Goal: Information Seeking & Learning: Learn about a topic

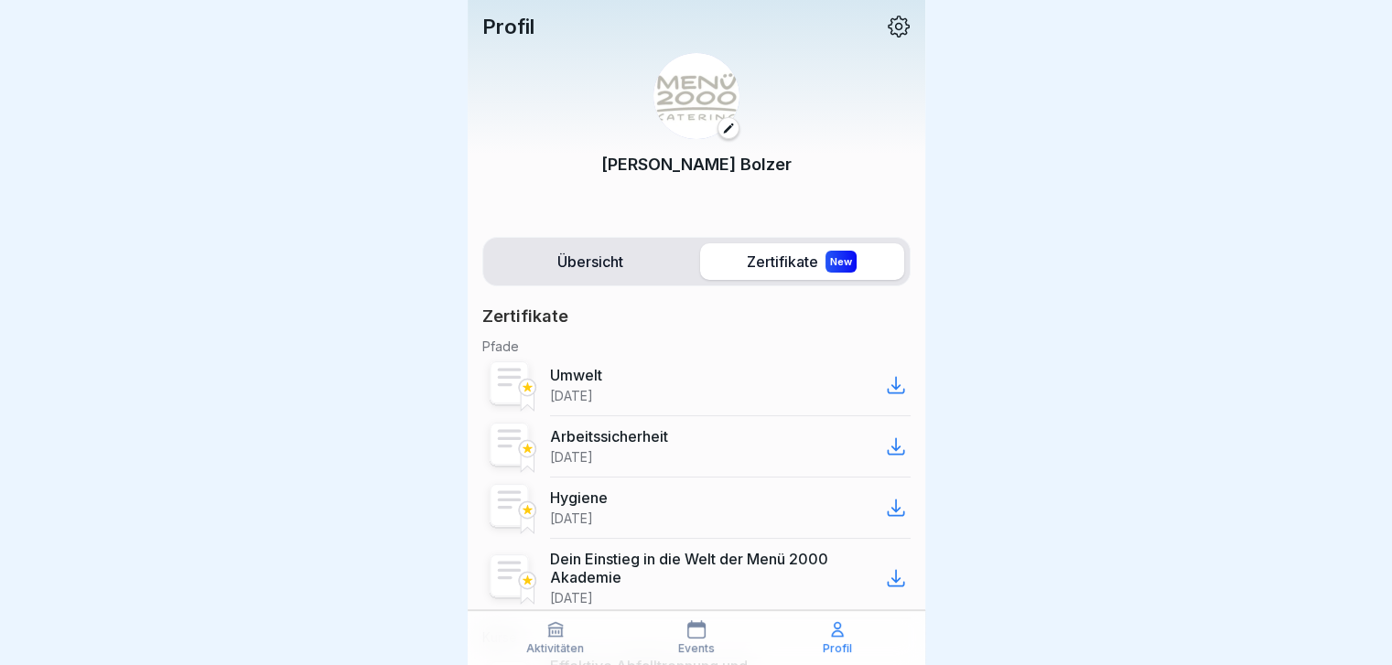
scroll to position [274, 0]
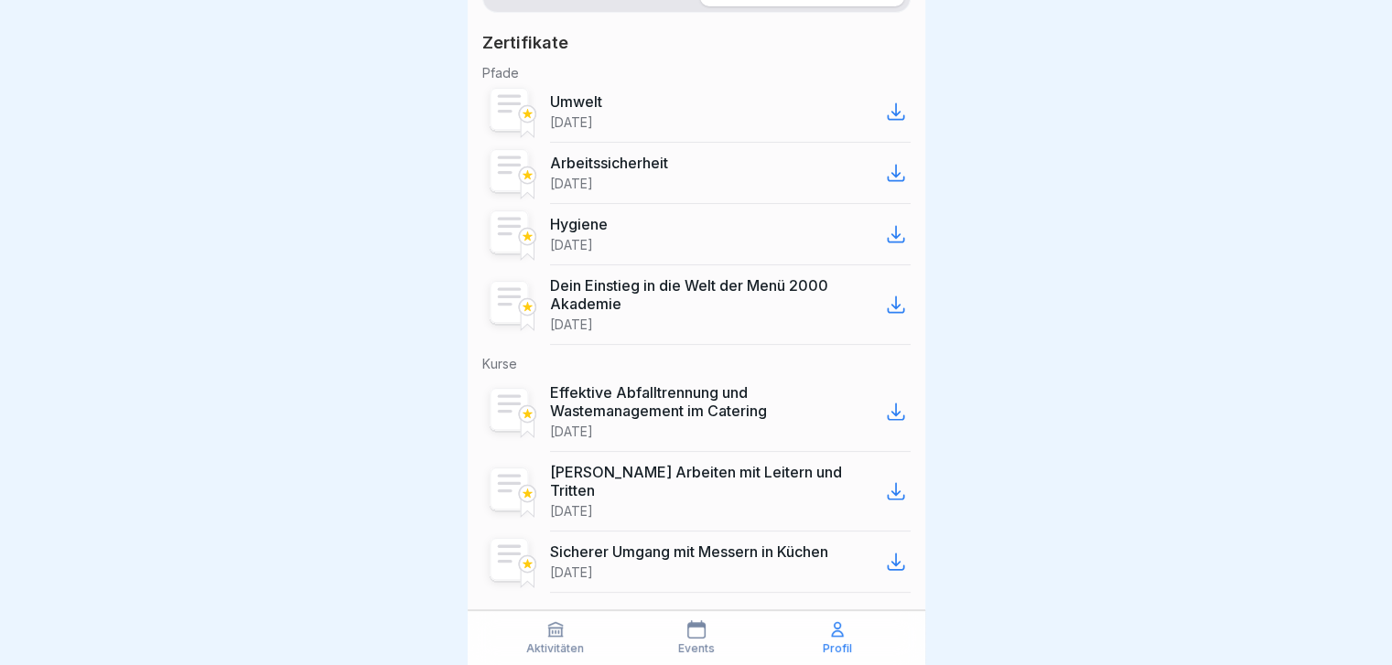
click at [554, 264] on div "Aktivitäten" at bounding box center [556, 637] width 132 height 35
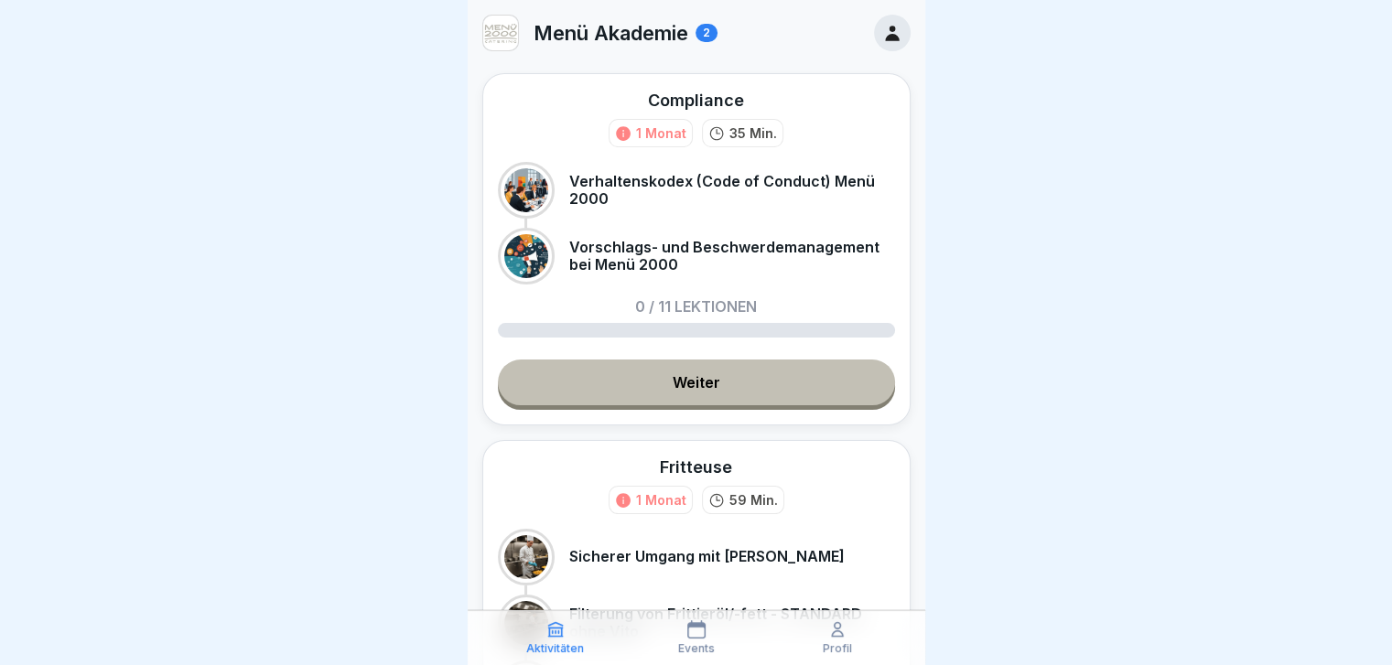
click at [711, 264] on link "Weiter" at bounding box center [696, 383] width 397 height 46
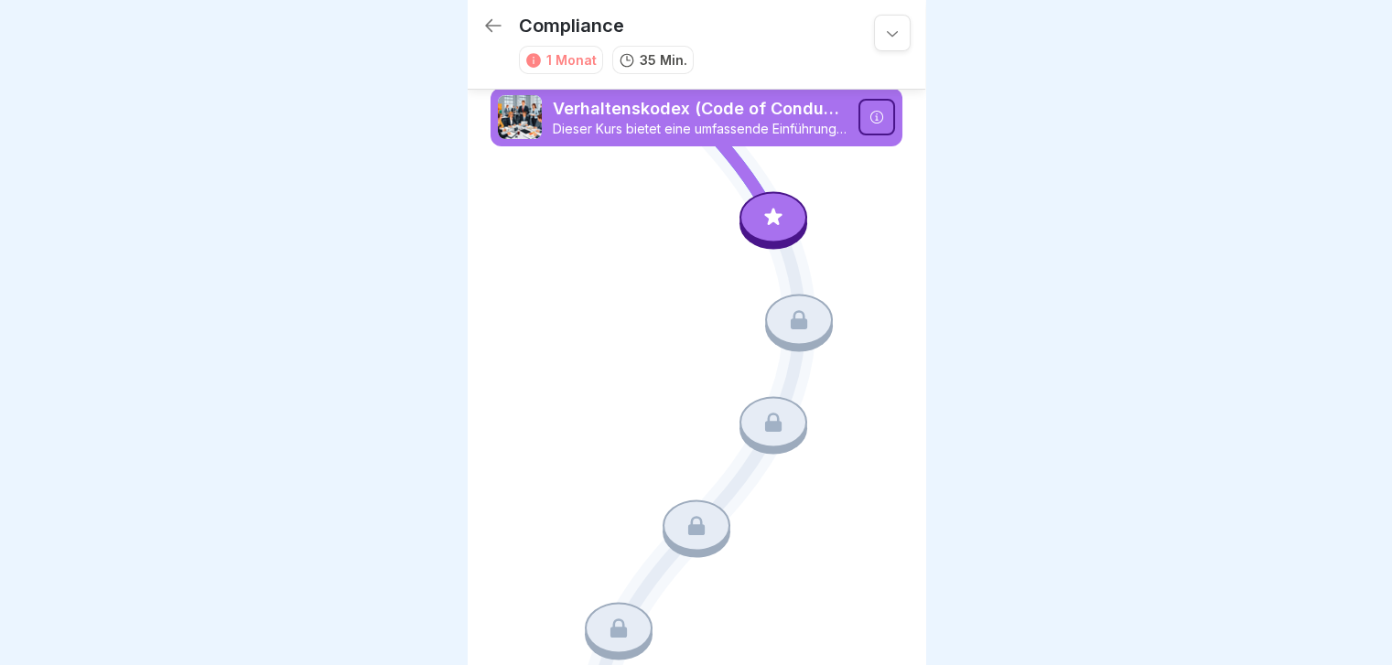
click at [738, 224] on icon at bounding box center [773, 217] width 24 height 24
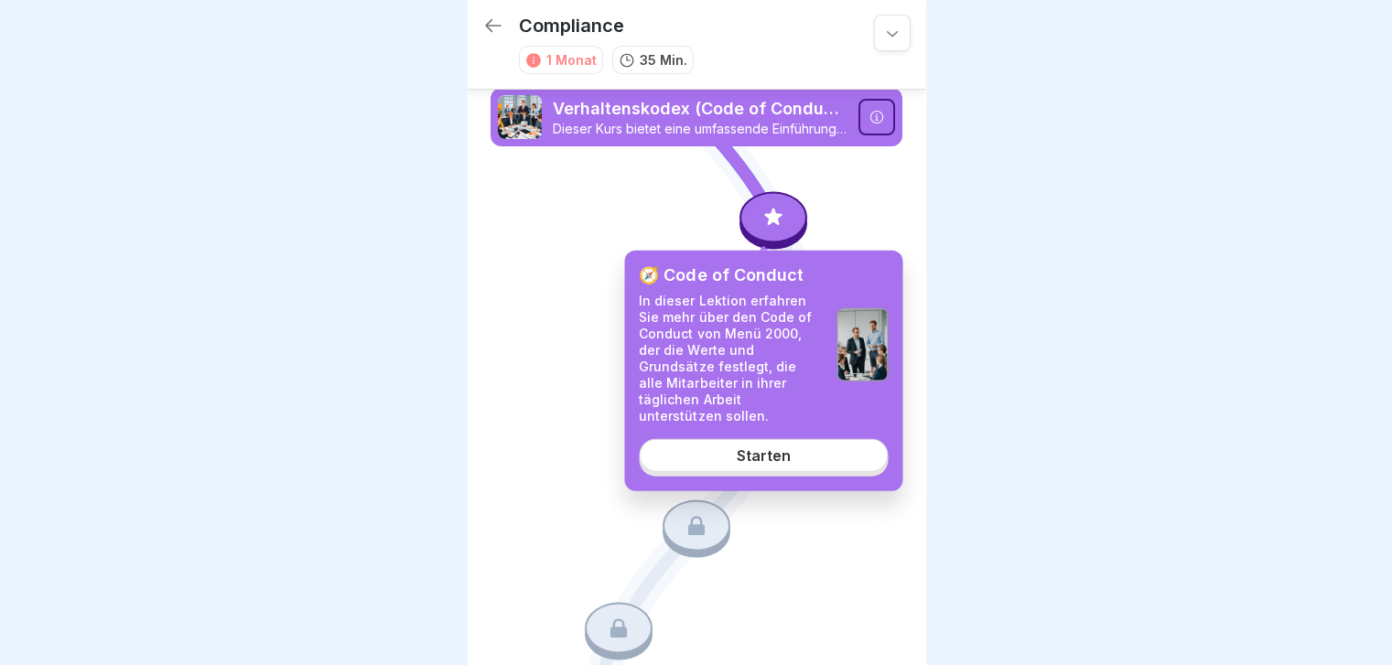
click at [738, 264] on div "Starten" at bounding box center [764, 455] width 54 height 16
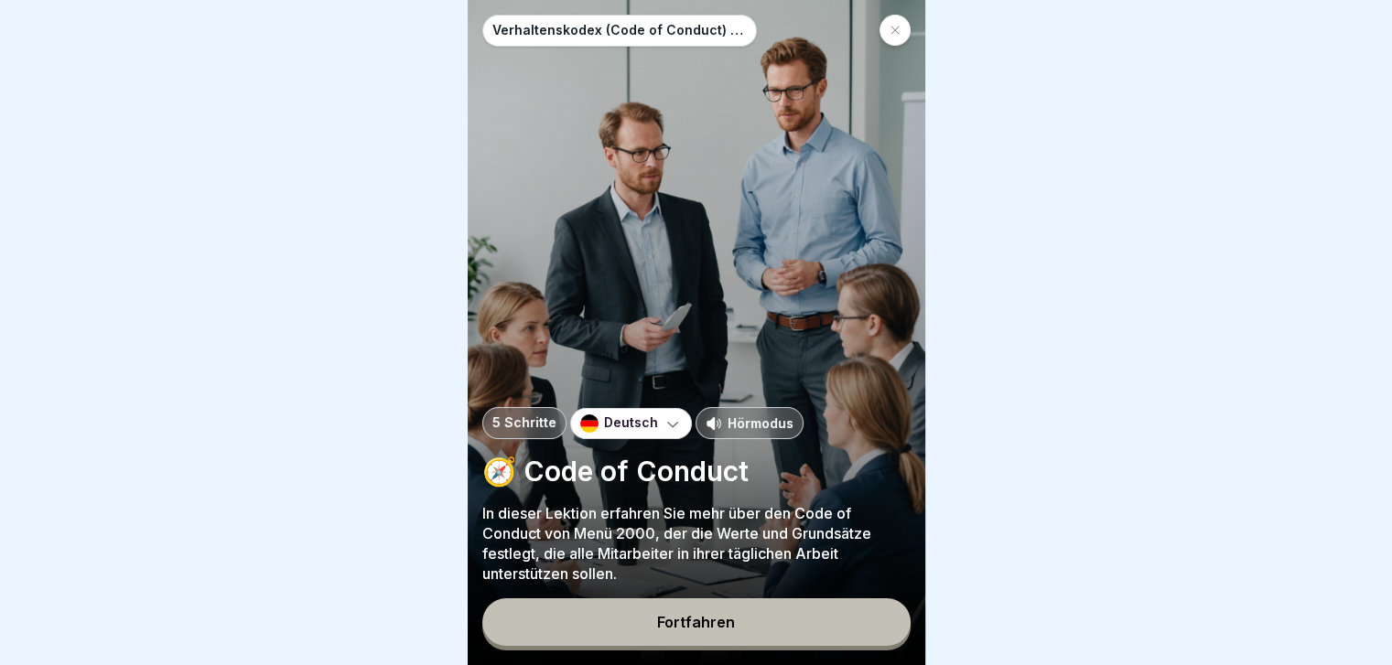
click at [738, 264] on p "Hörmodus" at bounding box center [761, 423] width 66 height 19
click at [721, 264] on button "Fortfahren" at bounding box center [696, 623] width 428 height 48
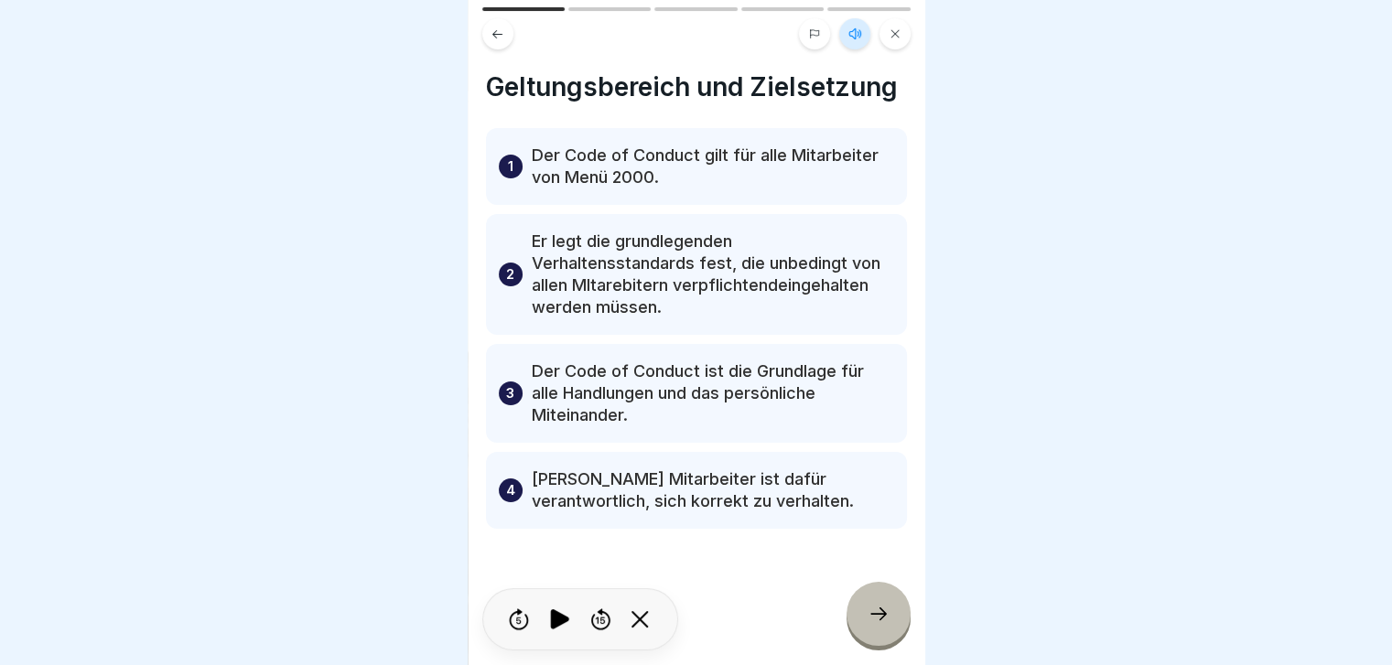
click at [738, 264] on icon at bounding box center [879, 614] width 22 height 22
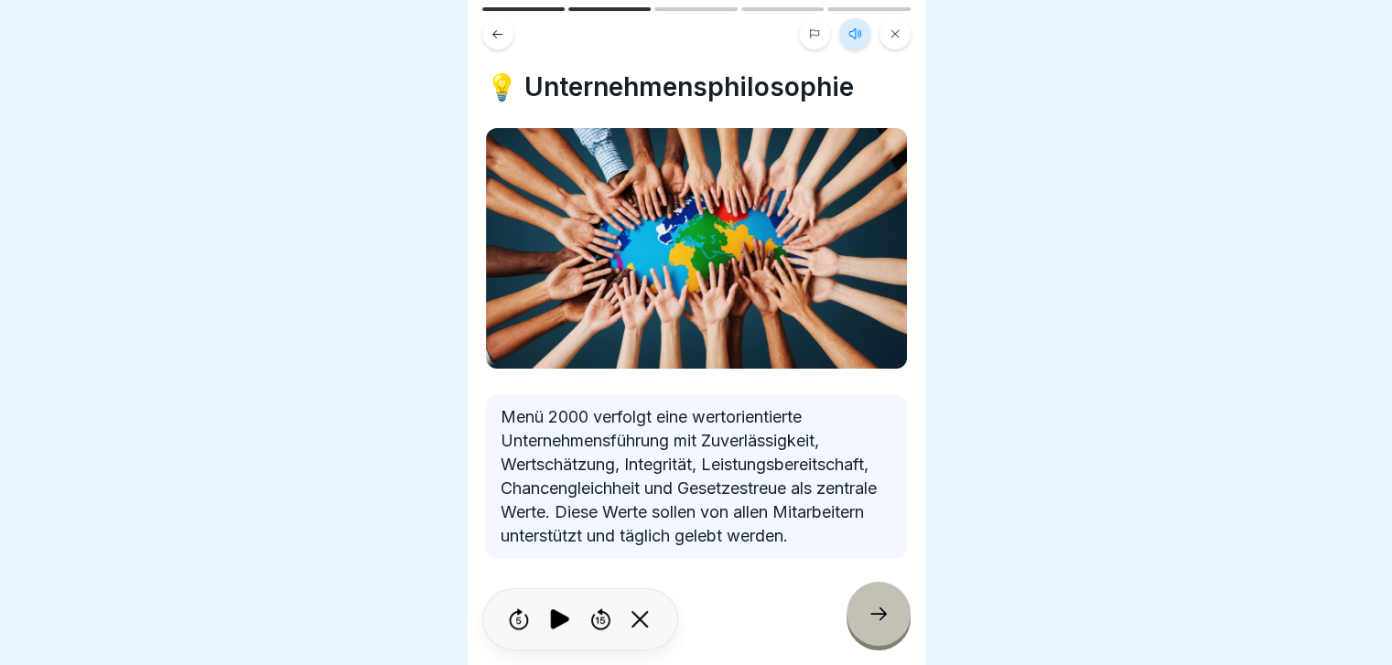
click at [738, 264] on div at bounding box center [879, 614] width 64 height 64
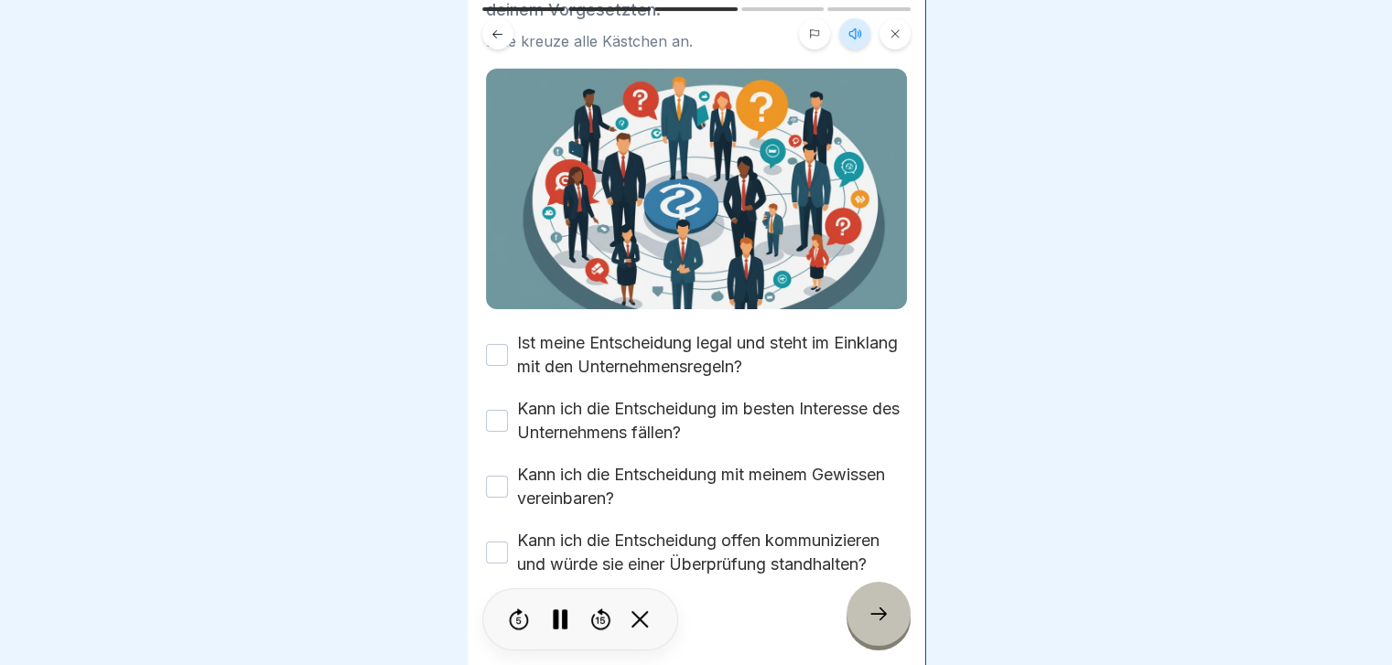
scroll to position [261, 0]
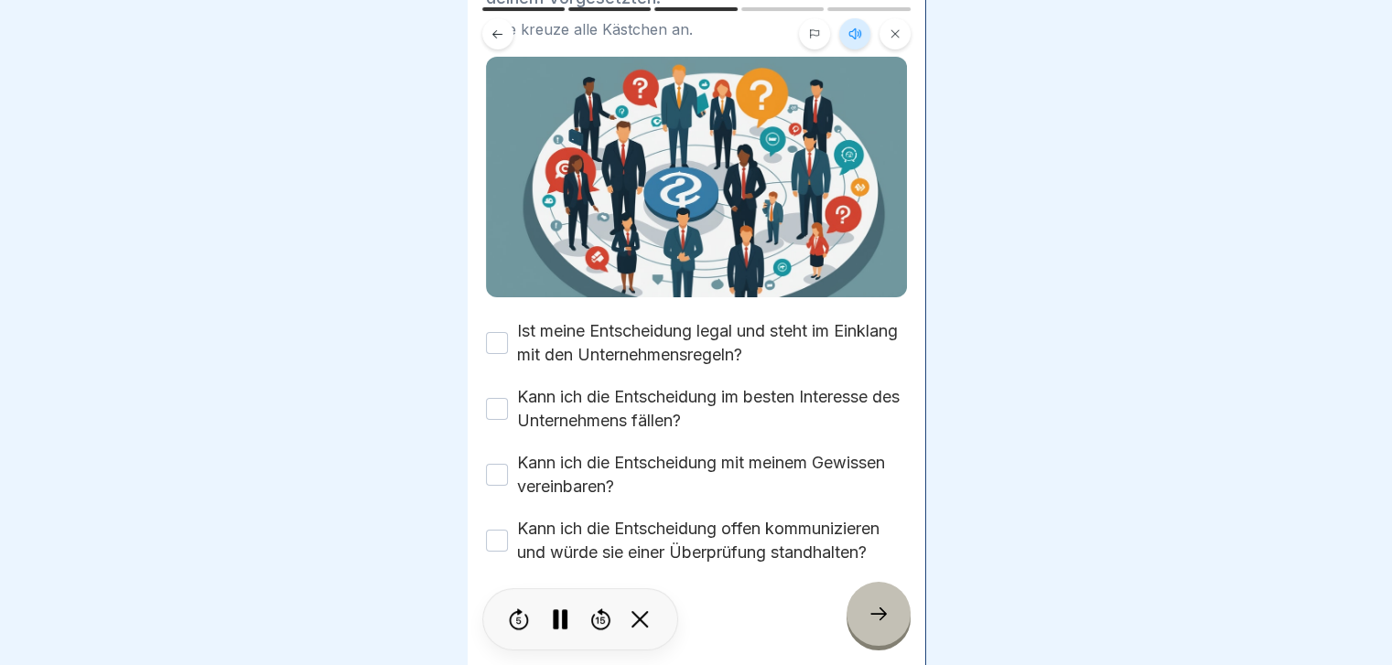
click at [492, 264] on button "Ist meine Entscheidung legal und steht im Einklang mit den Unternehmensregeln?" at bounding box center [497, 343] width 22 height 22
click at [491, 264] on button "Kann ich die Entscheidung im besten Interesse des Unternehmens fällen?" at bounding box center [497, 409] width 22 height 22
click at [497, 264] on button "Kann ich die Entscheidung mit meinem Gewissen vereinbaren?" at bounding box center [497, 475] width 22 height 22
click at [493, 264] on button "Kann ich die Entscheidung offen kommunizieren und würde sie einer Überprüfung s…" at bounding box center [497, 541] width 22 height 22
click at [738, 264] on icon at bounding box center [879, 614] width 22 height 22
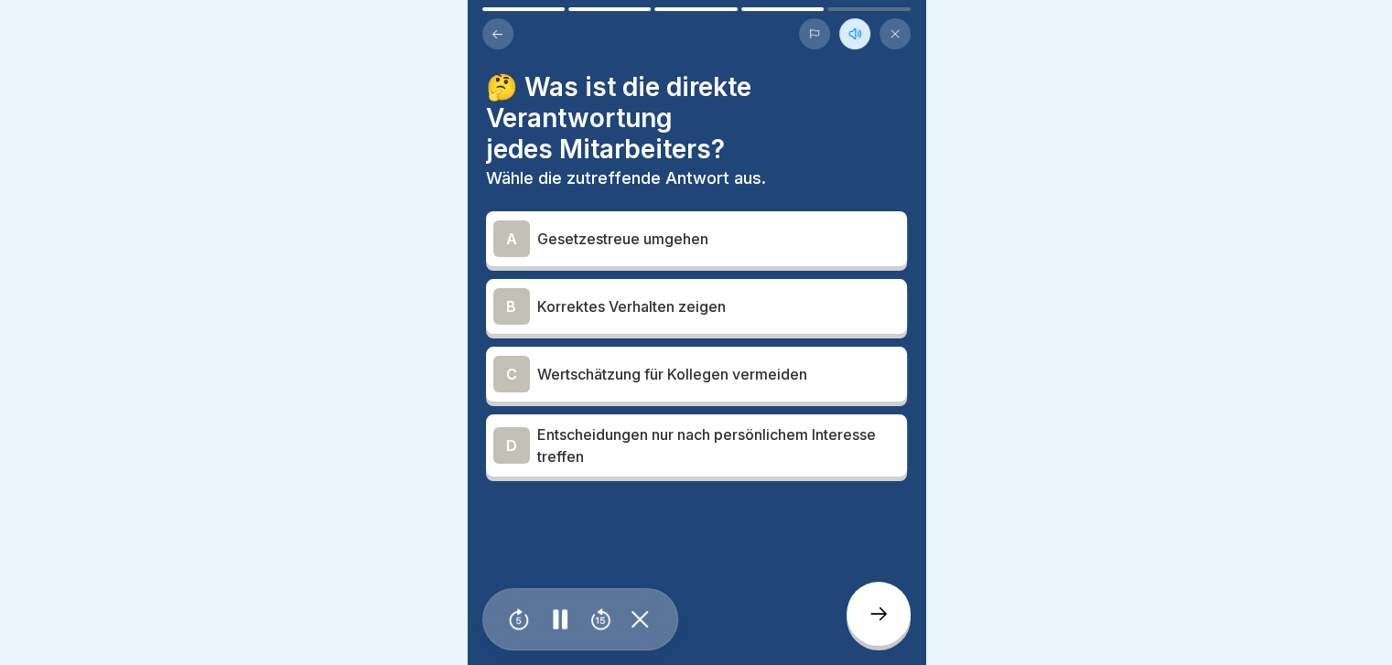
click at [516, 264] on div "B" at bounding box center [511, 306] width 37 height 37
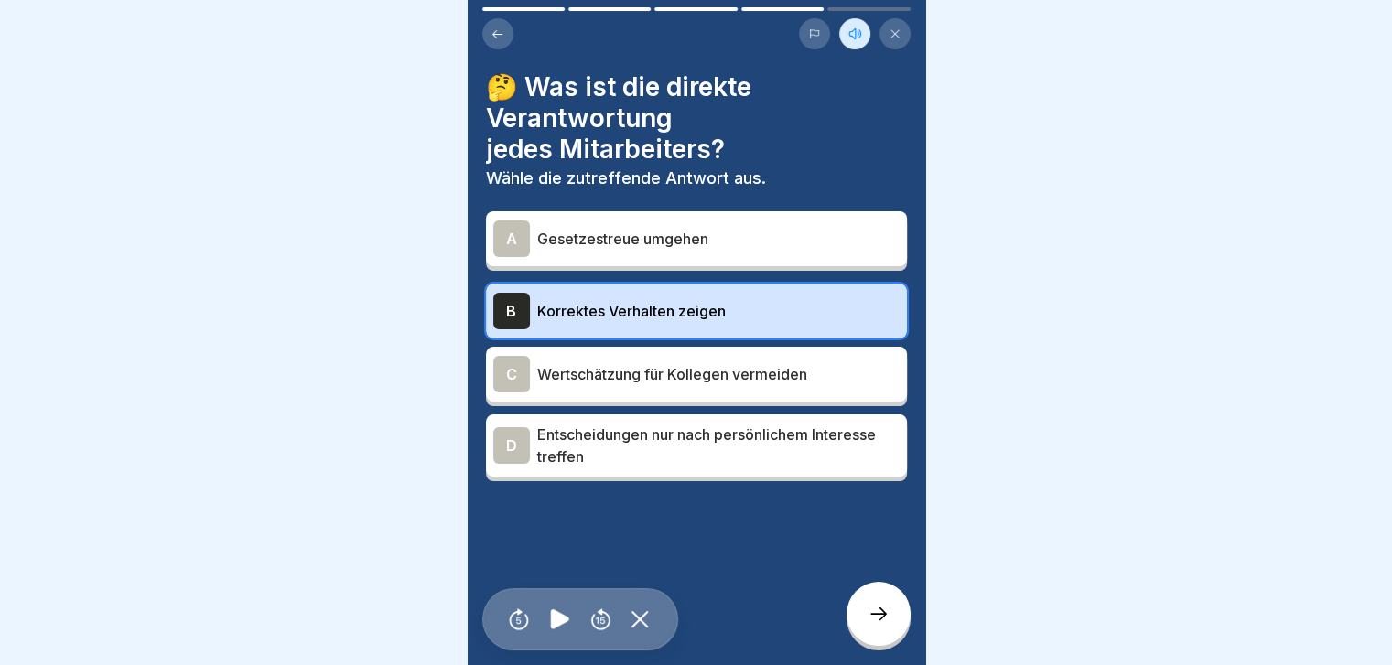
click at [738, 264] on icon at bounding box center [879, 614] width 22 height 22
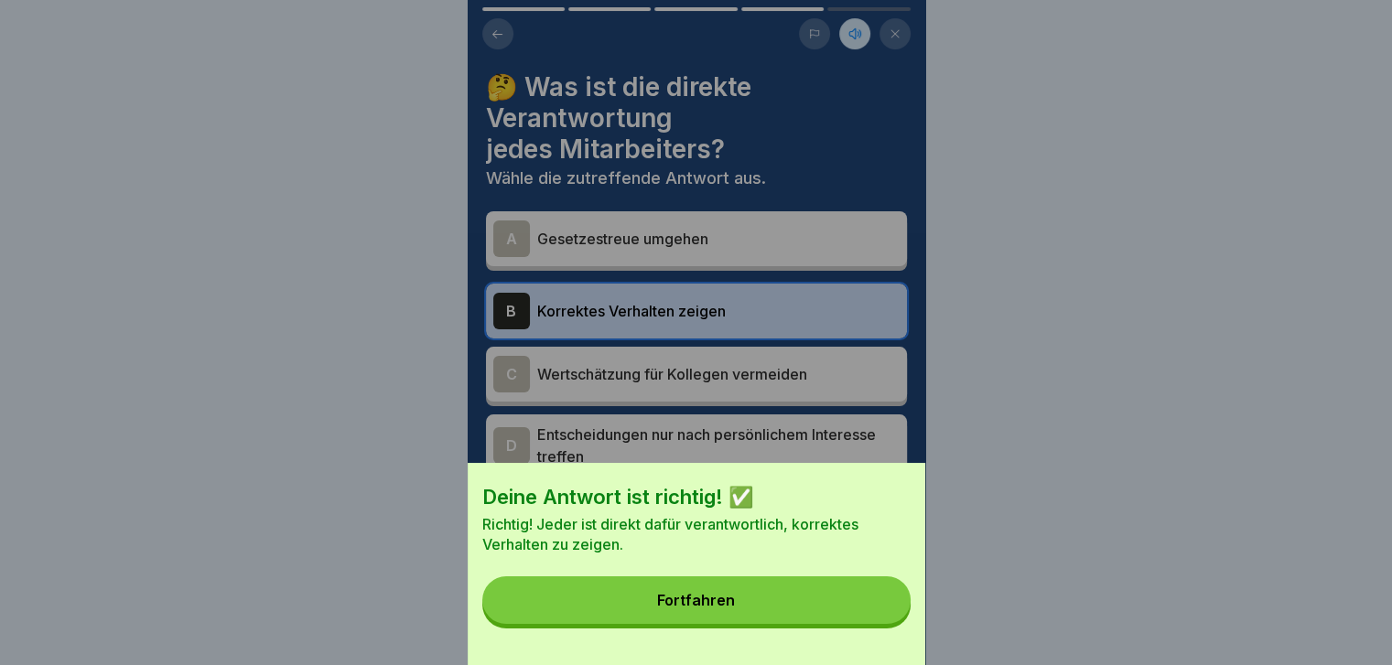
click at [738, 264] on button "Fortfahren" at bounding box center [696, 601] width 428 height 48
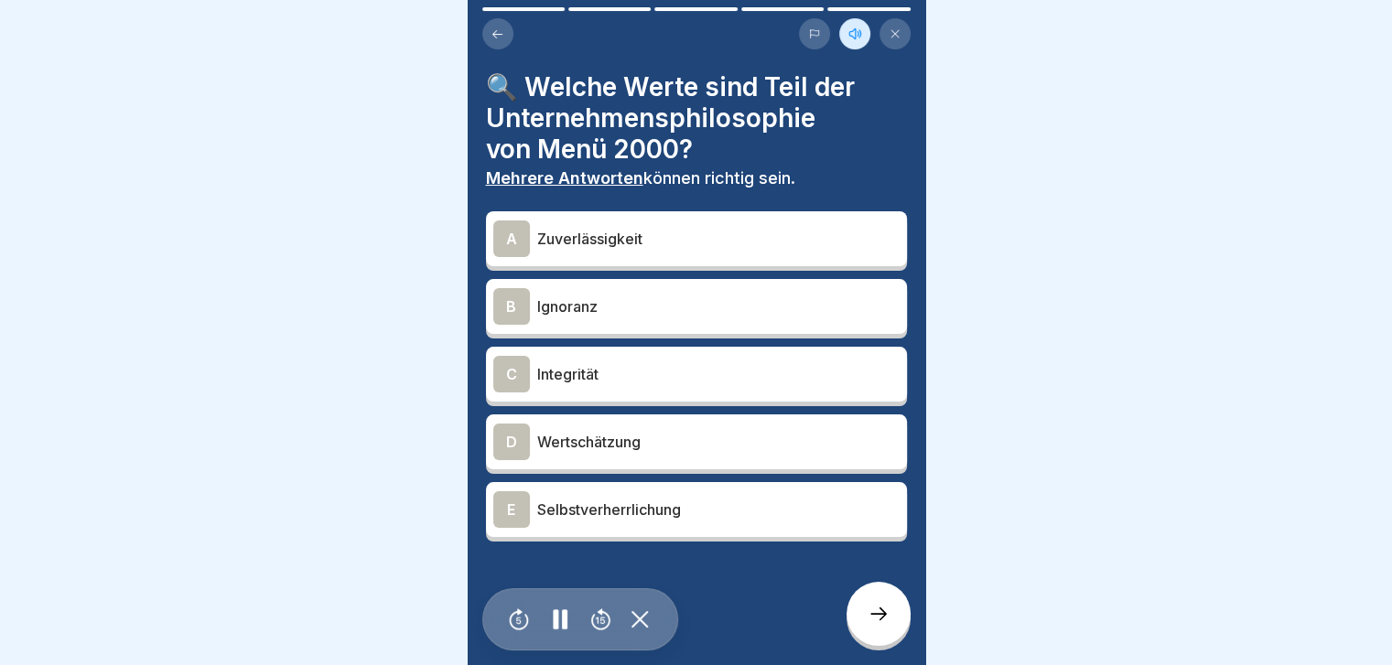
click at [511, 232] on div "A" at bounding box center [511, 239] width 37 height 37
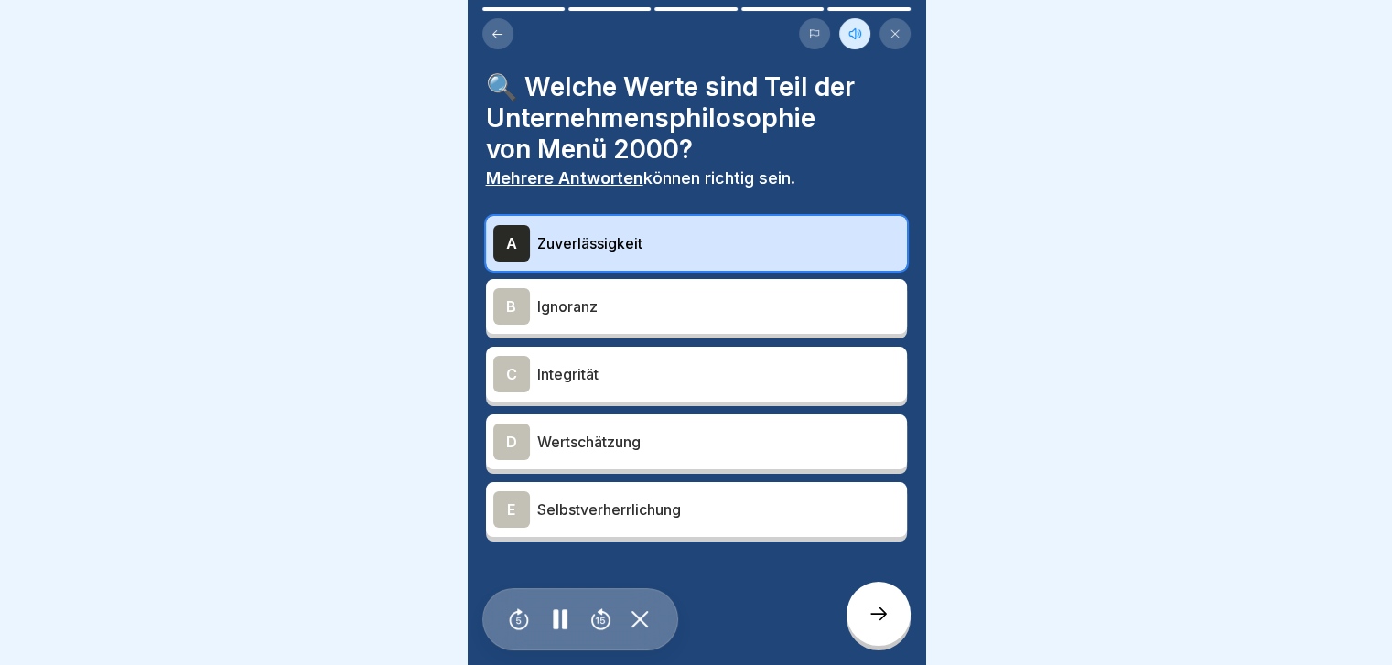
click at [506, 264] on div "D" at bounding box center [511, 442] width 37 height 37
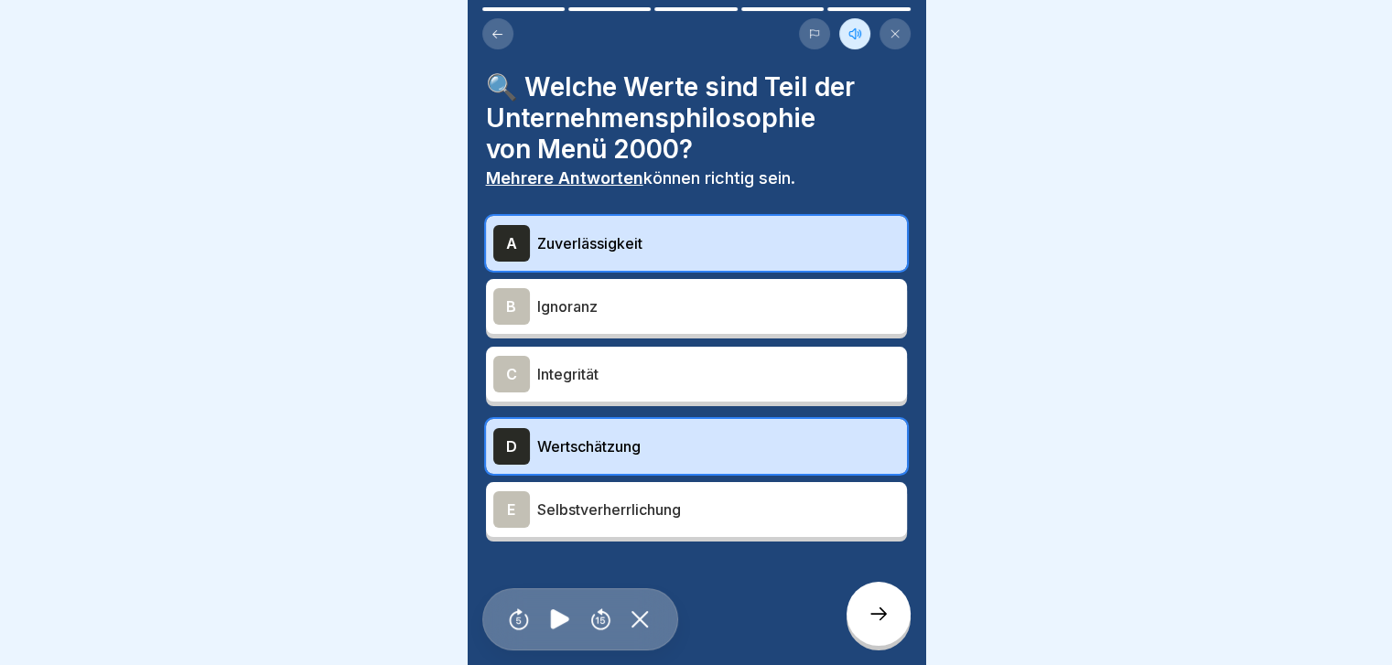
click at [505, 264] on div "C" at bounding box center [511, 374] width 37 height 37
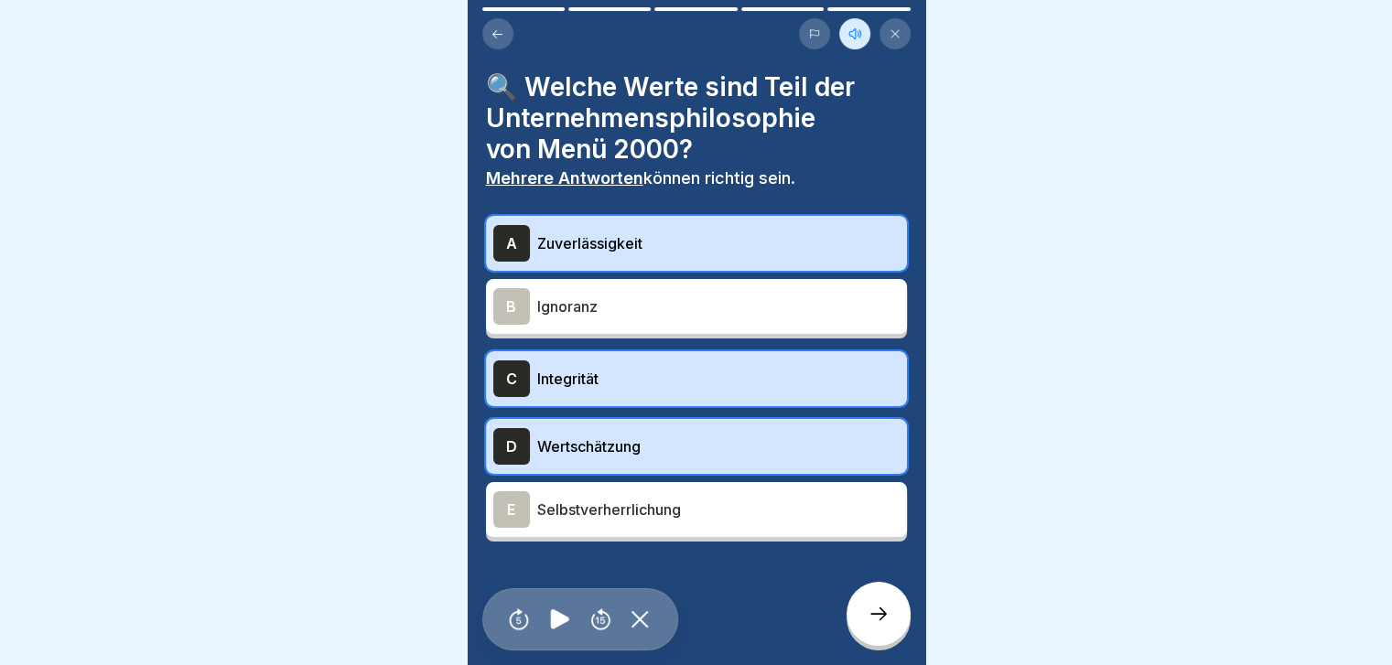
click at [738, 264] on icon at bounding box center [879, 614] width 22 height 22
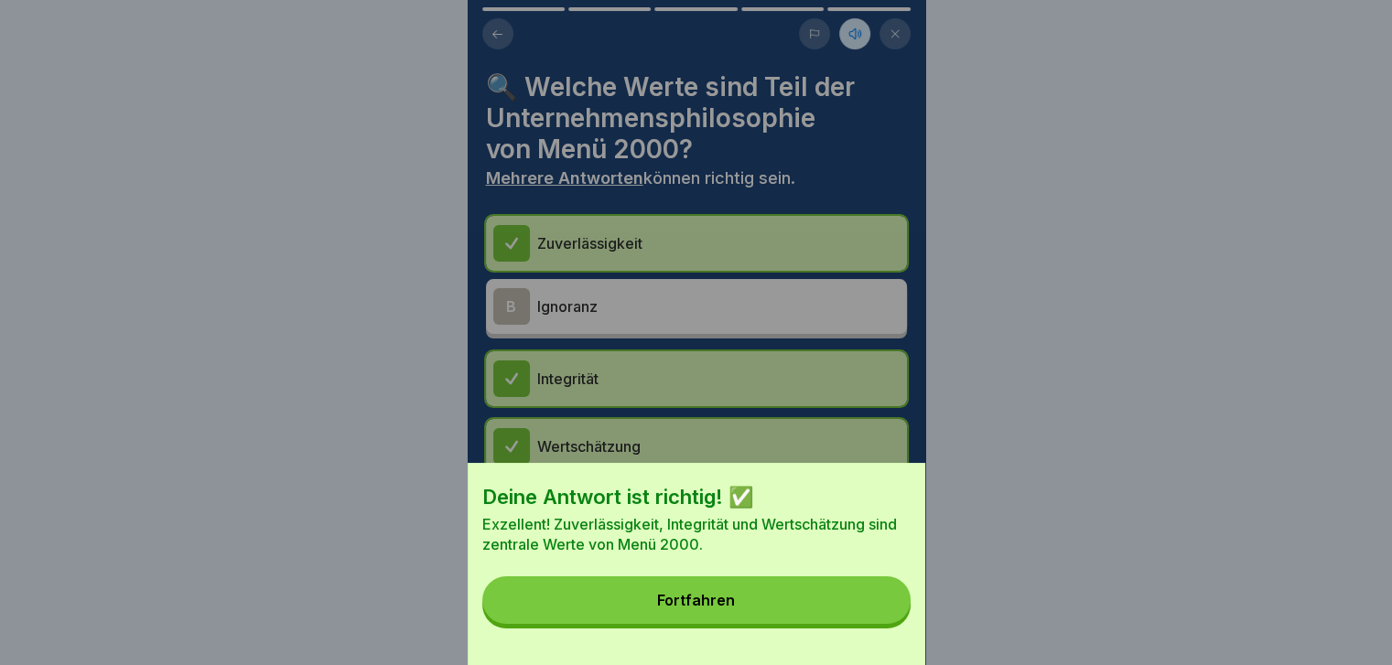
click at [725, 264] on div "Fortfahren" at bounding box center [696, 600] width 78 height 16
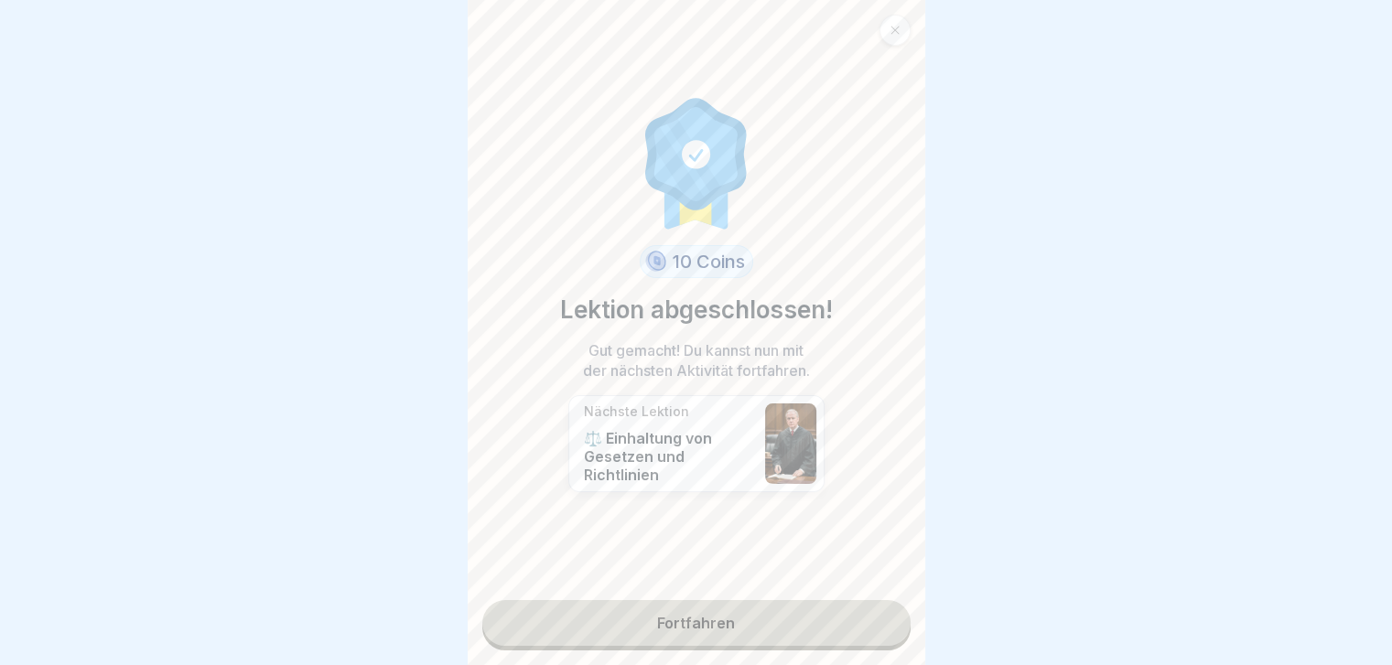
click at [715, 264] on link "Fortfahren" at bounding box center [696, 623] width 428 height 46
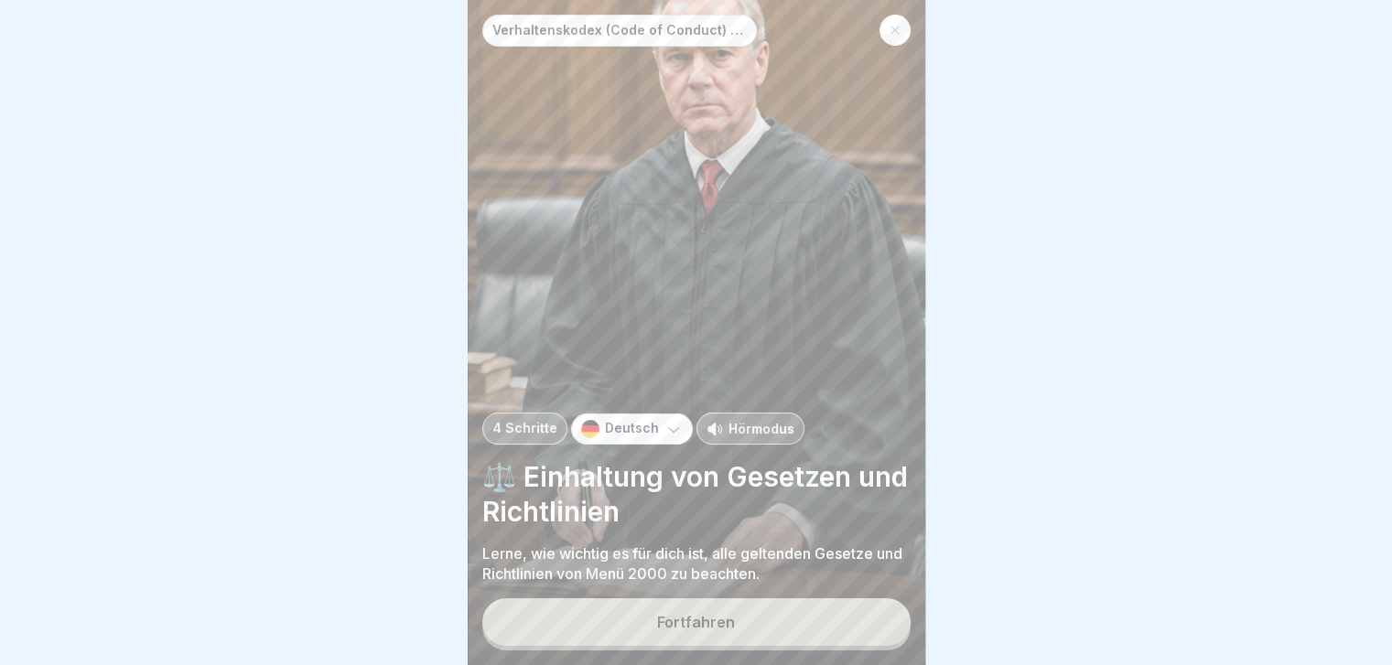
click at [738, 264] on p "Hörmodus" at bounding box center [761, 428] width 66 height 19
click at [706, 264] on div "Fortfahren" at bounding box center [696, 622] width 78 height 16
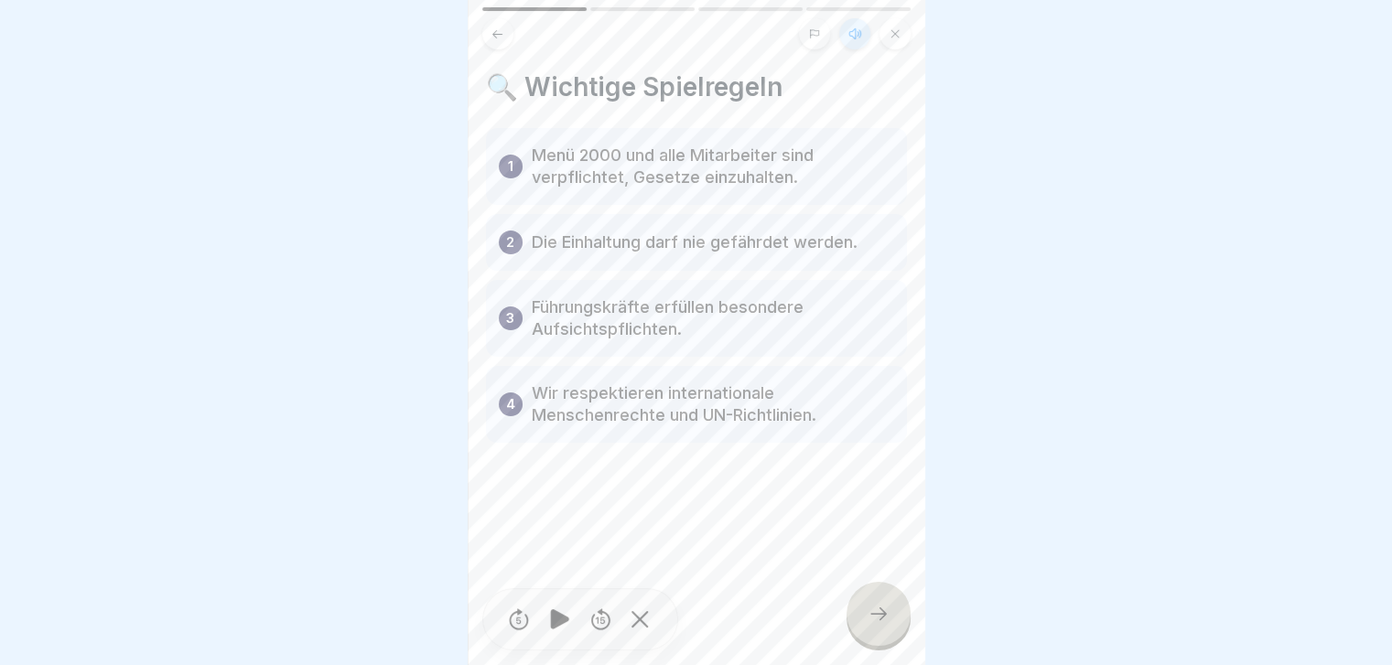
click at [738, 264] on div at bounding box center [879, 614] width 64 height 64
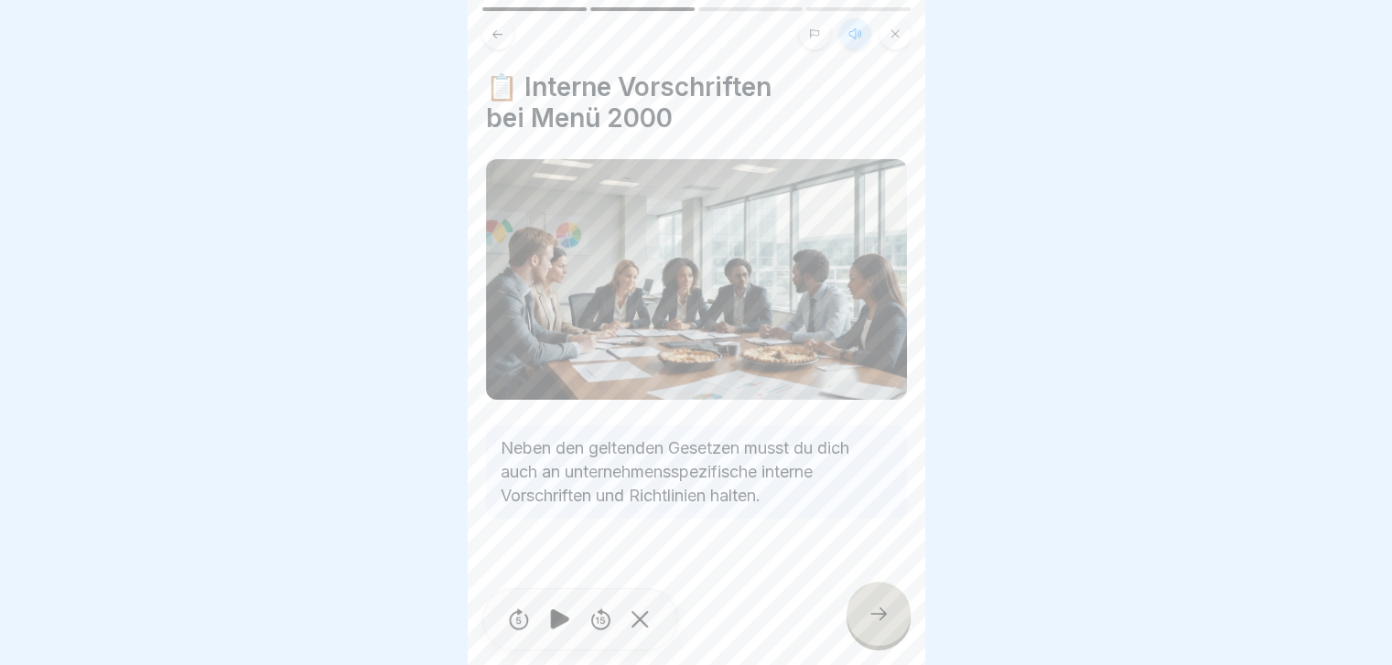
click at [738, 264] on div at bounding box center [879, 614] width 64 height 64
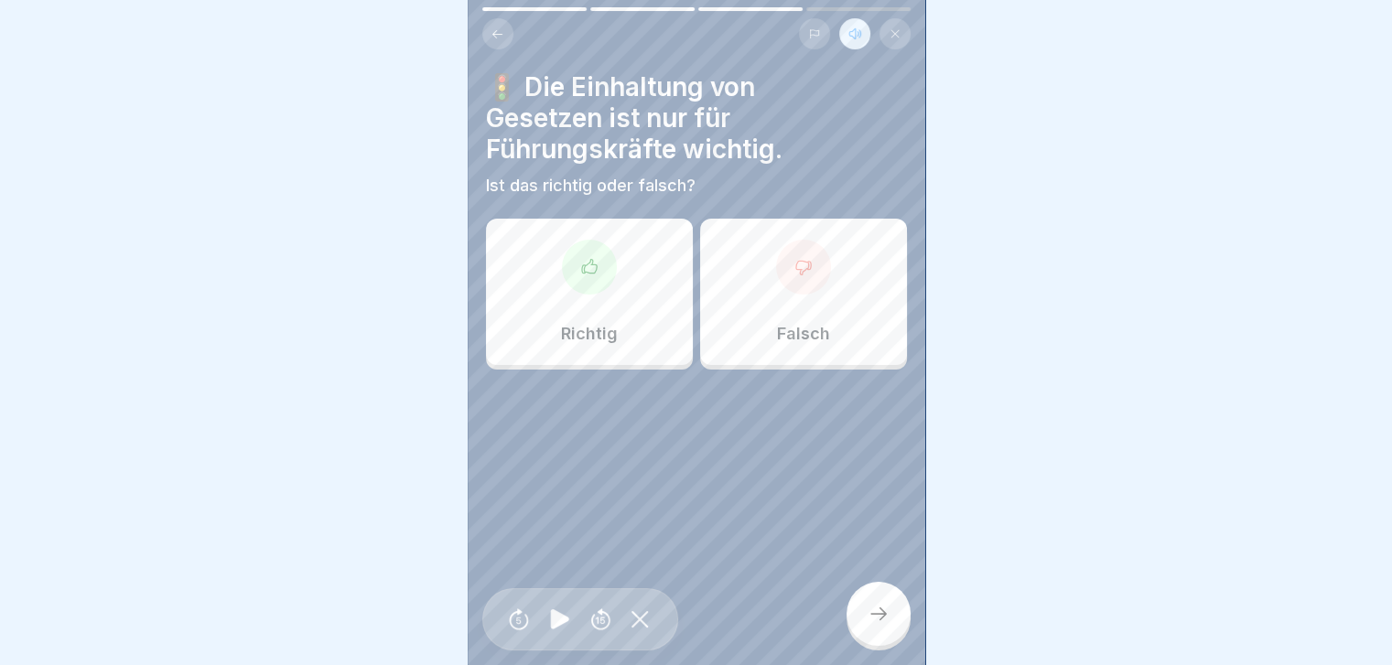
click at [738, 264] on div at bounding box center [803, 267] width 55 height 55
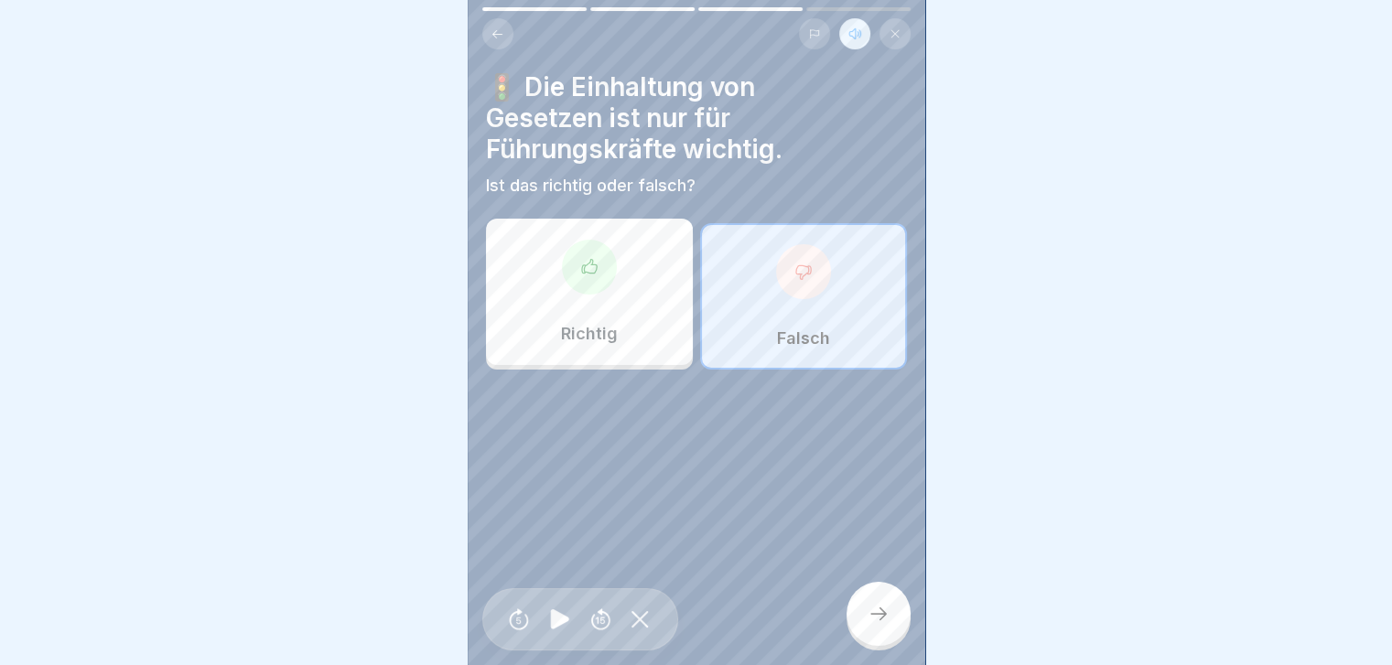
click at [738, 264] on div at bounding box center [879, 614] width 64 height 64
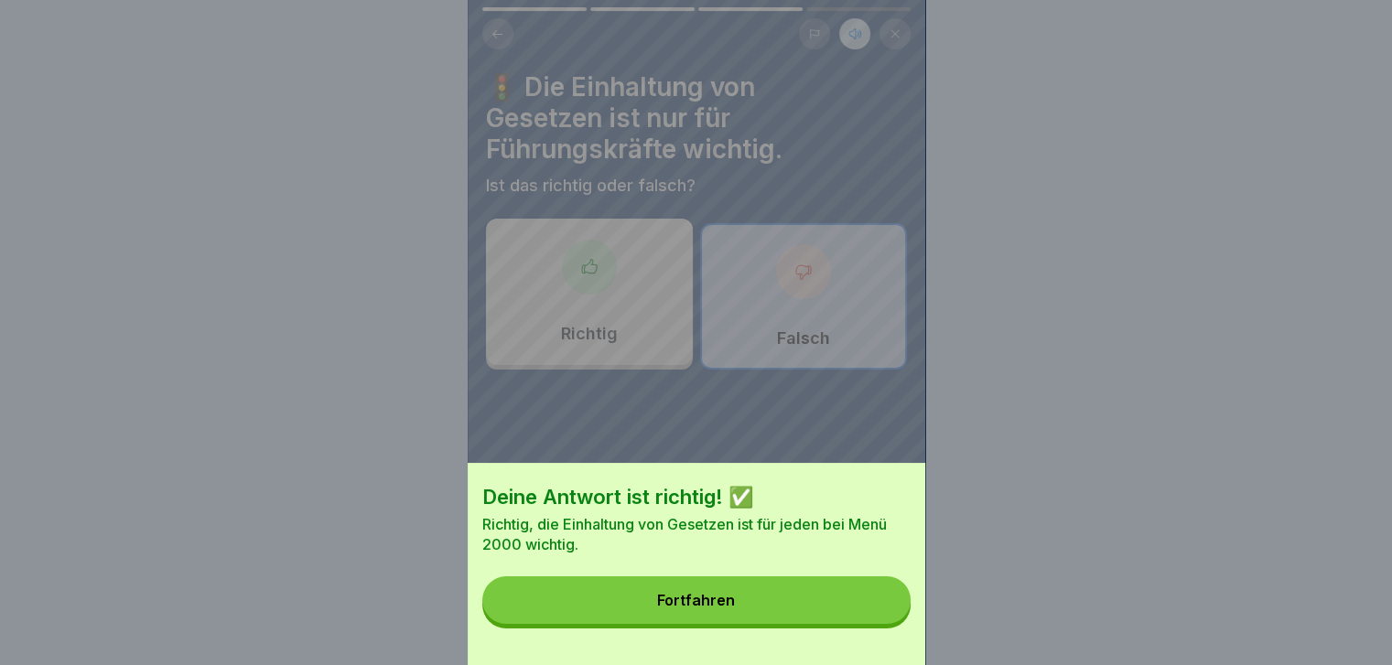
click at [738, 264] on button "Fortfahren" at bounding box center [696, 601] width 428 height 48
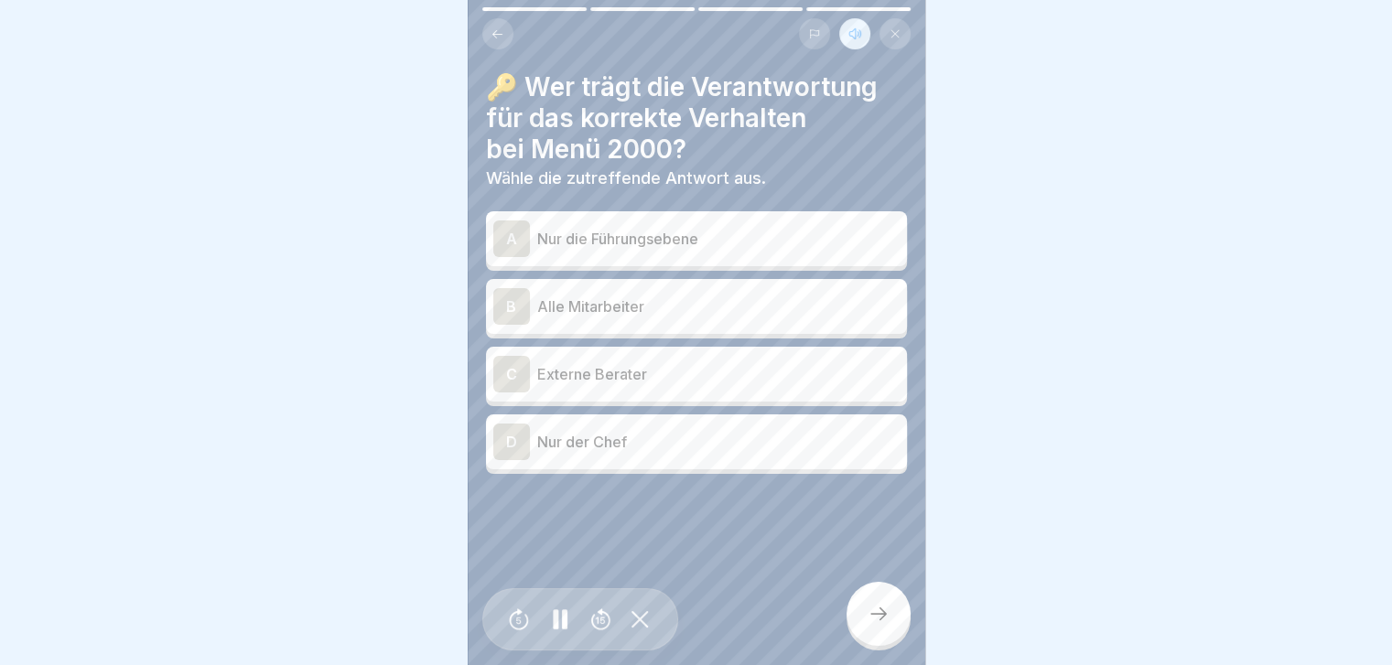
click at [516, 264] on div "B" at bounding box center [511, 306] width 37 height 37
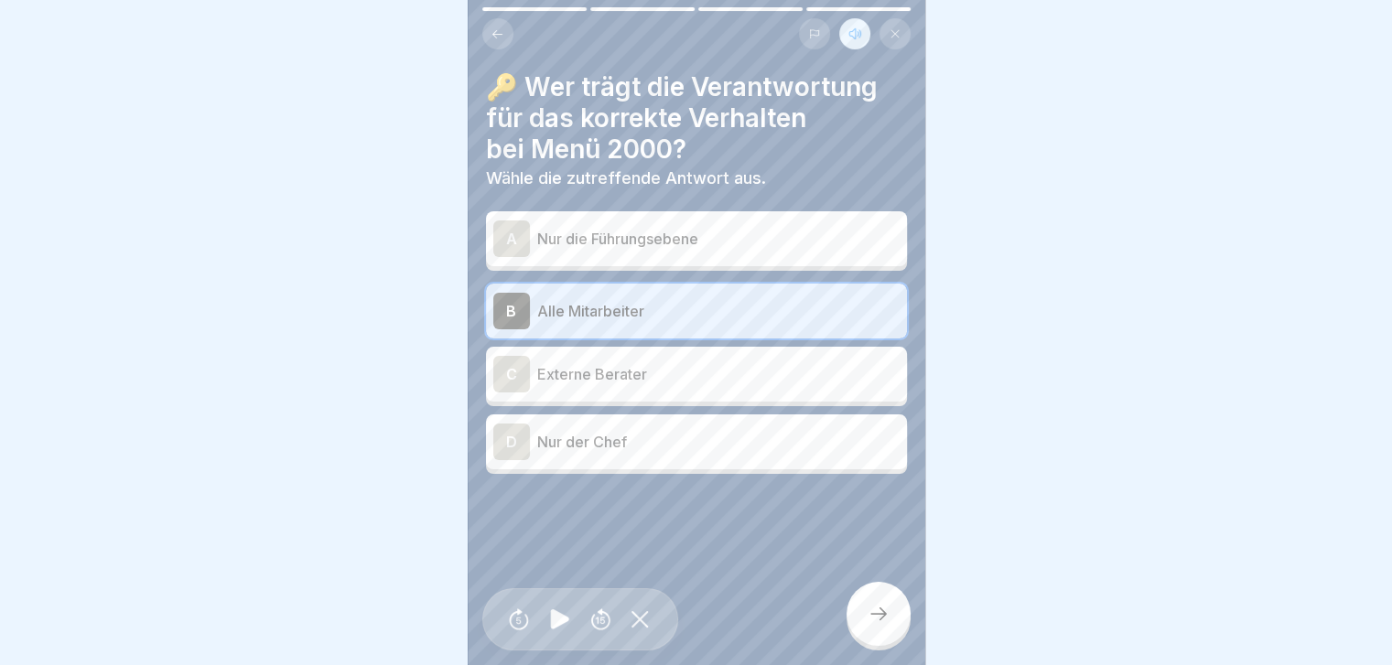
click at [738, 264] on icon at bounding box center [879, 614] width 22 height 22
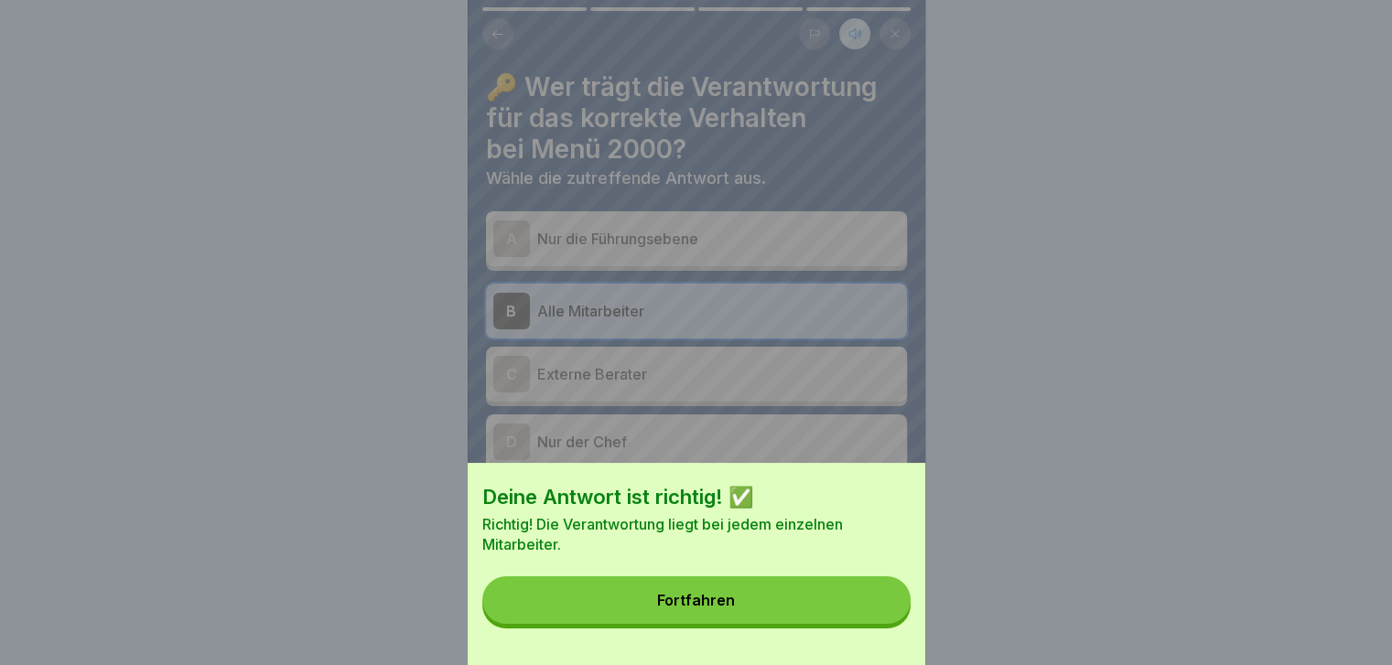
click at [738, 264] on button "Fortfahren" at bounding box center [696, 601] width 428 height 48
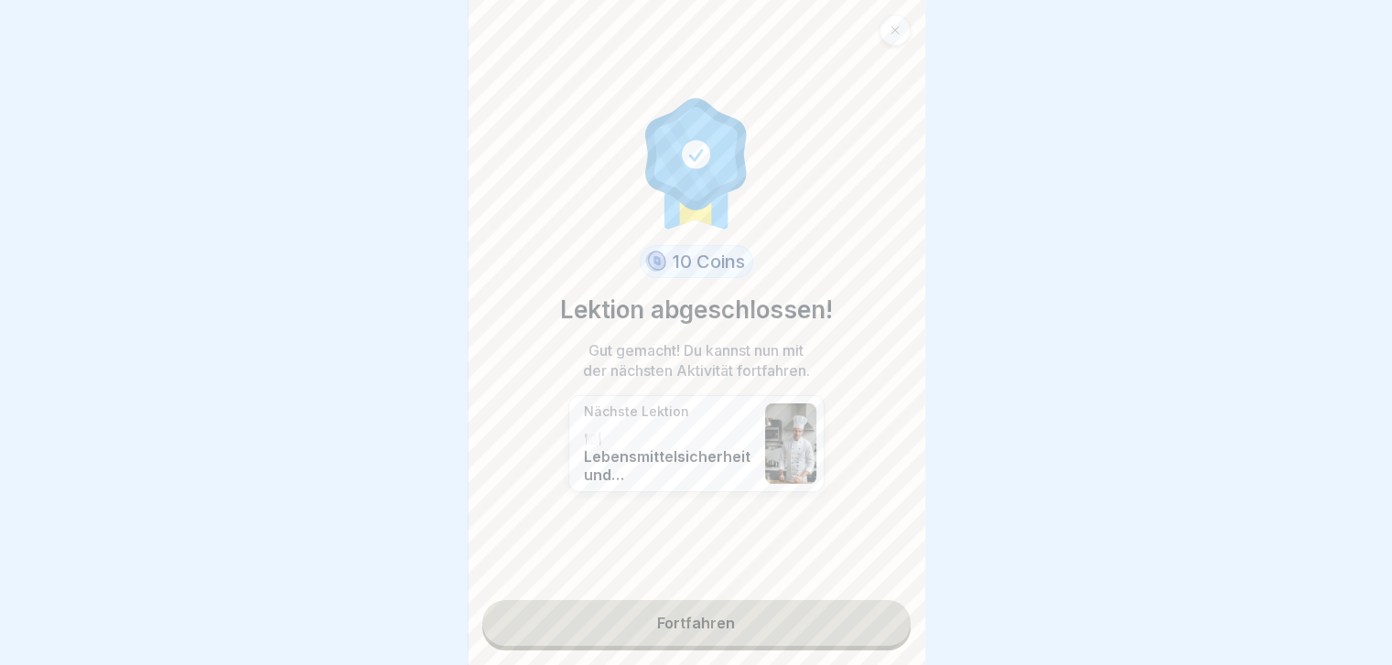
click at [734, 264] on link "Fortfahren" at bounding box center [696, 623] width 428 height 46
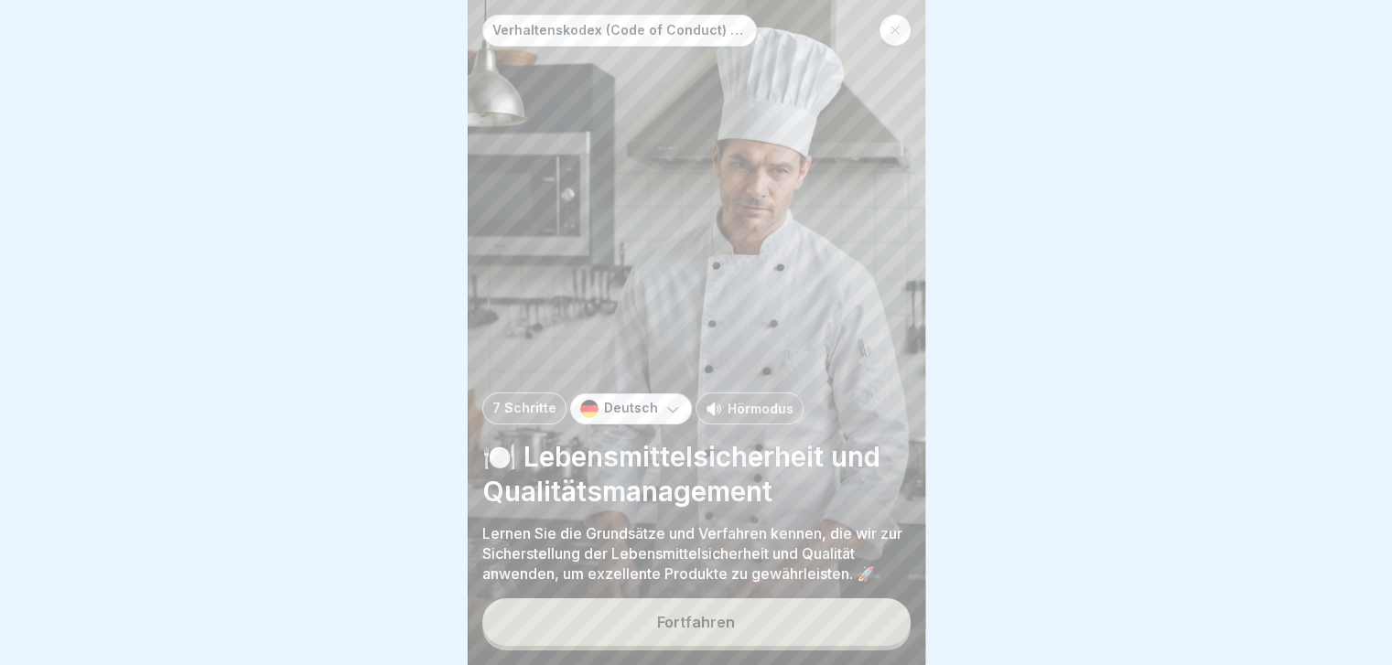
click at [738, 264] on p "Hörmodus" at bounding box center [761, 408] width 66 height 19
click at [738, 264] on button "Fortfahren" at bounding box center [696, 623] width 428 height 48
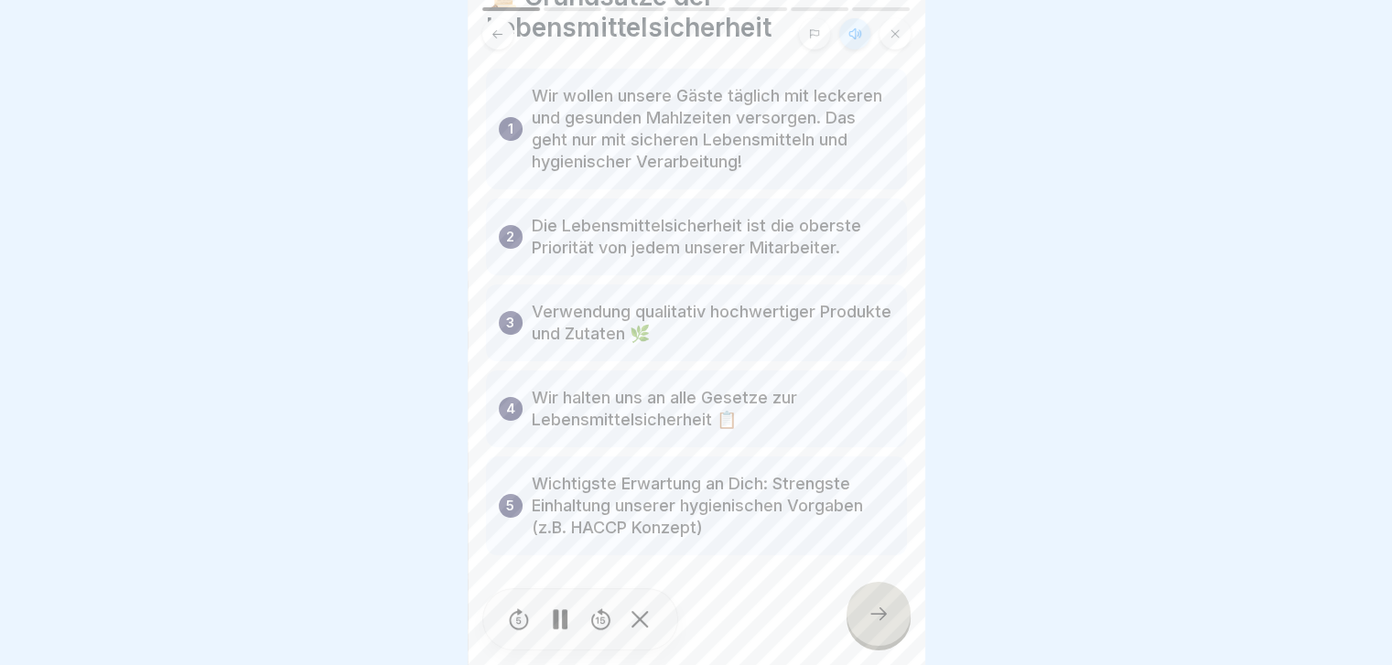
scroll to position [113, 0]
click at [738, 264] on icon at bounding box center [879, 614] width 22 height 22
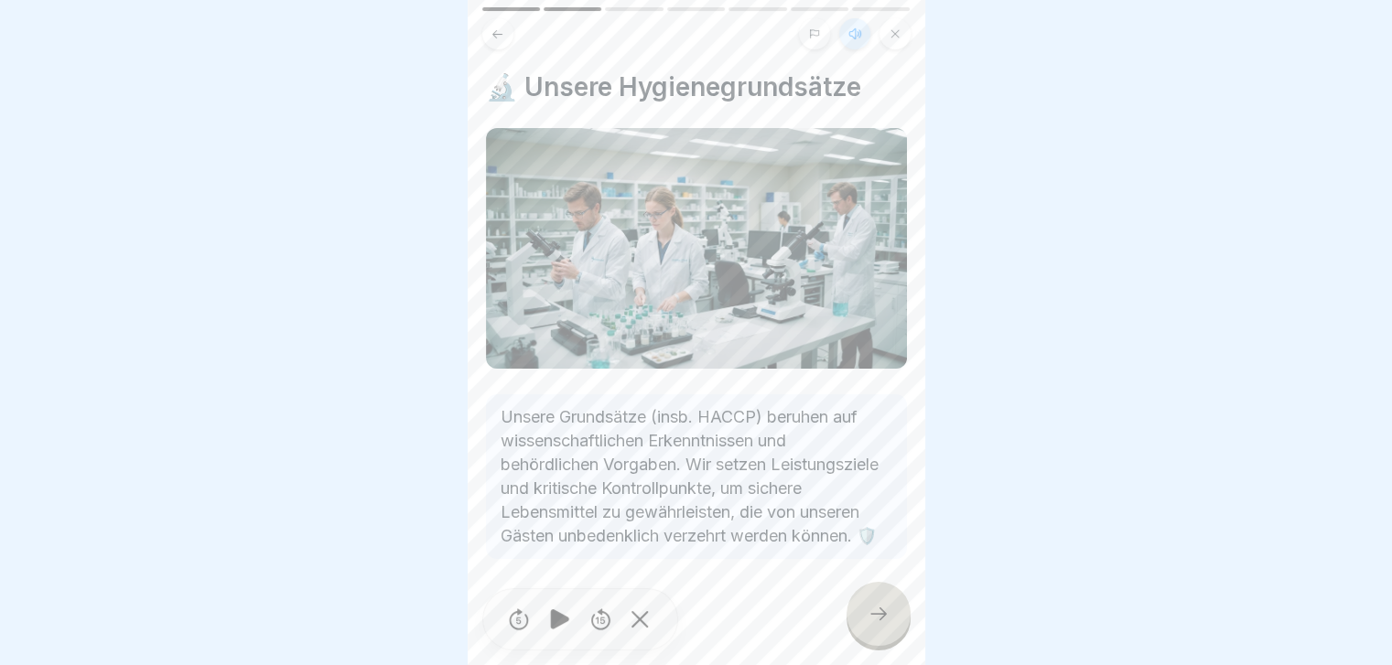
click at [738, 264] on icon at bounding box center [879, 614] width 22 height 22
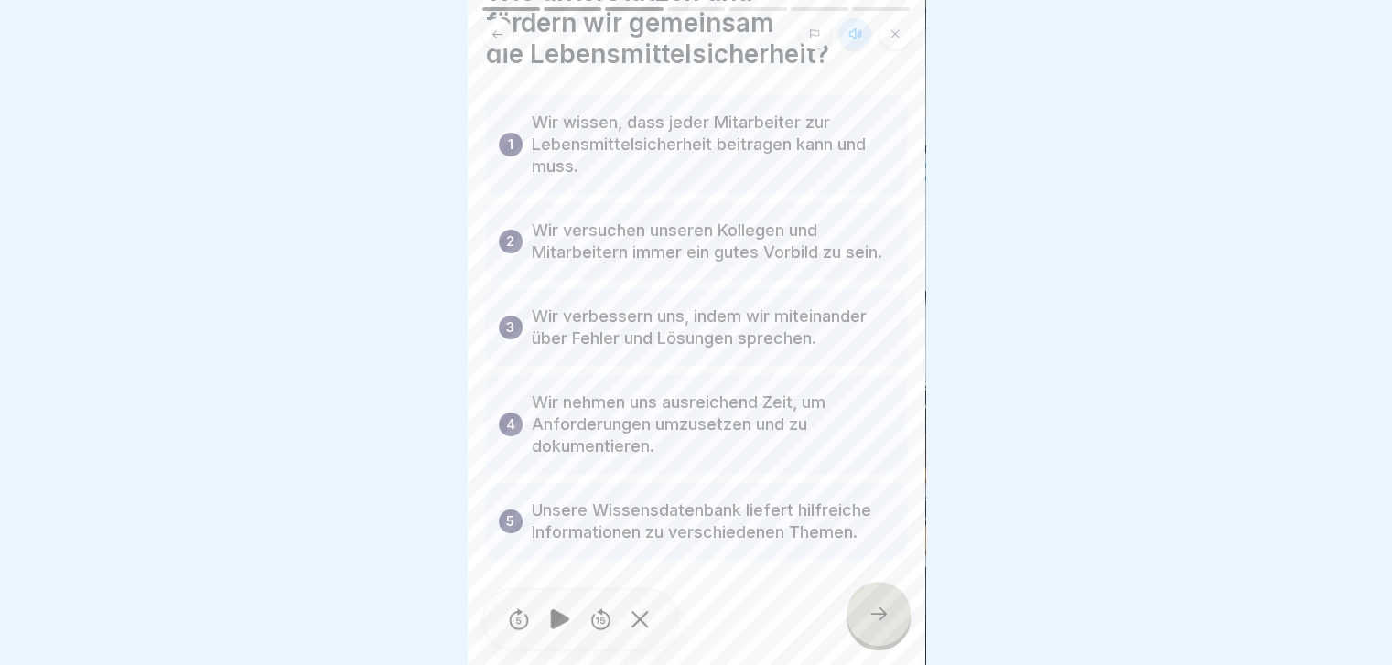
scroll to position [121, 0]
click at [738, 264] on icon at bounding box center [879, 614] width 22 height 22
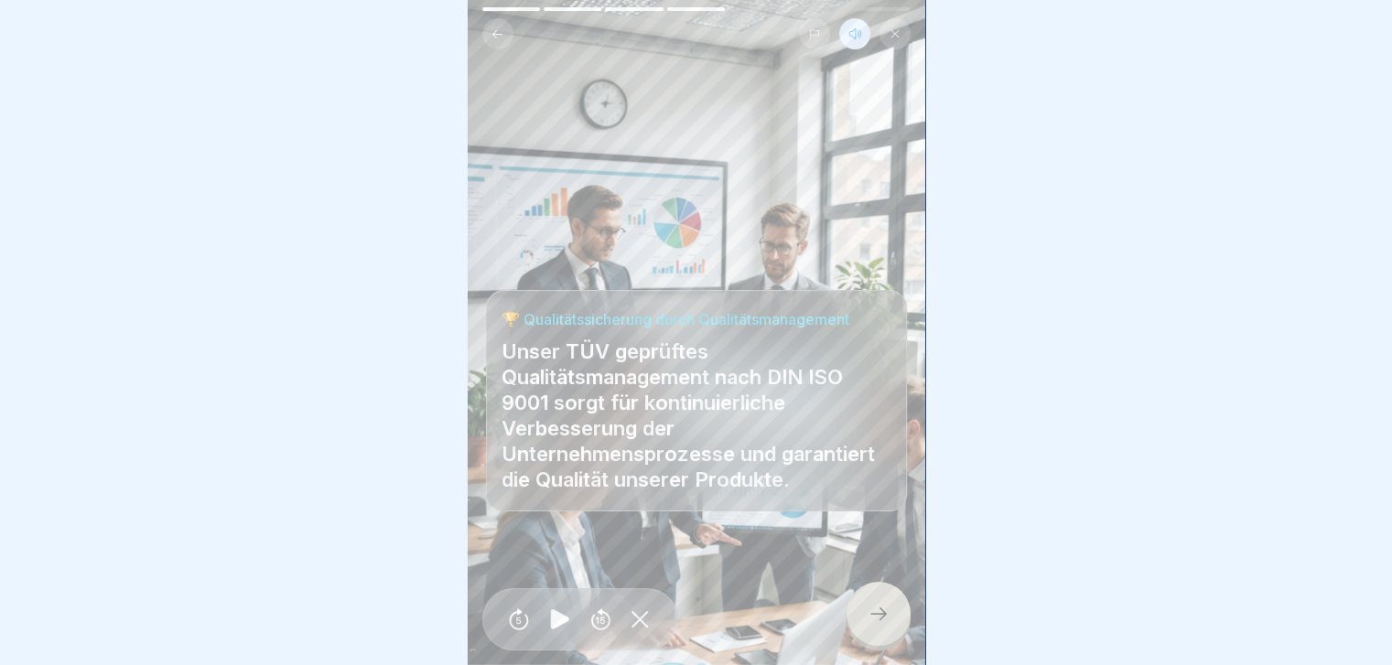
click at [738, 264] on icon at bounding box center [879, 614] width 22 height 22
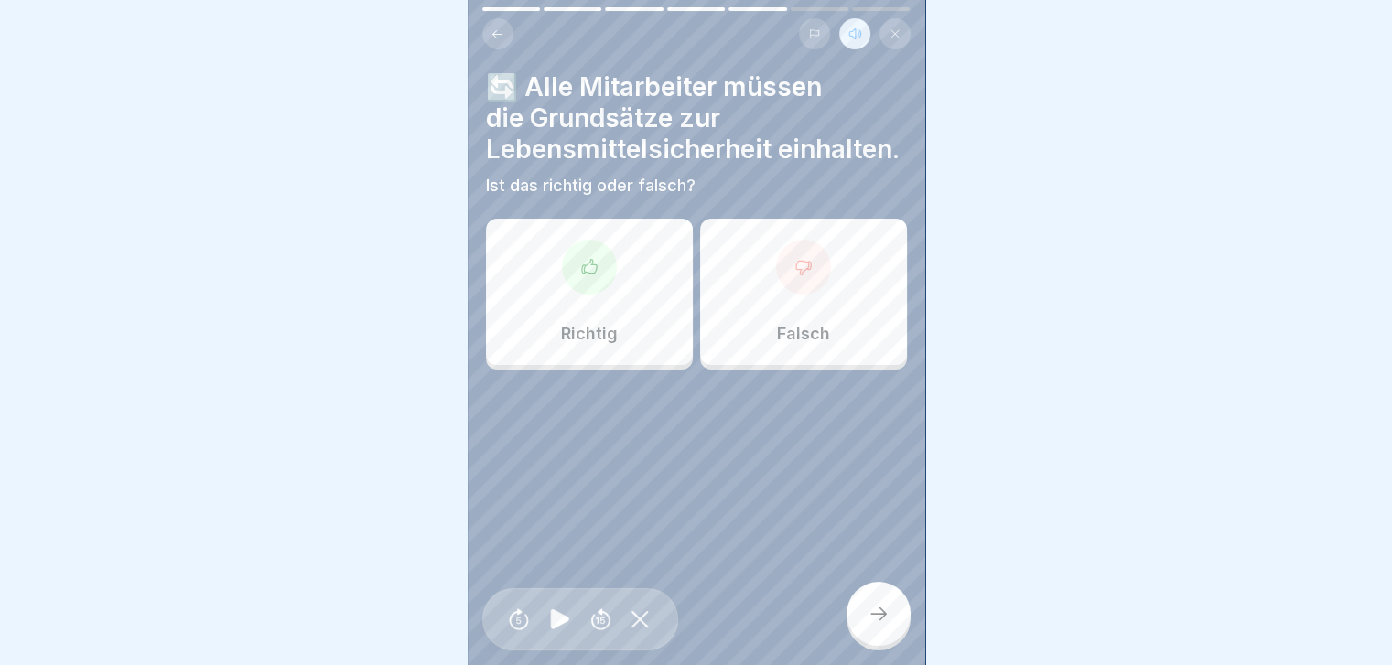
click at [566, 264] on div at bounding box center [589, 267] width 55 height 55
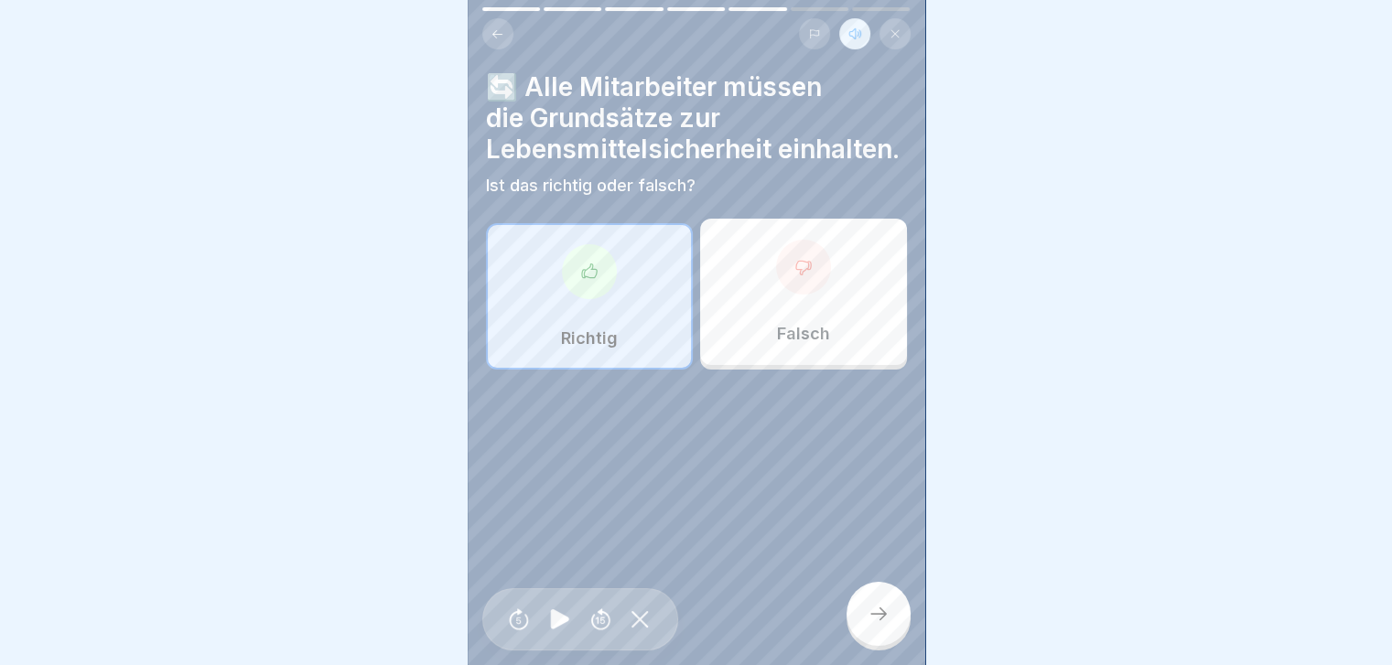
click at [738, 264] on div at bounding box center [879, 614] width 64 height 64
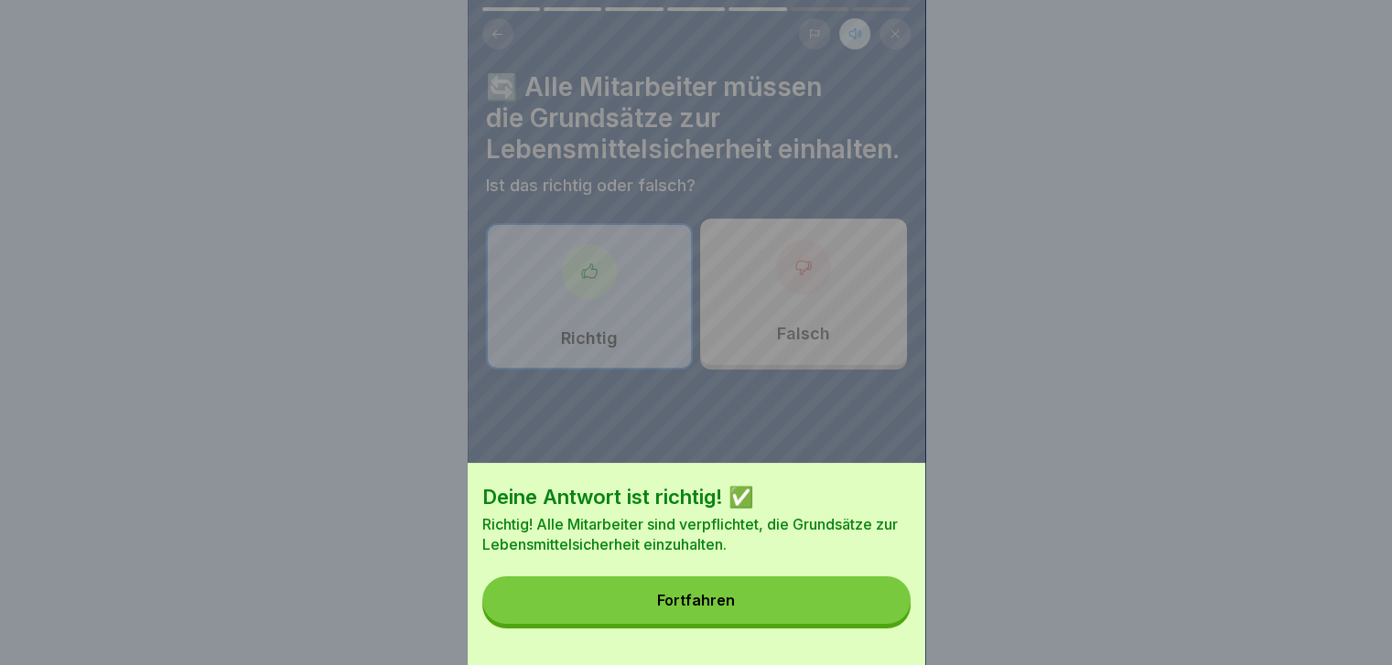
click at [670, 264] on div "Fortfahren" at bounding box center [696, 600] width 78 height 16
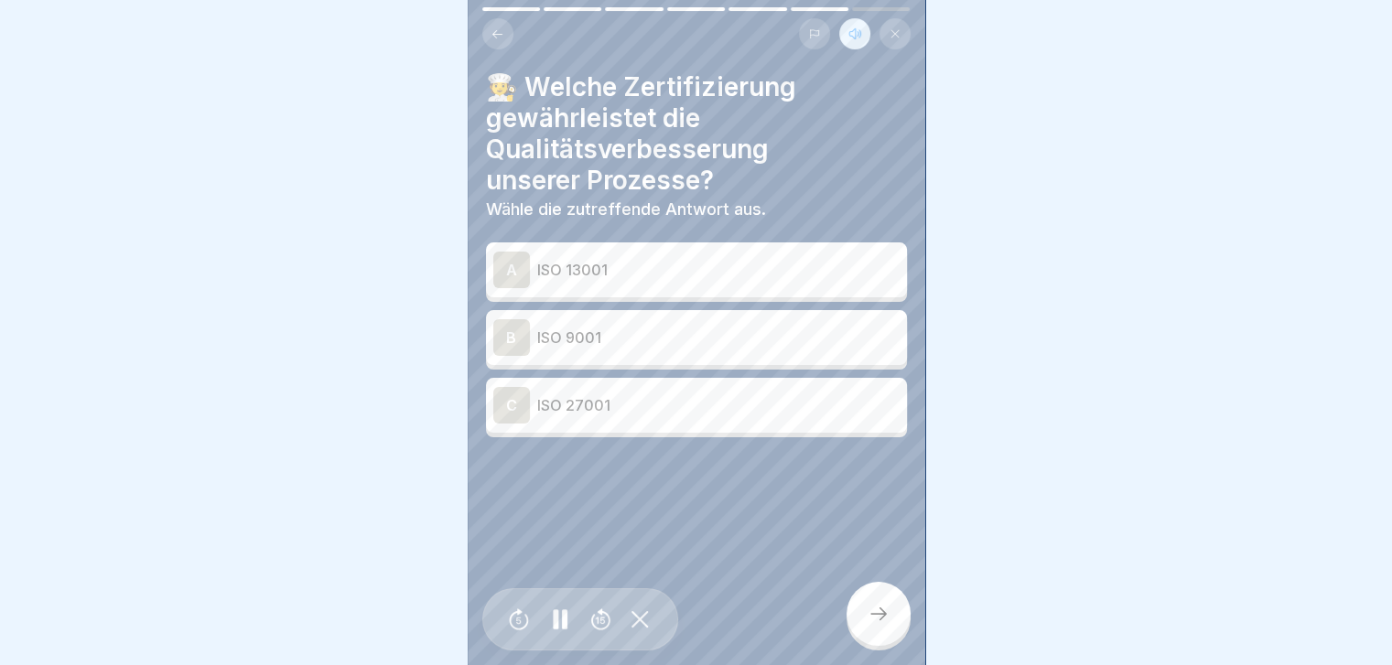
click at [510, 264] on div "B" at bounding box center [511, 337] width 37 height 37
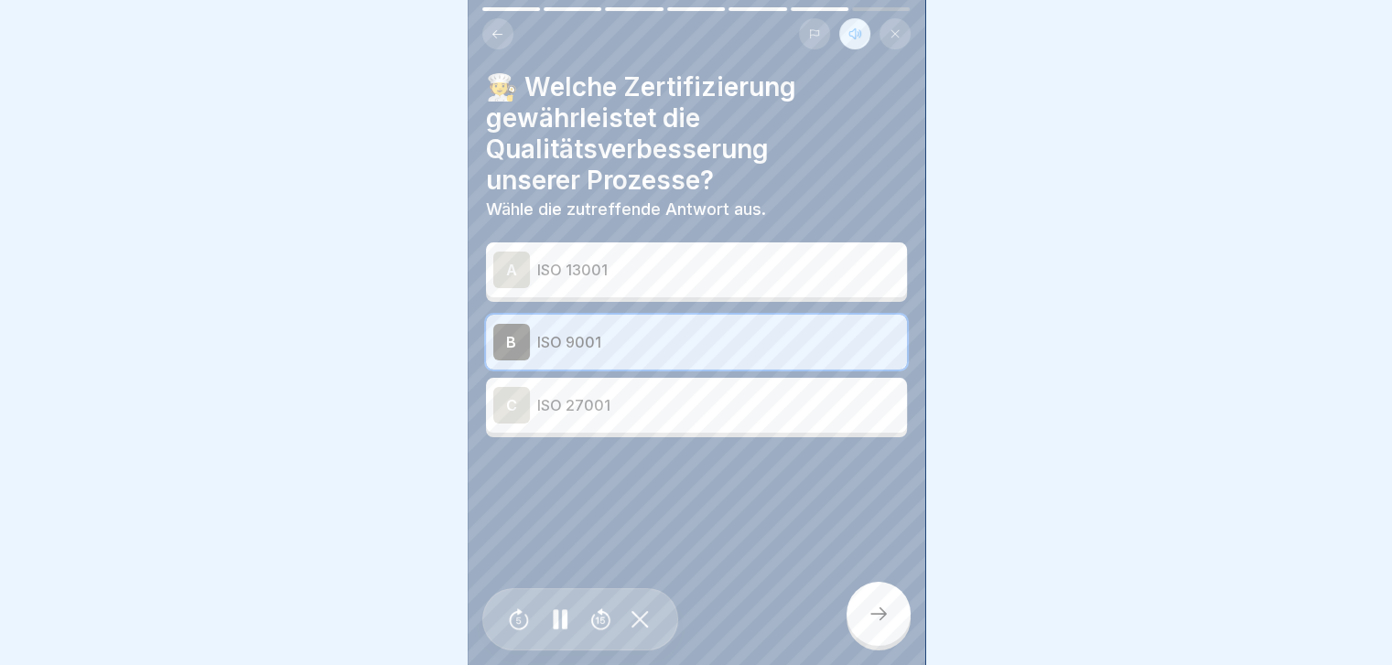
click at [738, 264] on icon at bounding box center [879, 614] width 22 height 22
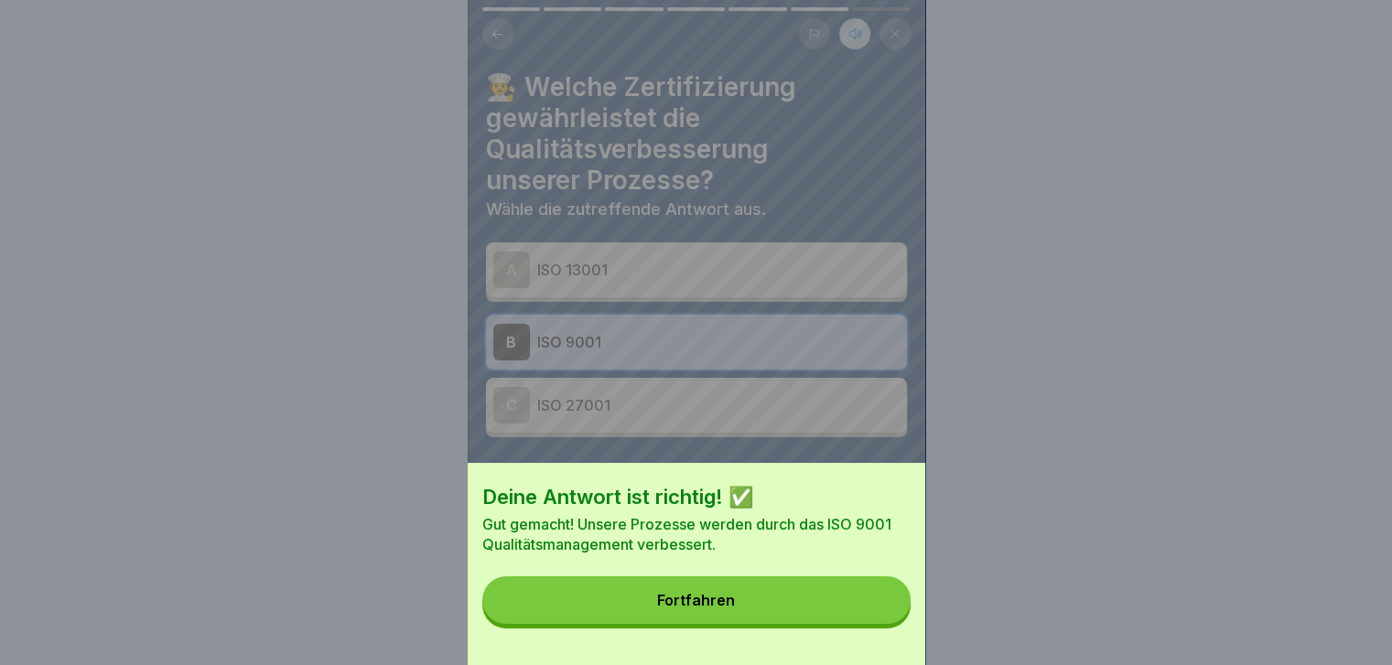
click at [738, 264] on button "Fortfahren" at bounding box center [696, 601] width 428 height 48
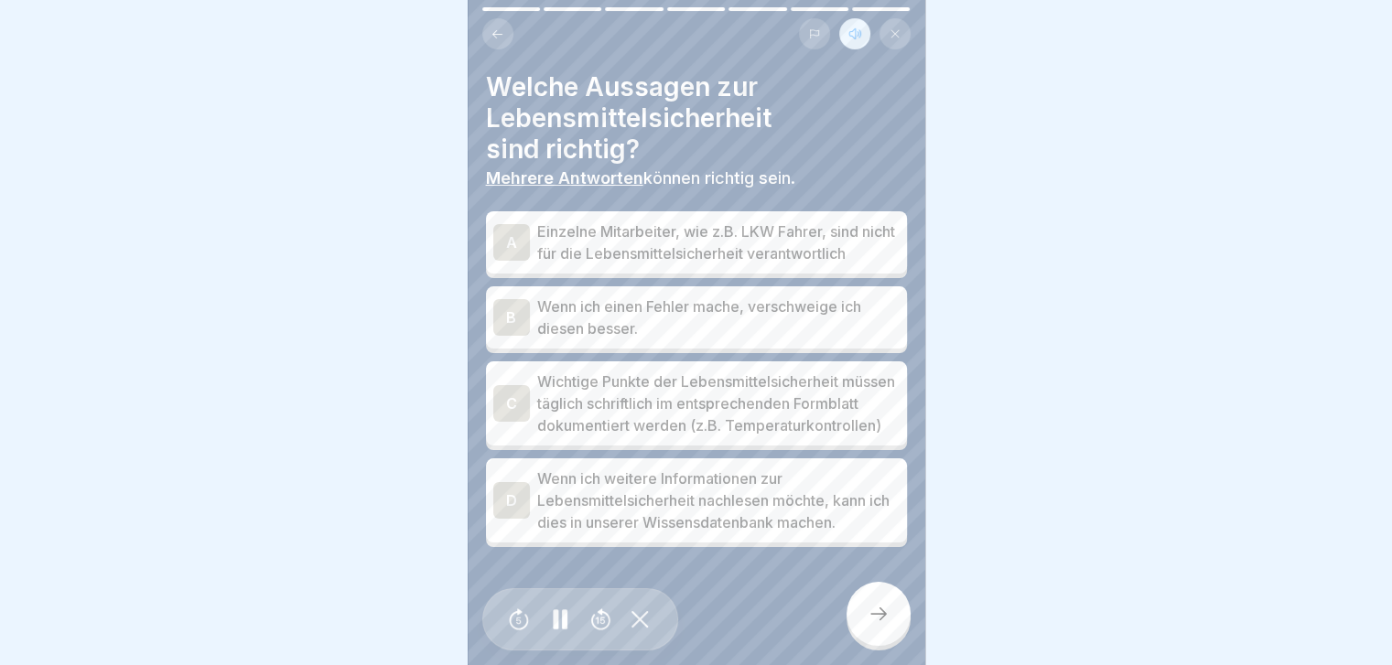
click at [513, 264] on div "C" at bounding box center [511, 403] width 37 height 37
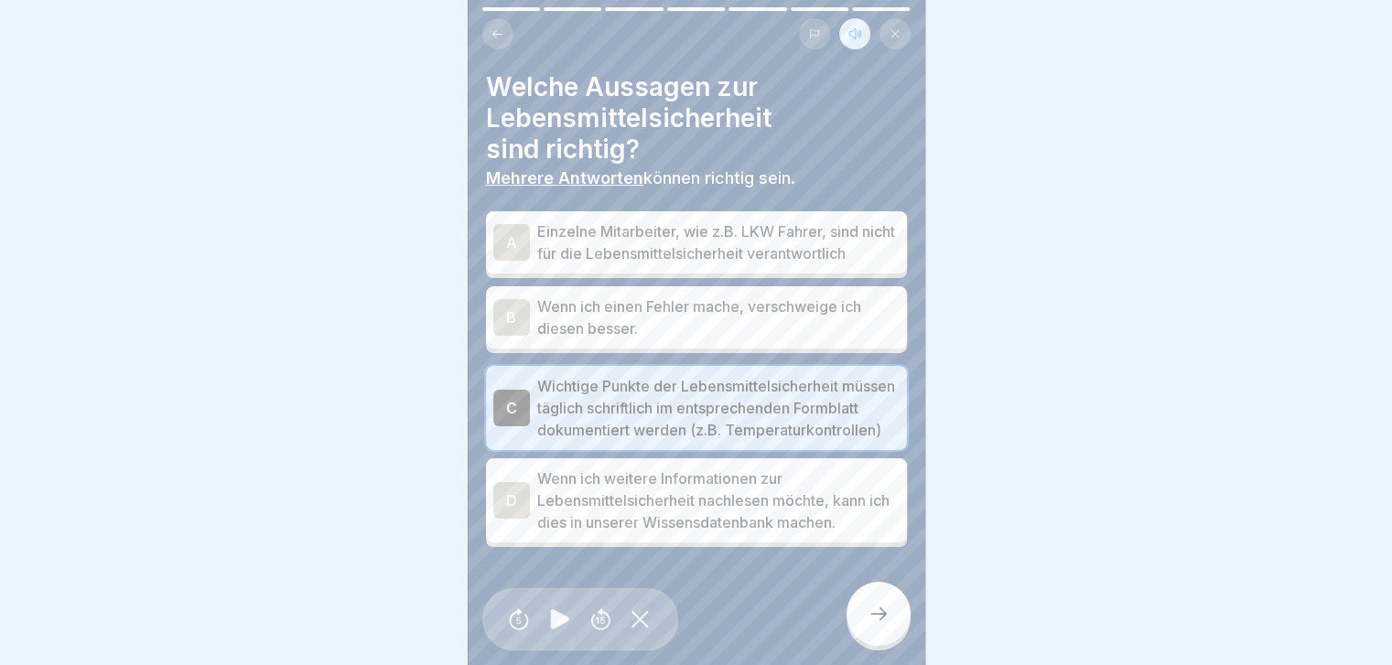
click at [506, 264] on div "D" at bounding box center [511, 500] width 37 height 37
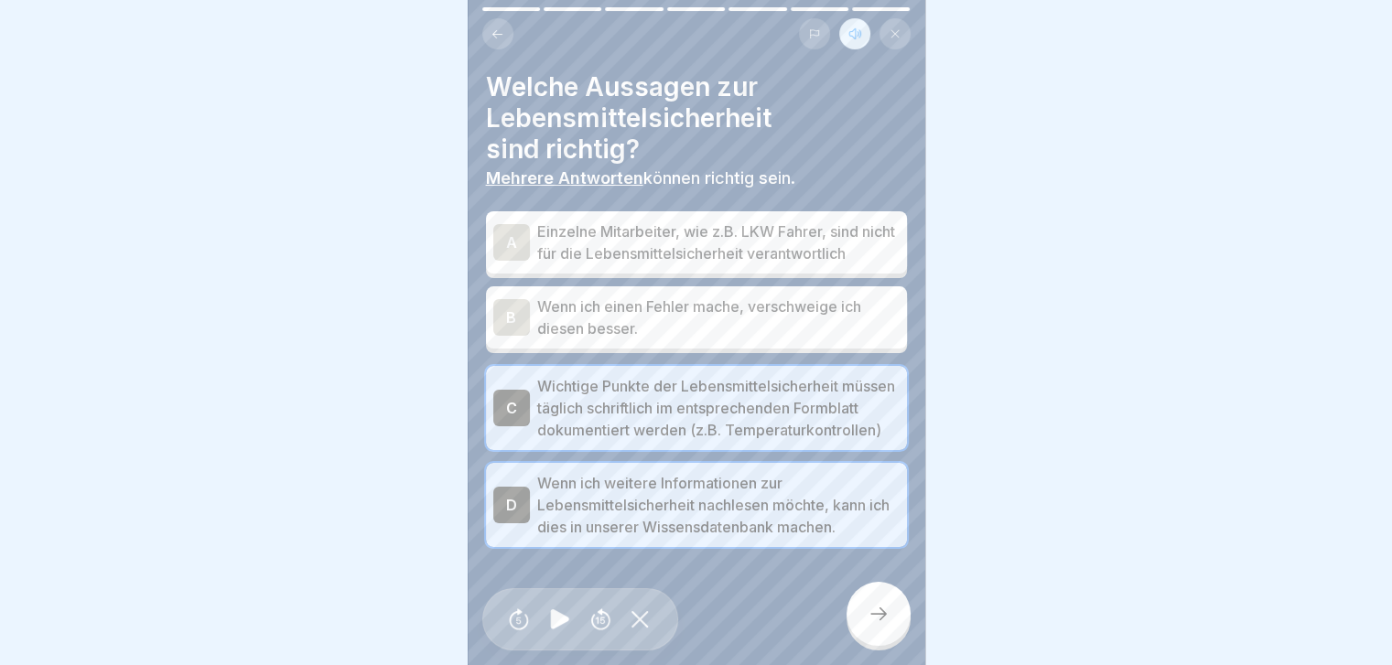
click at [738, 264] on icon at bounding box center [879, 614] width 22 height 22
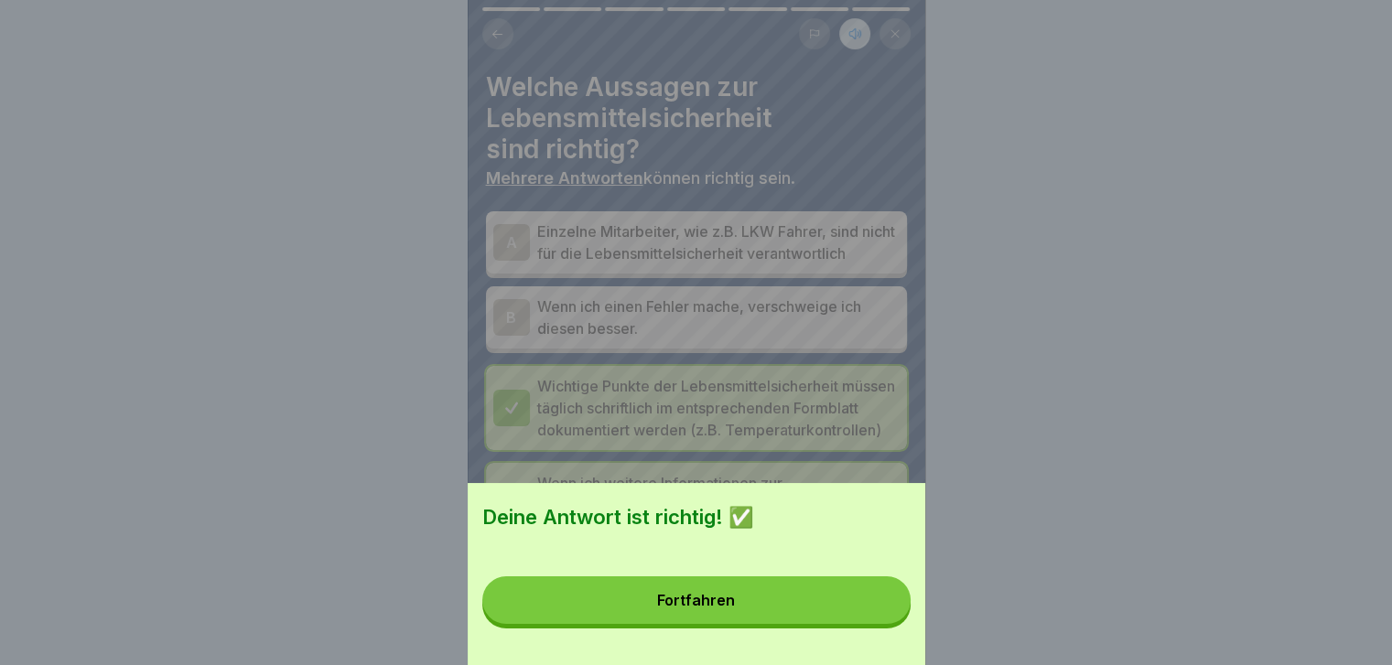
click at [738, 264] on button "Fortfahren" at bounding box center [696, 601] width 428 height 48
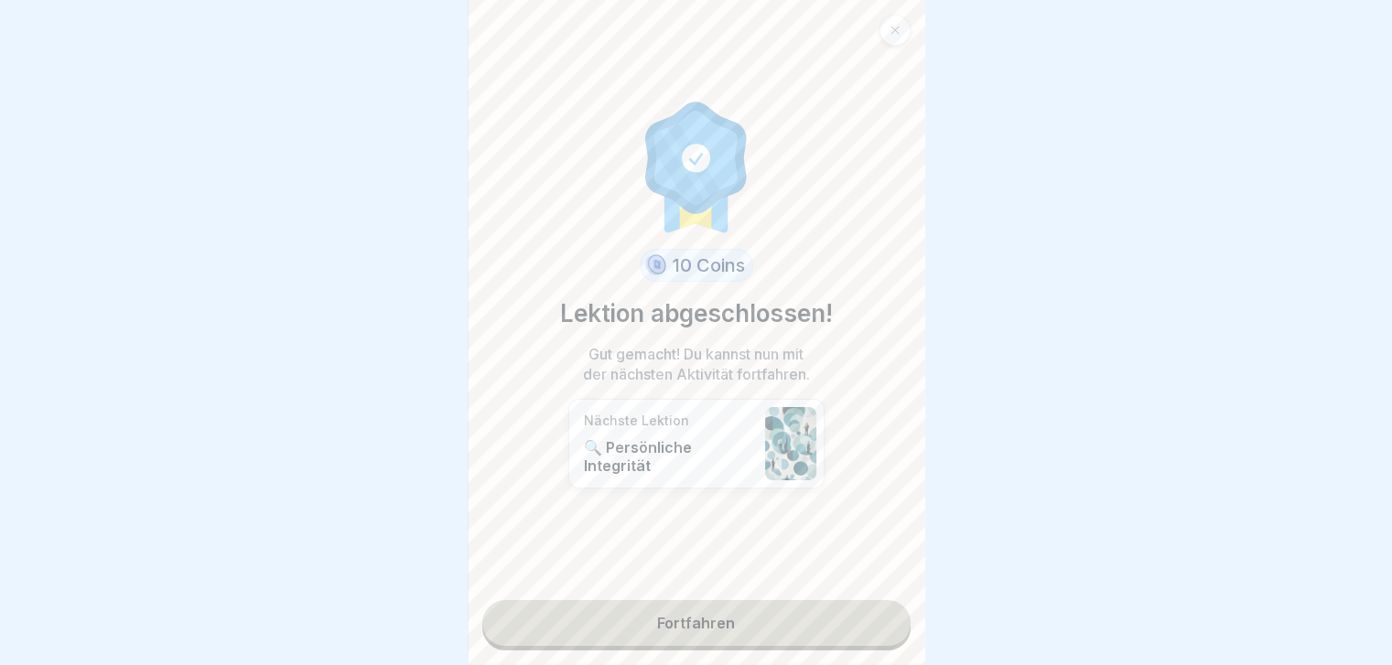
click at [738, 264] on link "Fortfahren" at bounding box center [696, 623] width 428 height 46
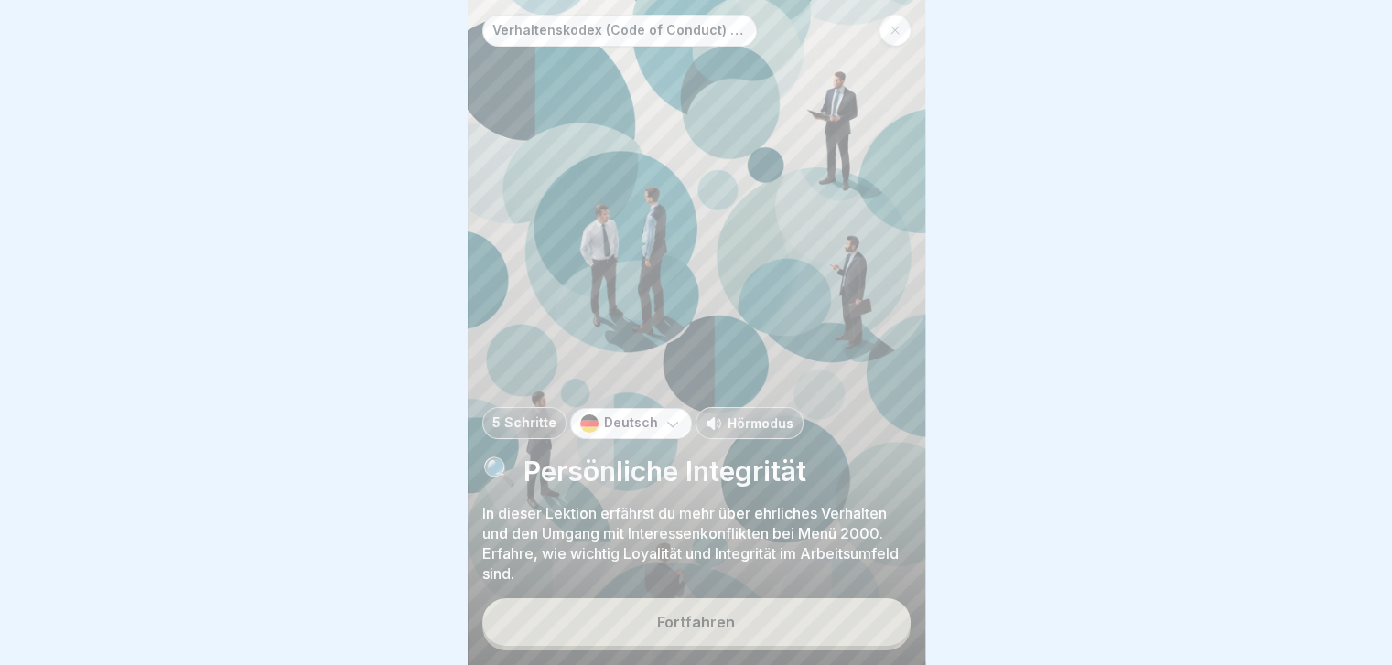
click at [738, 264] on p "Hörmodus" at bounding box center [761, 423] width 66 height 19
click at [699, 264] on div "Fortfahren" at bounding box center [696, 622] width 78 height 16
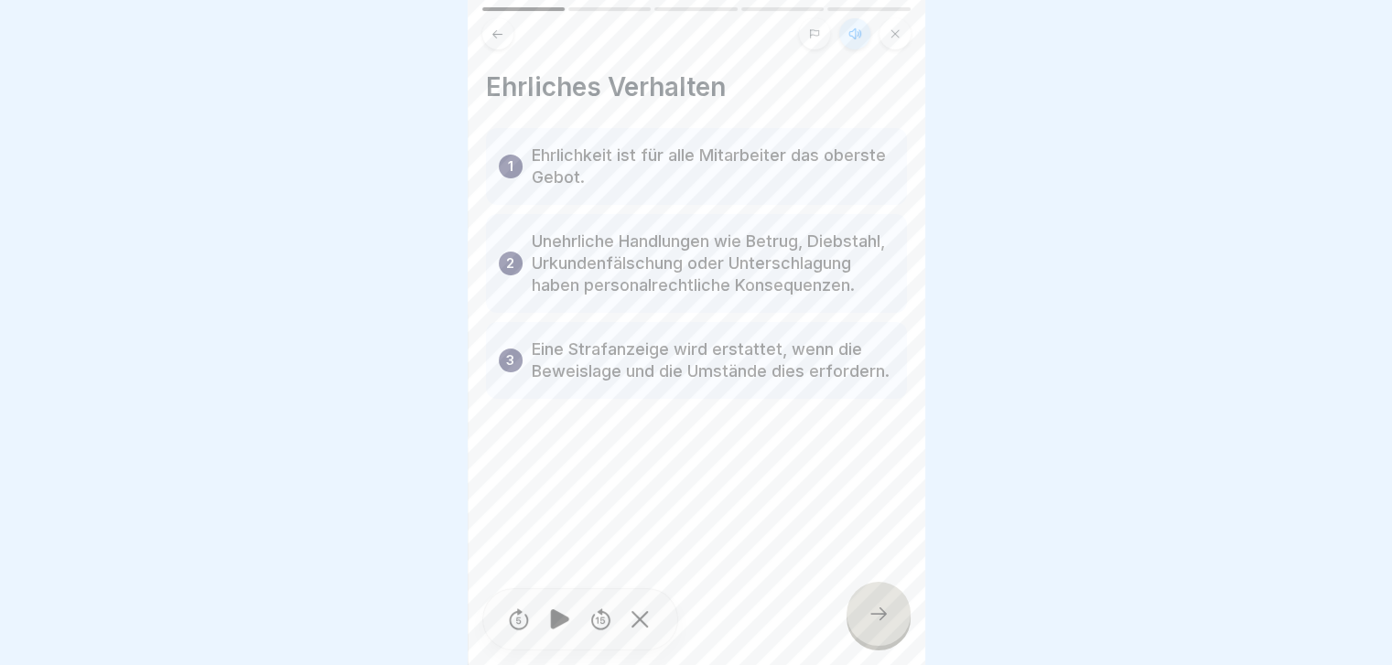
click at [738, 264] on div at bounding box center [879, 614] width 64 height 64
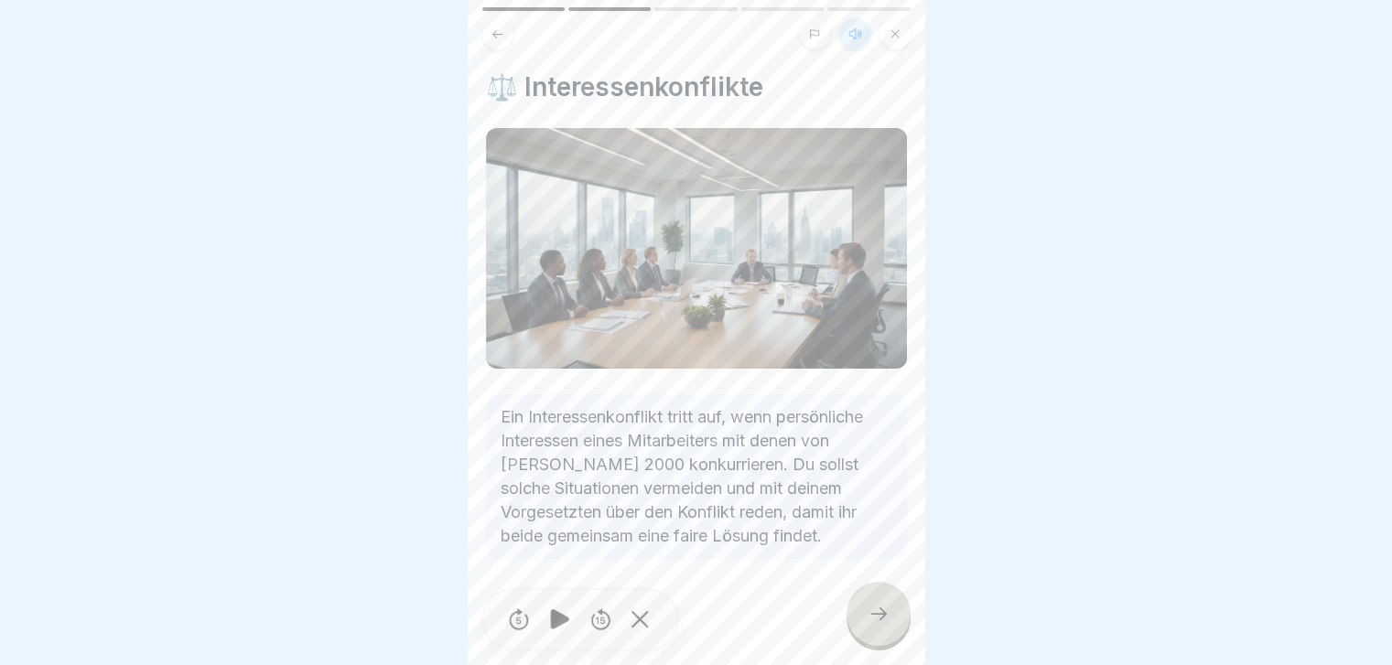
click at [738, 264] on div at bounding box center [879, 614] width 64 height 64
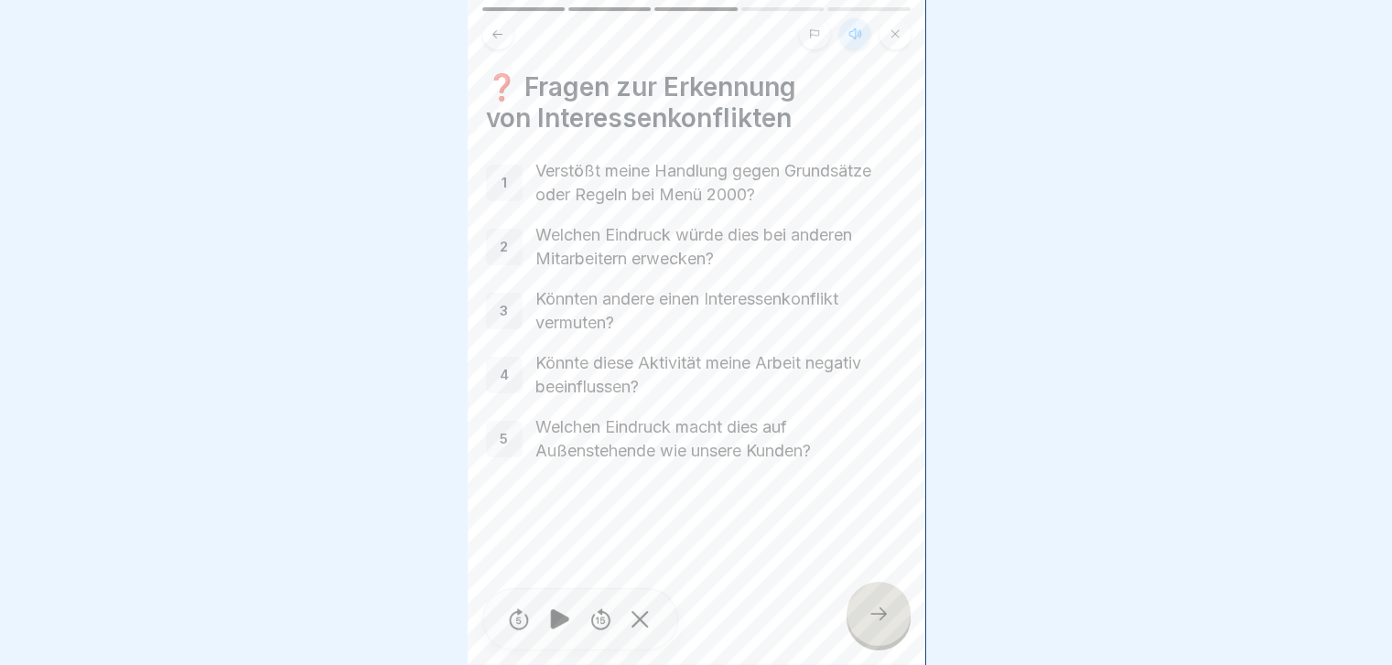
click at [738, 264] on div at bounding box center [879, 614] width 64 height 64
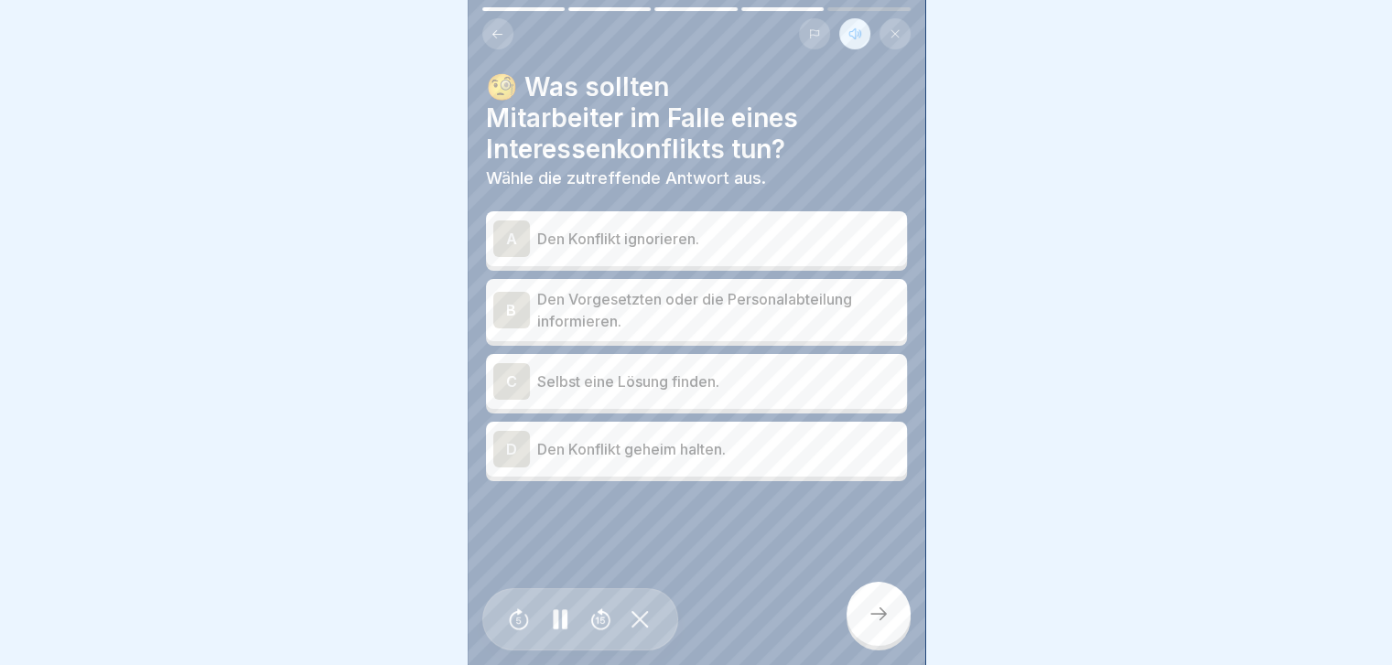
click at [518, 264] on div "B" at bounding box center [511, 310] width 37 height 37
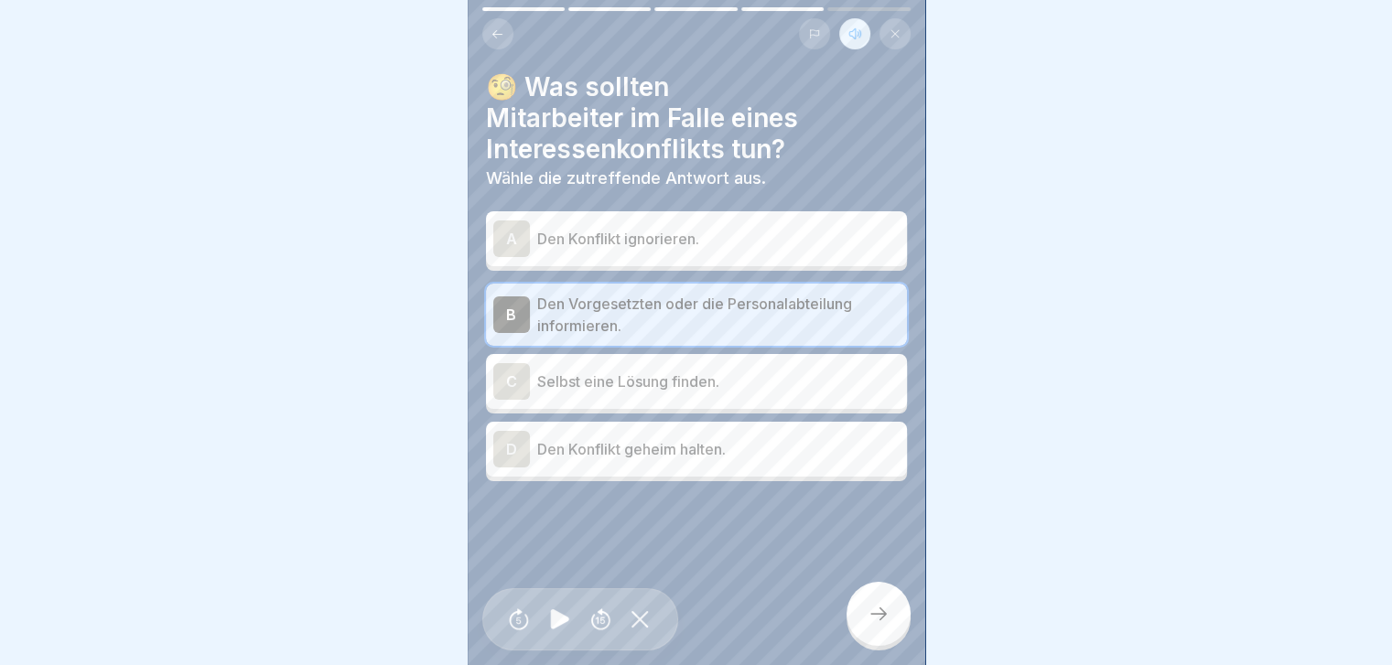
click at [509, 264] on div "C" at bounding box center [511, 381] width 37 height 37
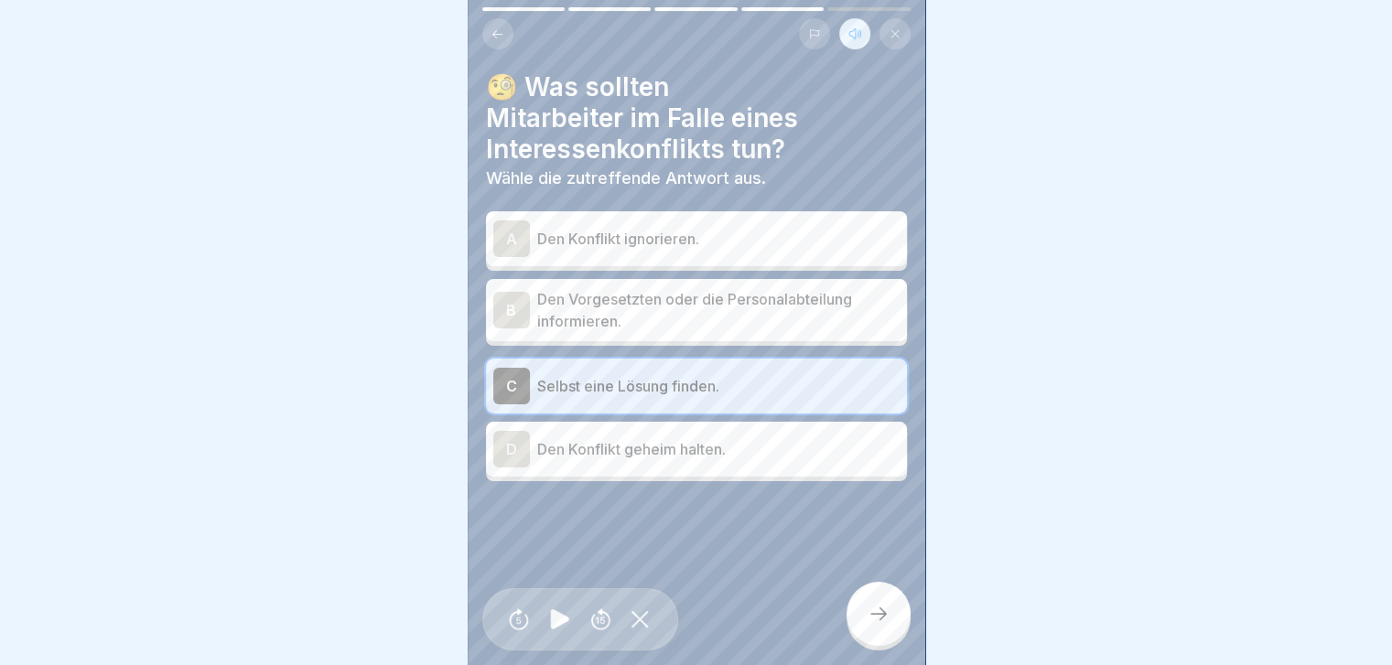
click at [523, 264] on div "B" at bounding box center [511, 310] width 37 height 37
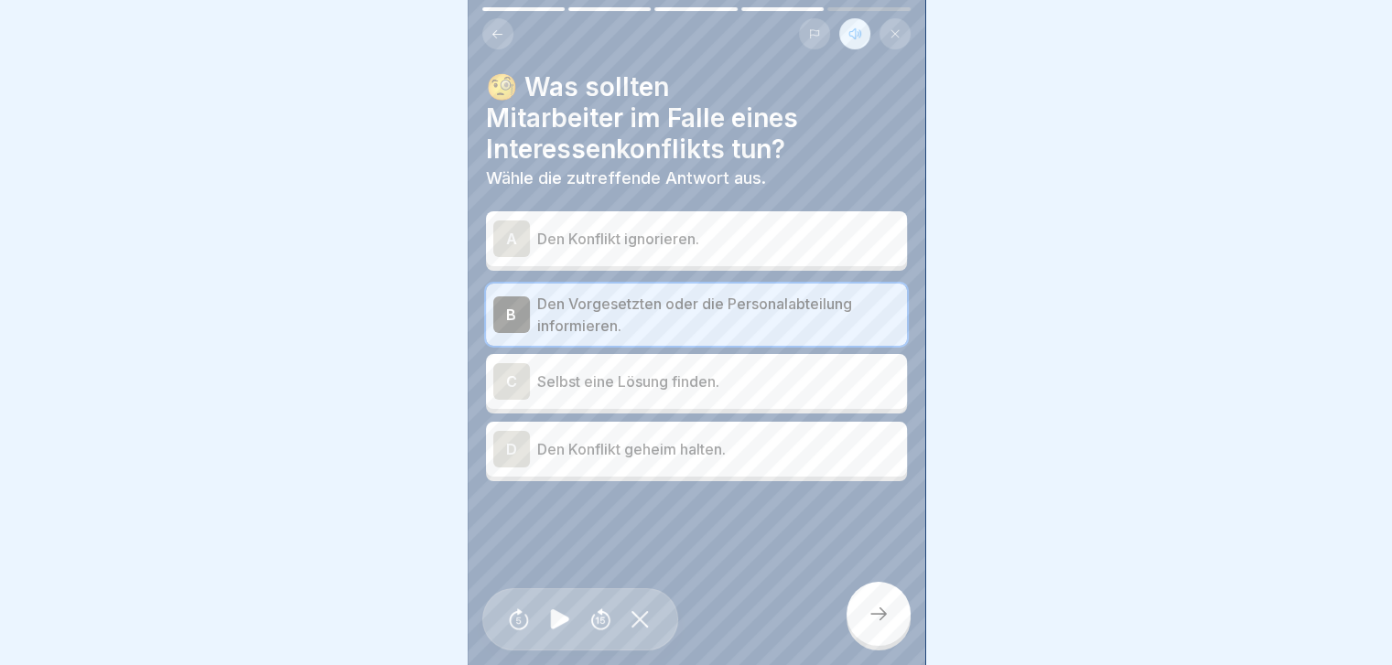
click at [738, 264] on icon at bounding box center [879, 614] width 22 height 22
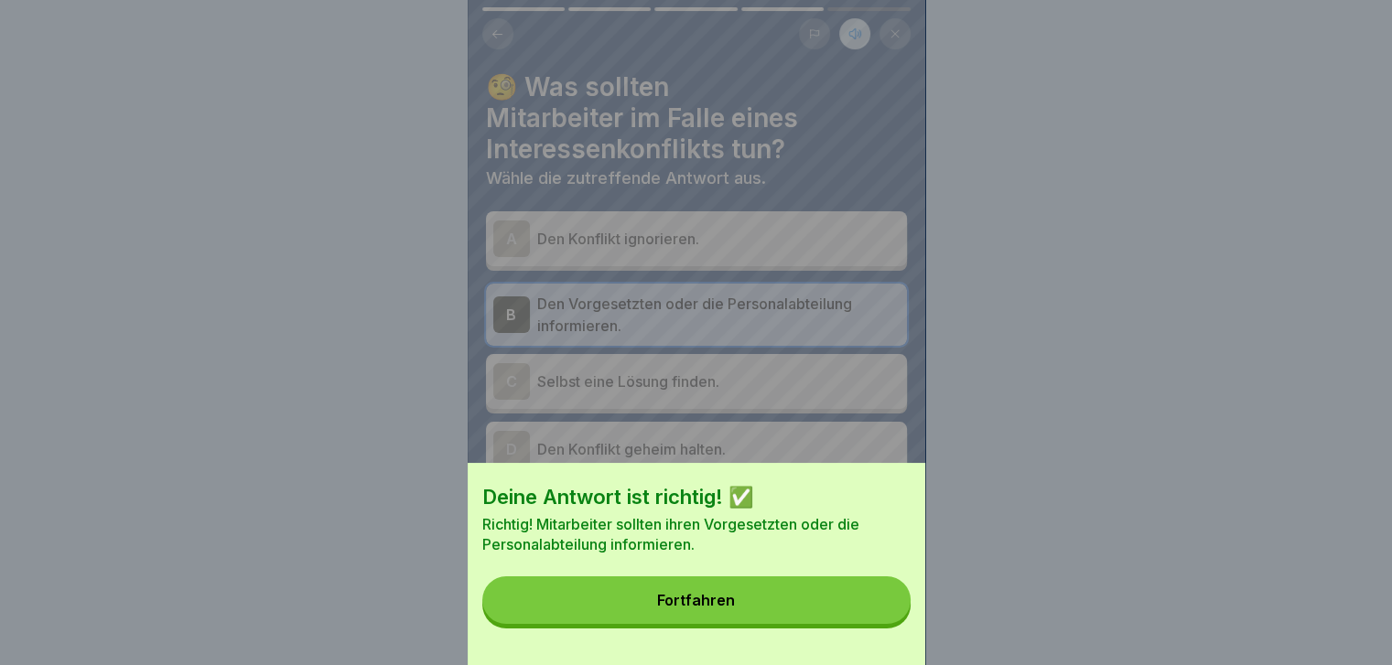
click at [738, 264] on button "Fortfahren" at bounding box center [696, 601] width 428 height 48
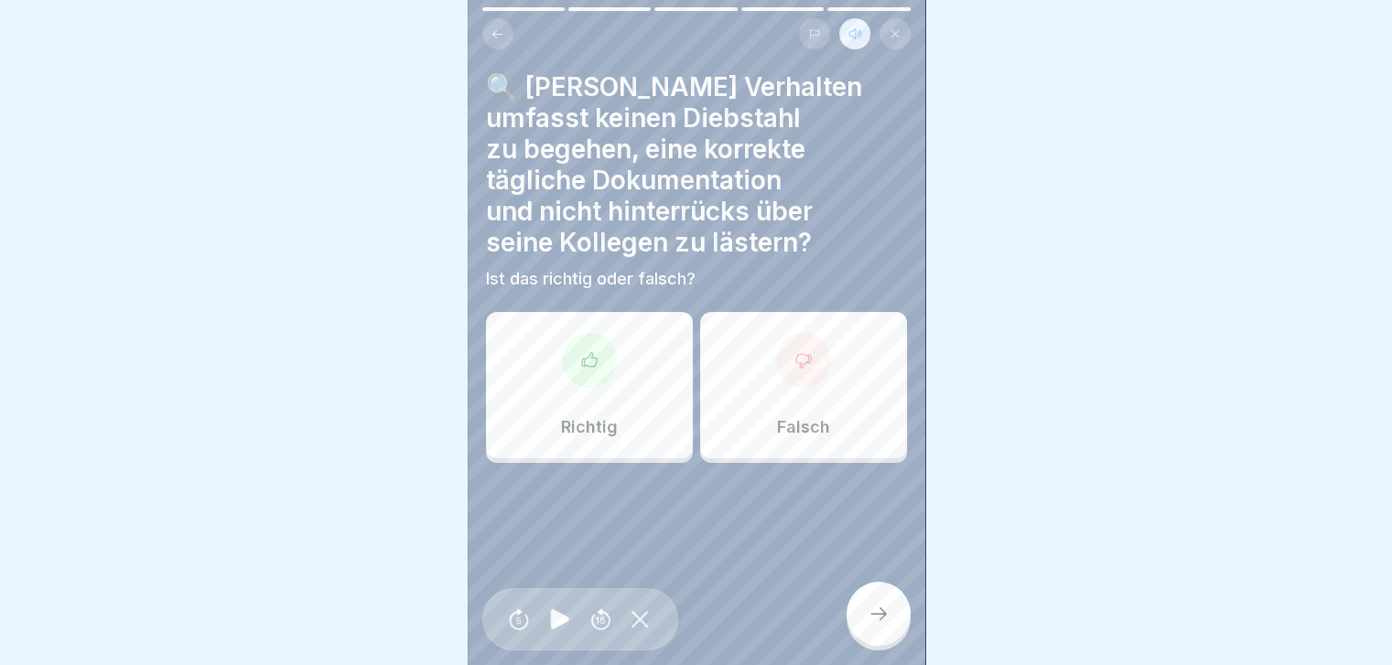
click at [626, 264] on div "Richtig" at bounding box center [589, 385] width 207 height 146
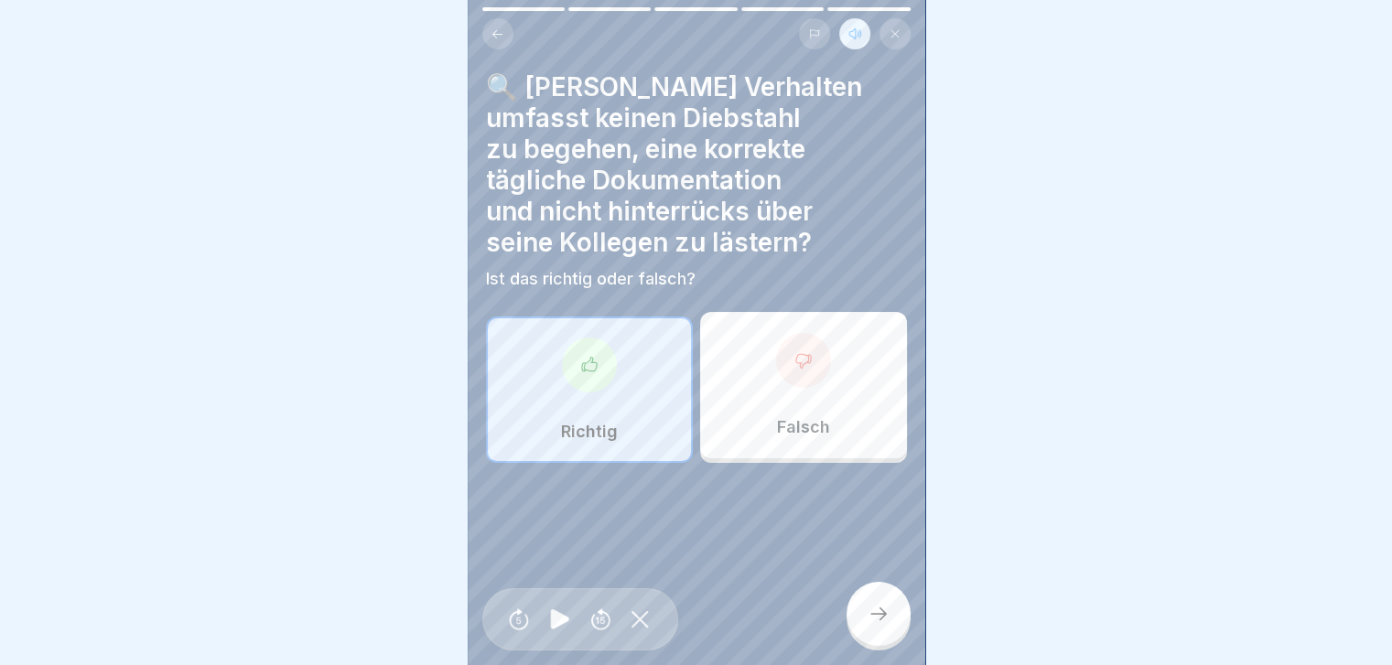
click at [738, 264] on div at bounding box center [879, 614] width 64 height 64
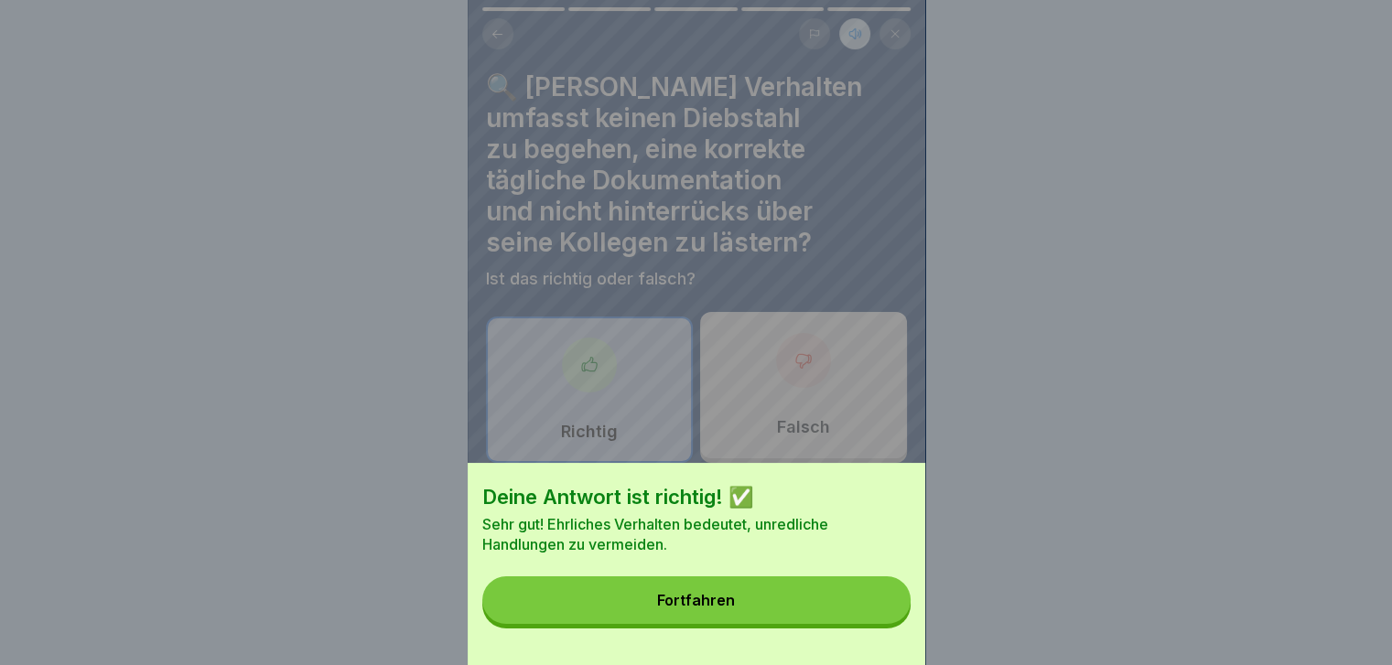
click at [738, 264] on button "Fortfahren" at bounding box center [696, 601] width 428 height 48
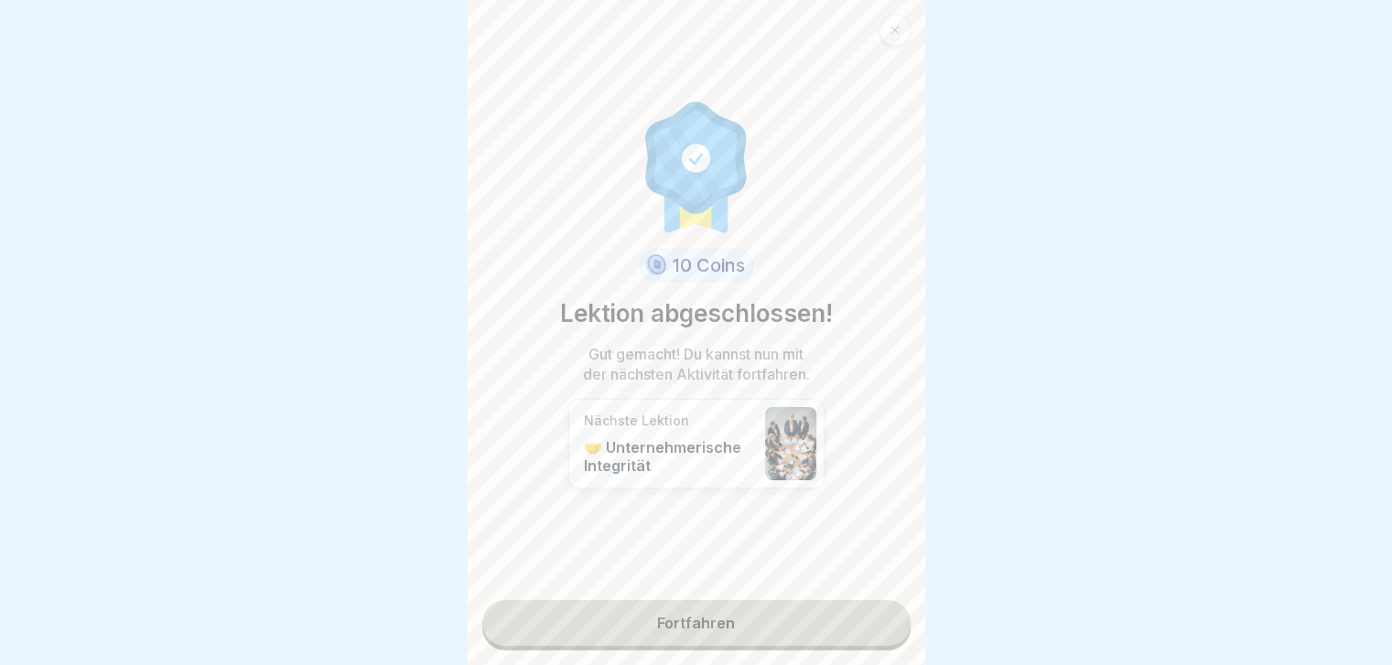
click at [738, 264] on link "Fortfahren" at bounding box center [696, 623] width 428 height 46
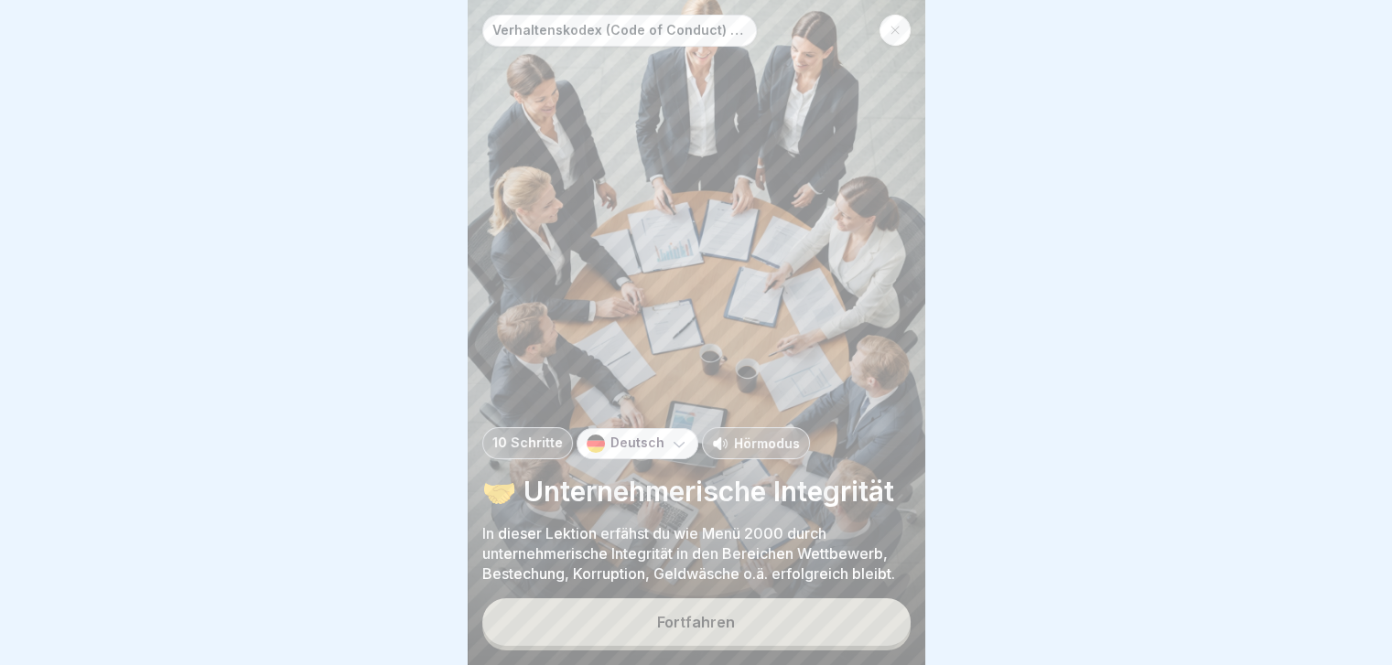
click at [738, 264] on p "Hörmodus" at bounding box center [767, 443] width 66 height 19
click at [717, 264] on div "Fortfahren" at bounding box center [696, 622] width 78 height 16
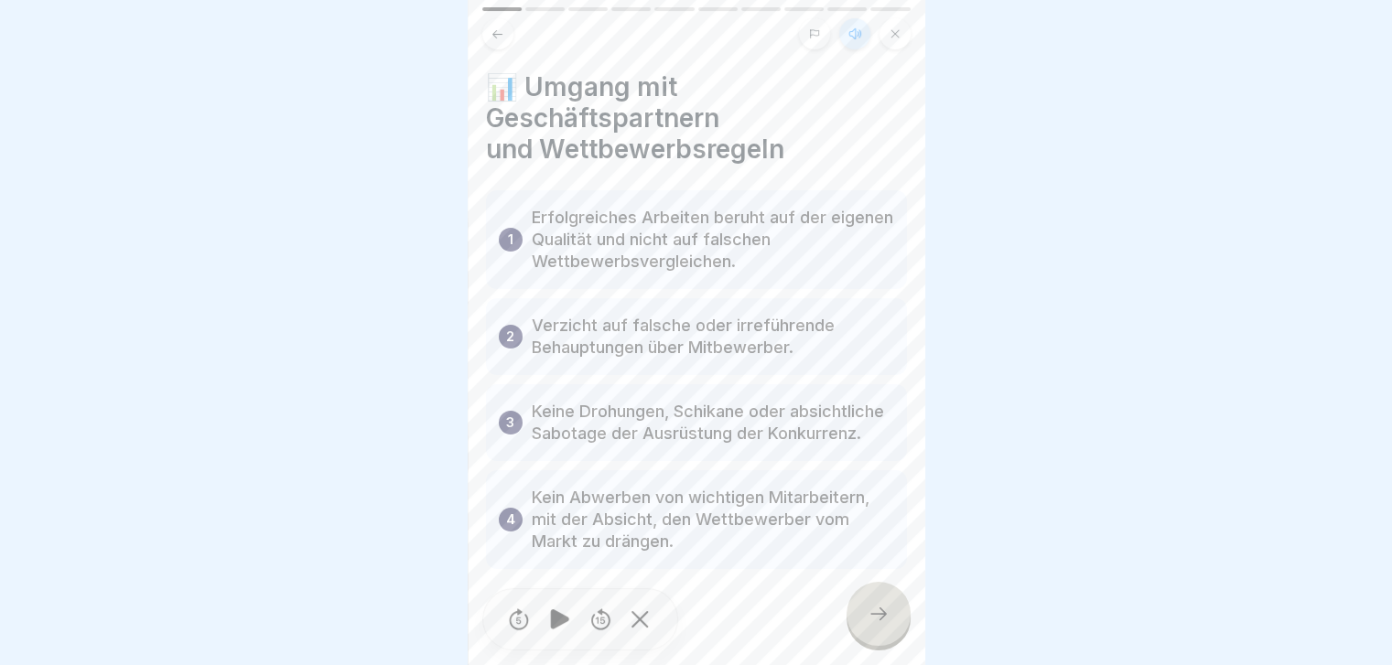
click at [738, 264] on icon at bounding box center [879, 614] width 22 height 22
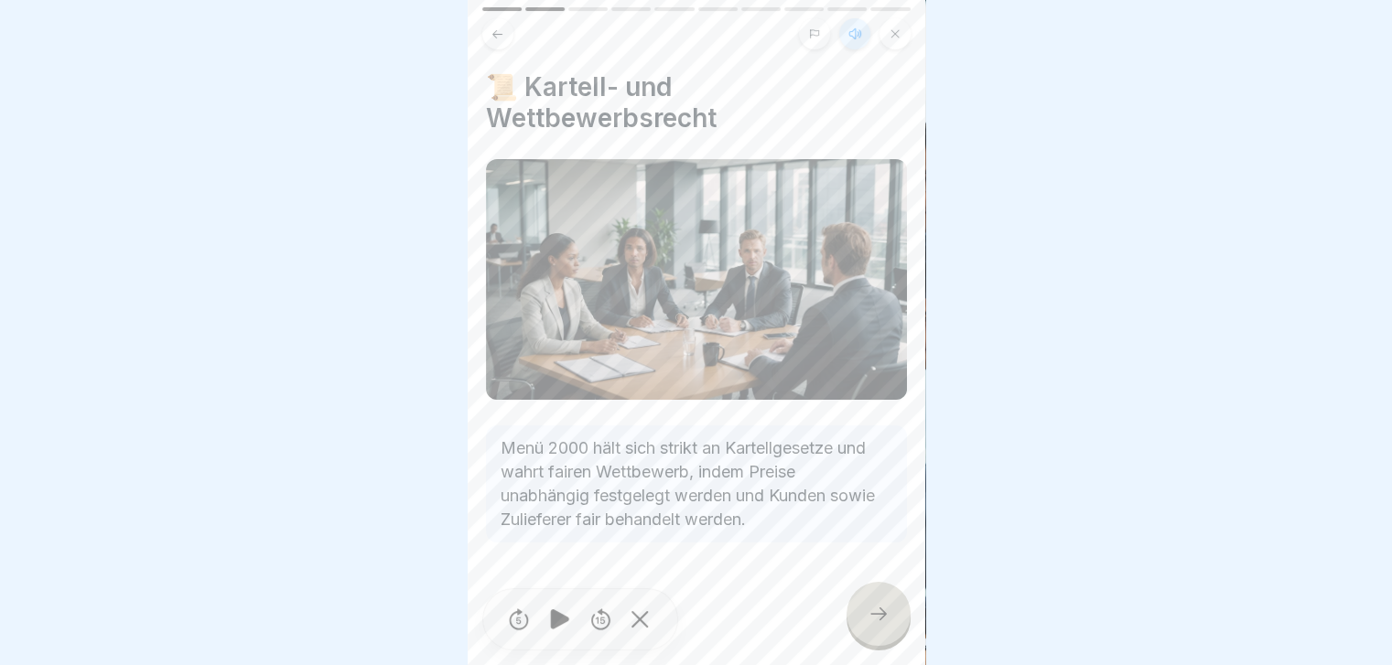
click at [738, 264] on icon at bounding box center [879, 614] width 22 height 22
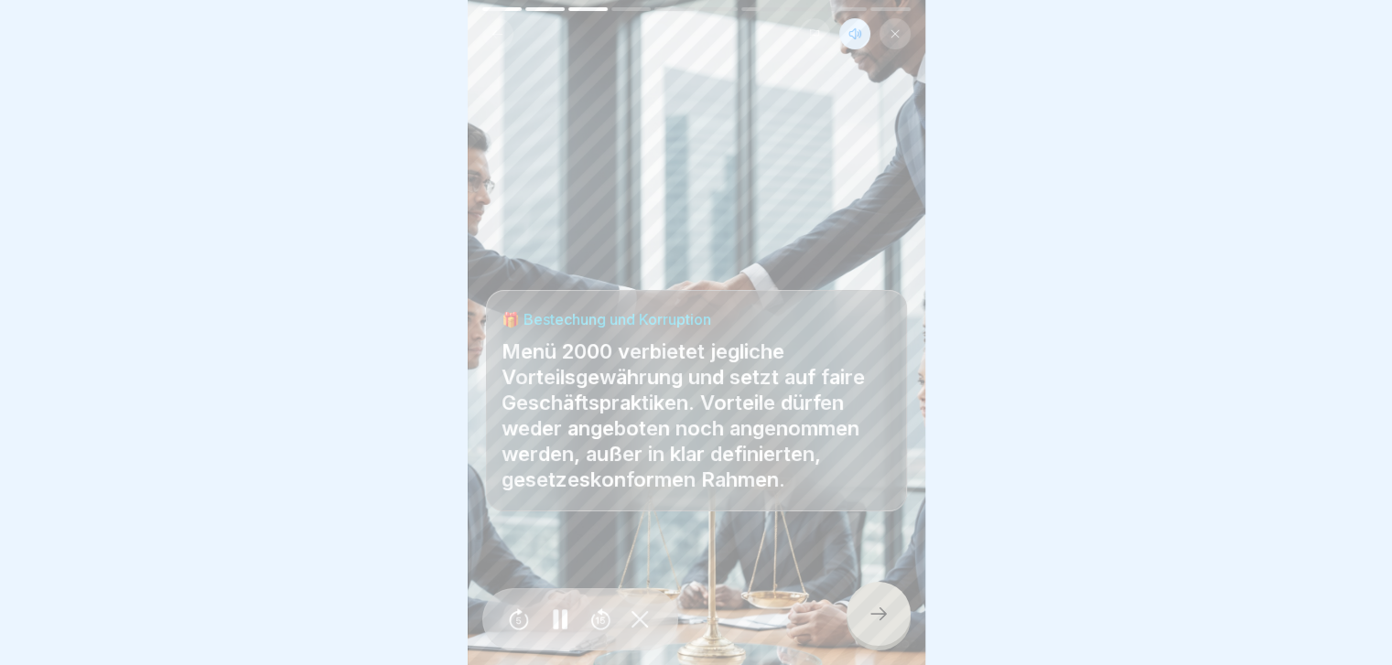
click at [738, 264] on icon at bounding box center [879, 614] width 22 height 22
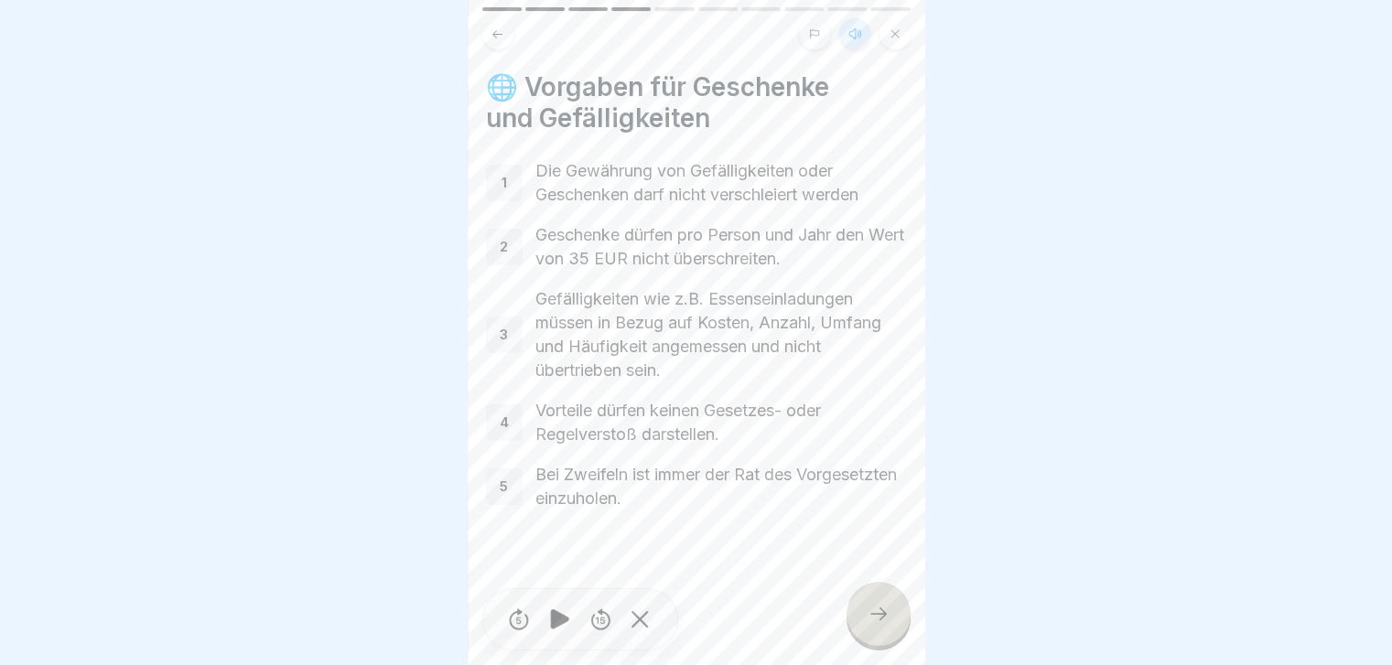
click at [738, 264] on icon at bounding box center [879, 614] width 22 height 22
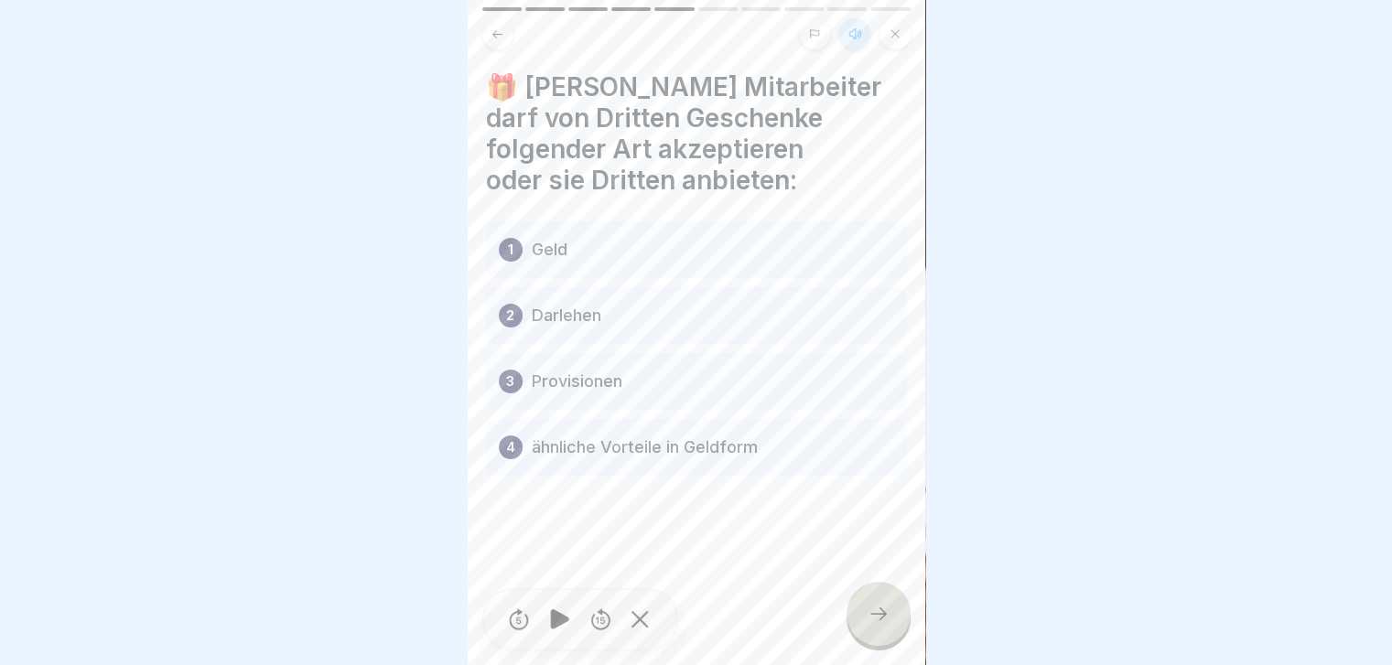
click at [738, 264] on icon at bounding box center [879, 614] width 22 height 22
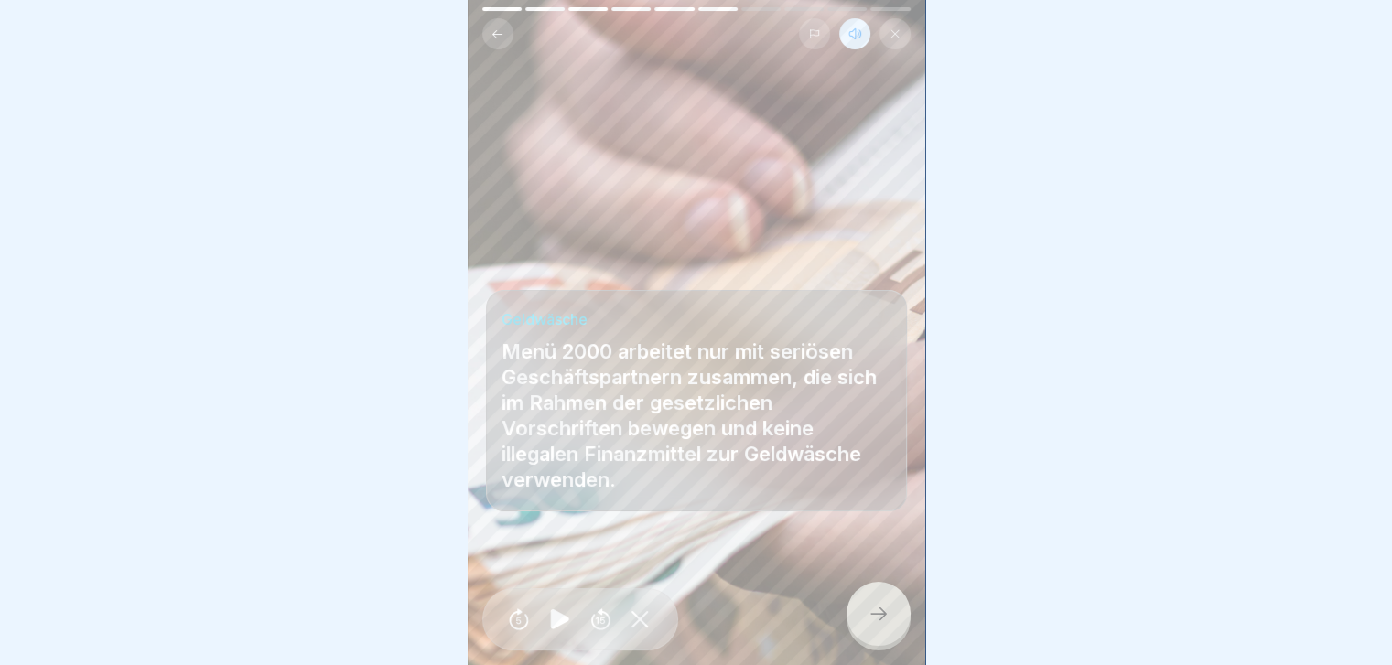
click at [738, 264] on icon at bounding box center [879, 614] width 22 height 22
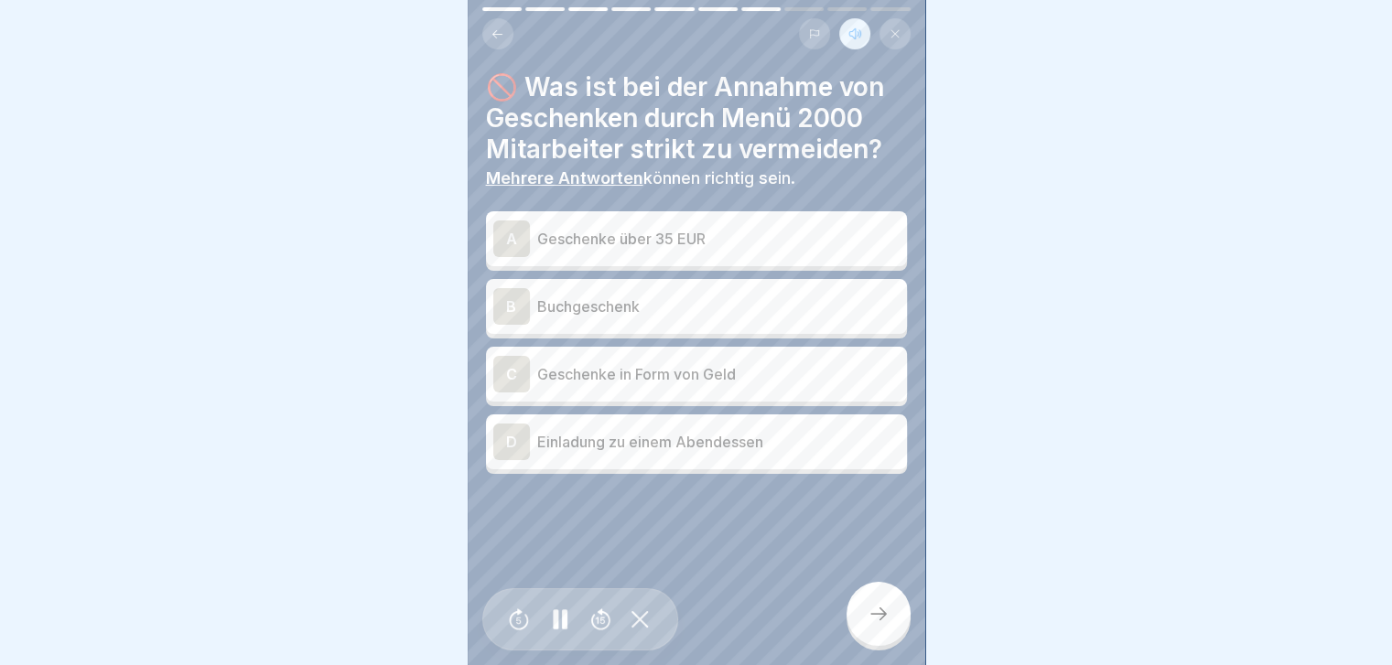
click at [510, 221] on div "A" at bounding box center [511, 239] width 37 height 37
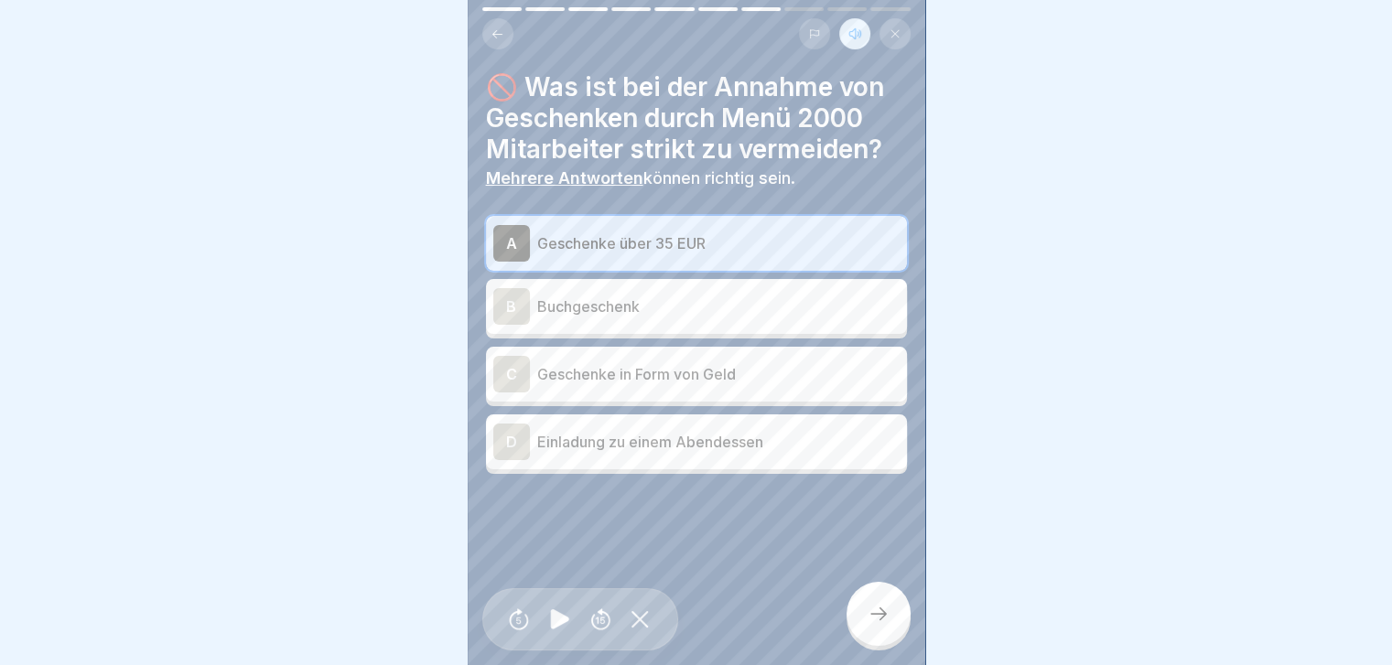
click at [517, 264] on div "D" at bounding box center [511, 442] width 37 height 37
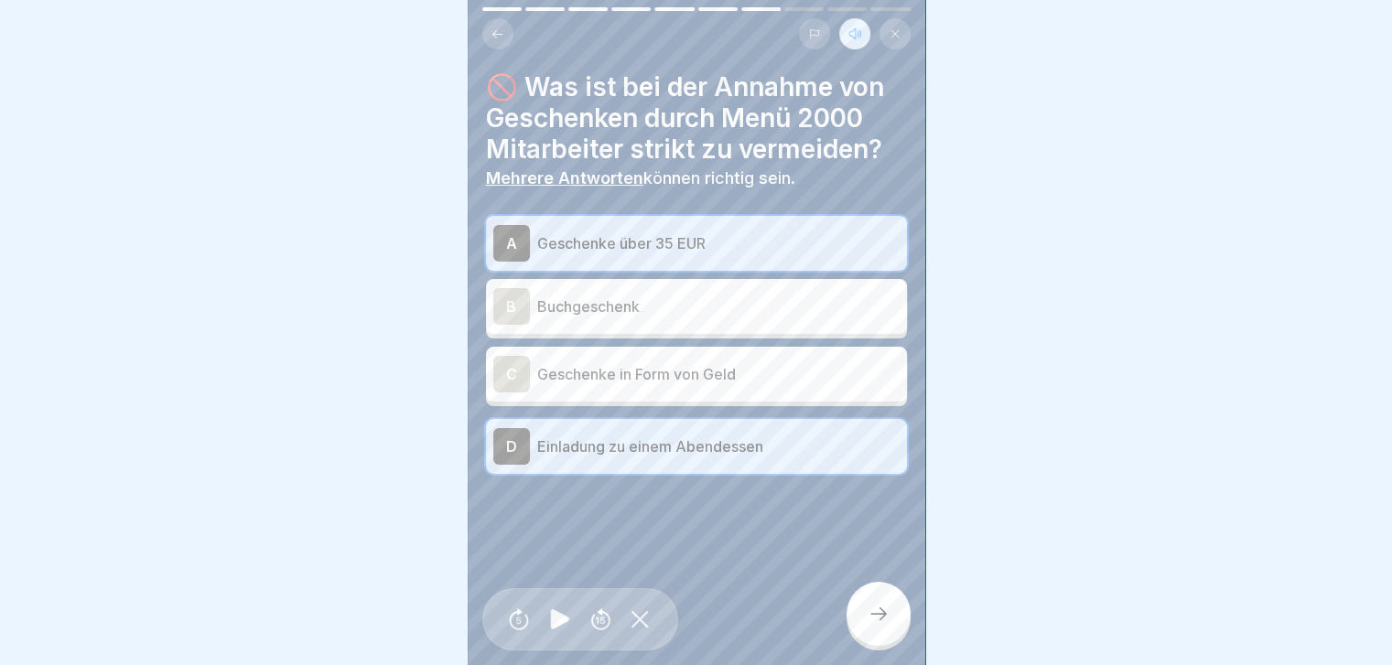
click at [512, 264] on div "C" at bounding box center [511, 374] width 37 height 37
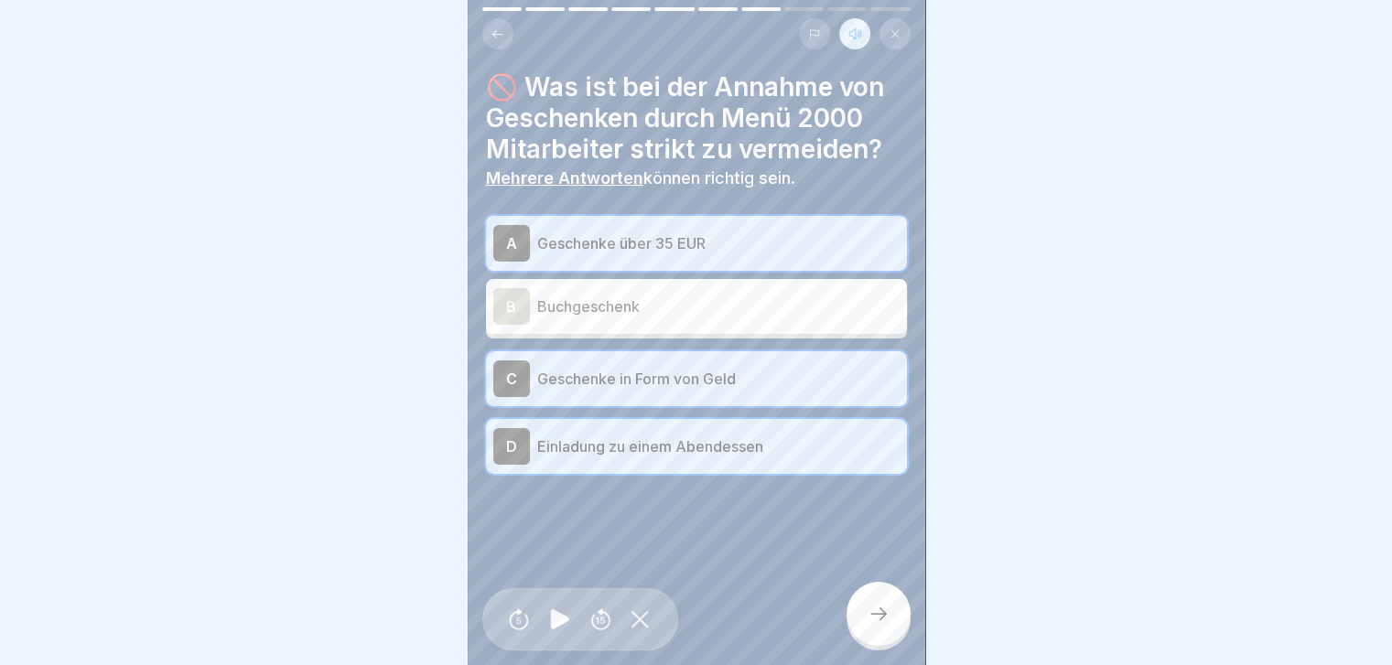
click at [738, 264] on icon at bounding box center [879, 614] width 22 height 22
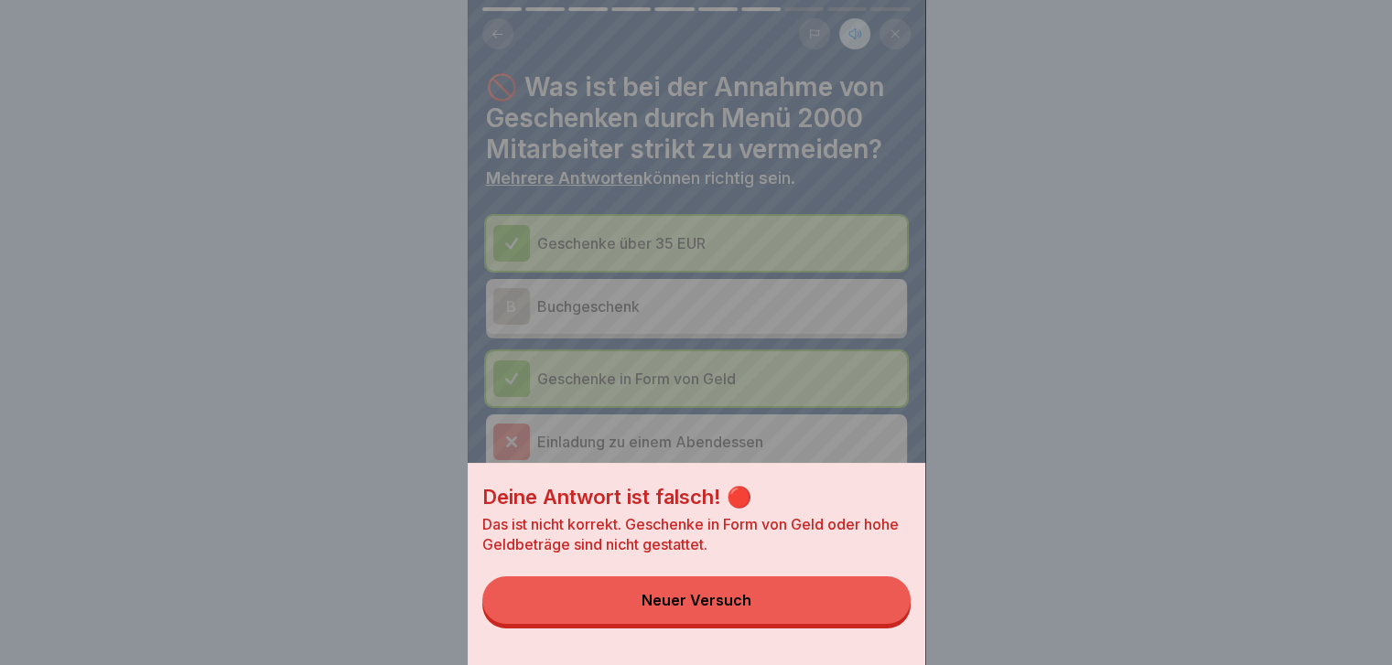
click at [738, 264] on button "Neuer Versuch" at bounding box center [696, 601] width 428 height 48
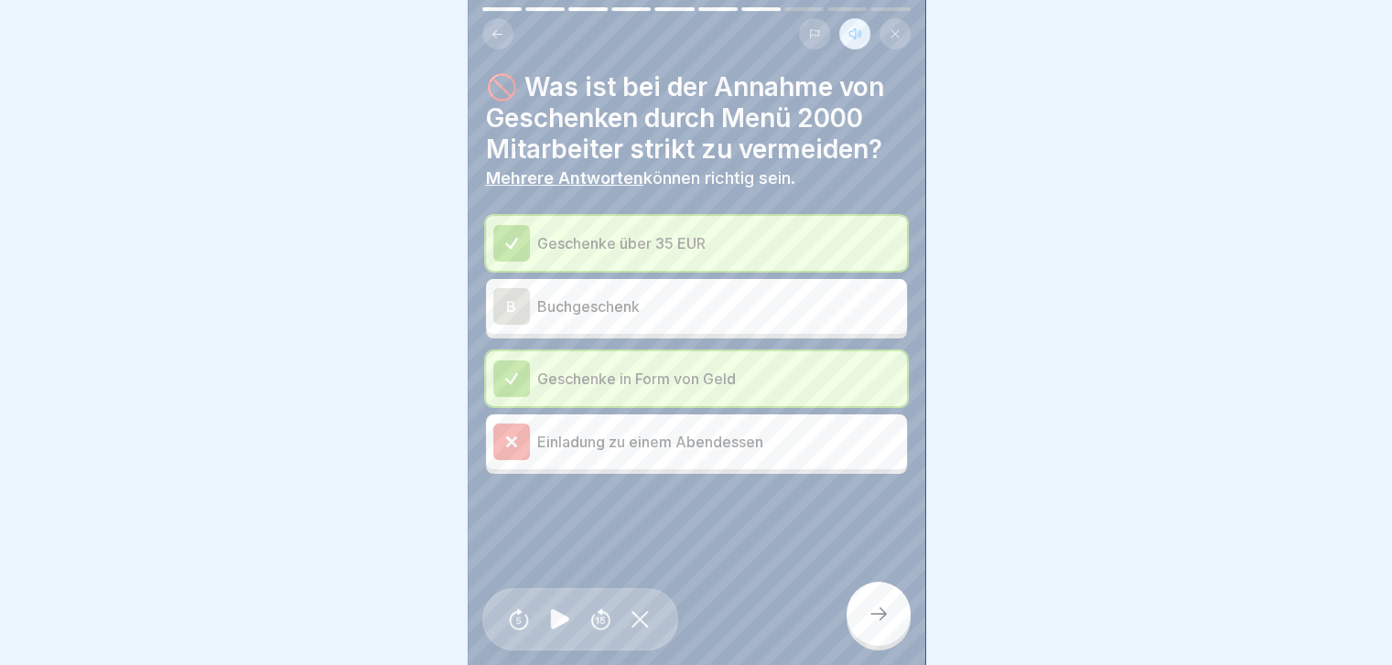
click at [512, 264] on icon at bounding box center [511, 441] width 8 height 8
click at [738, 264] on div at bounding box center [879, 614] width 64 height 64
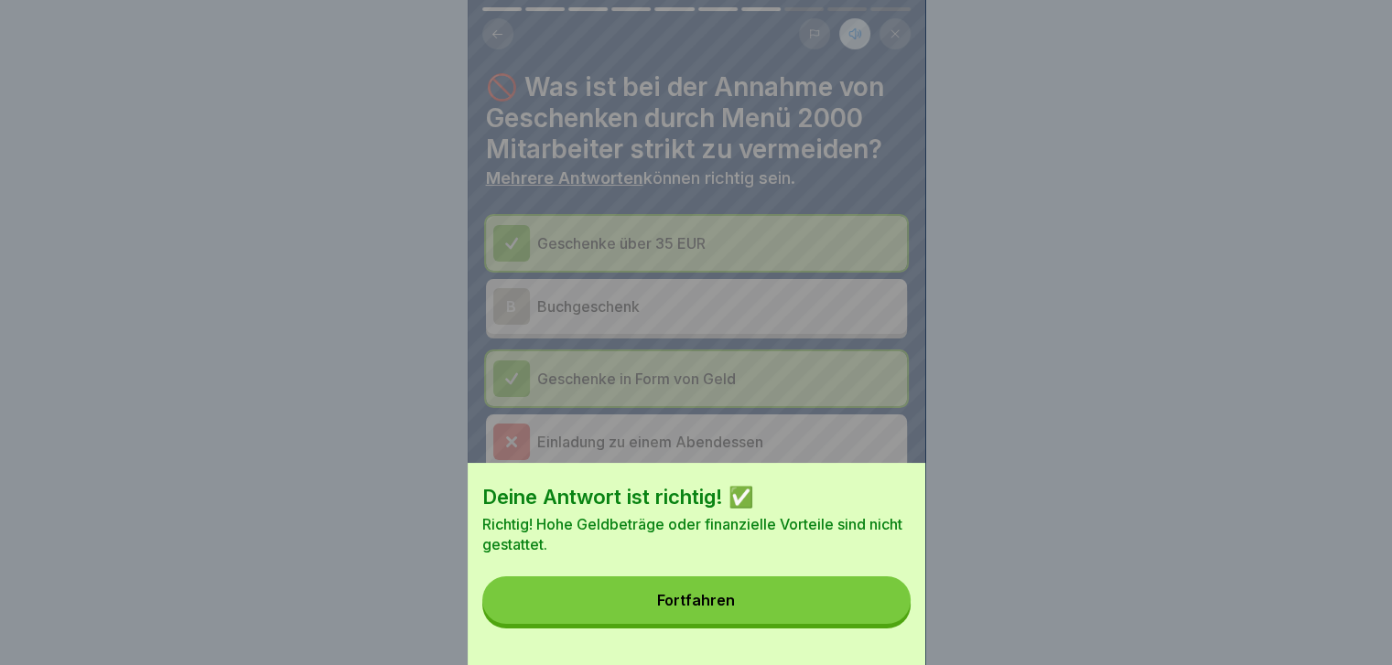
click at [738, 264] on button "Fortfahren" at bounding box center [696, 601] width 428 height 48
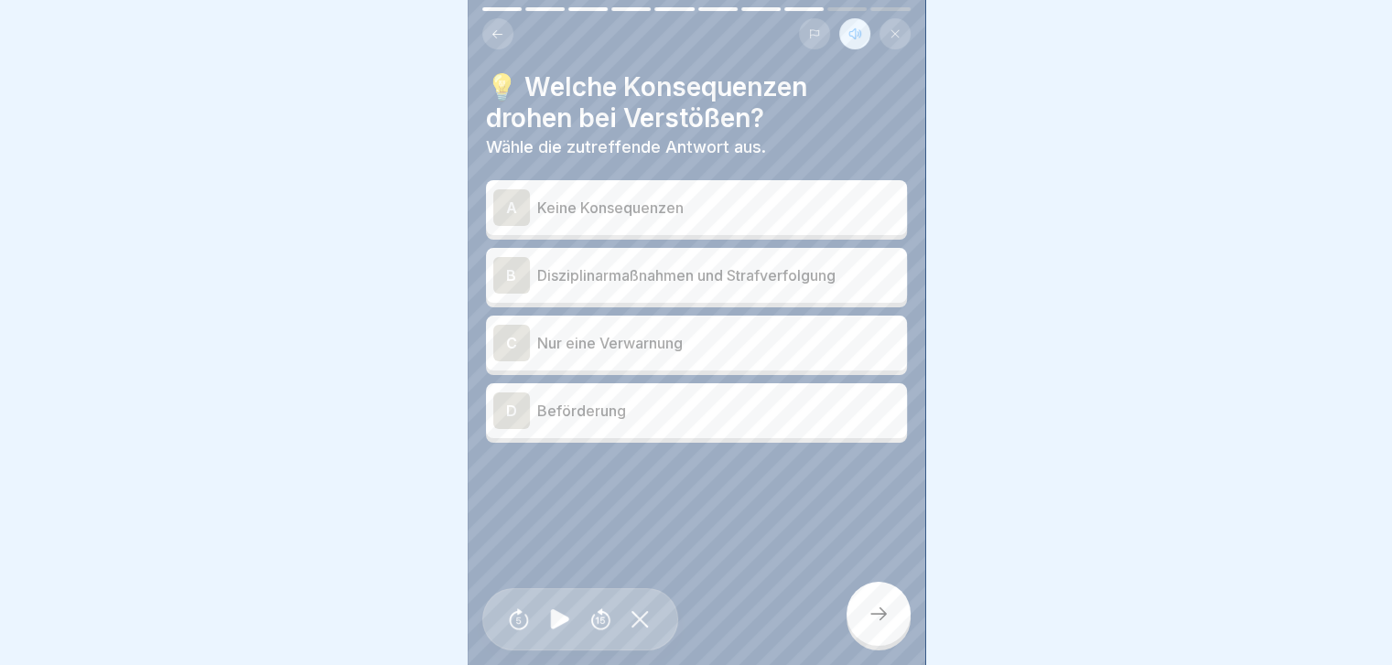
click at [515, 262] on div "B" at bounding box center [511, 275] width 37 height 37
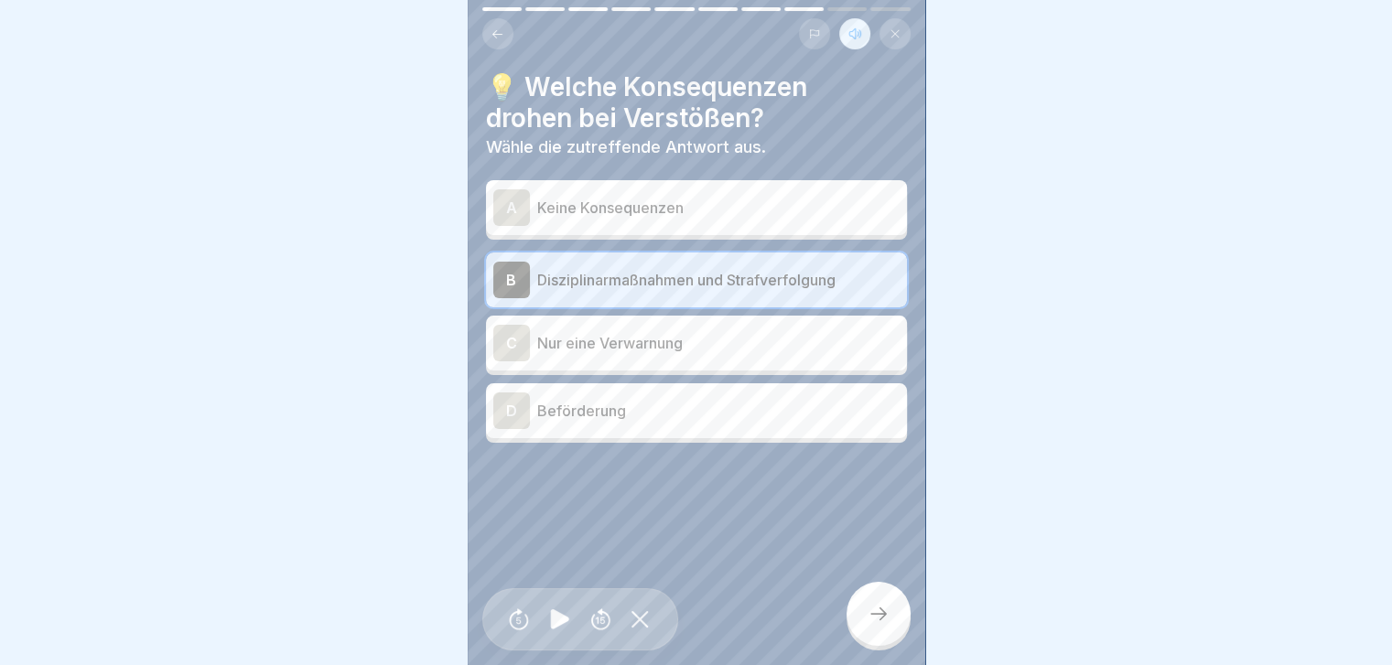
click at [505, 264] on div "C" at bounding box center [511, 343] width 37 height 37
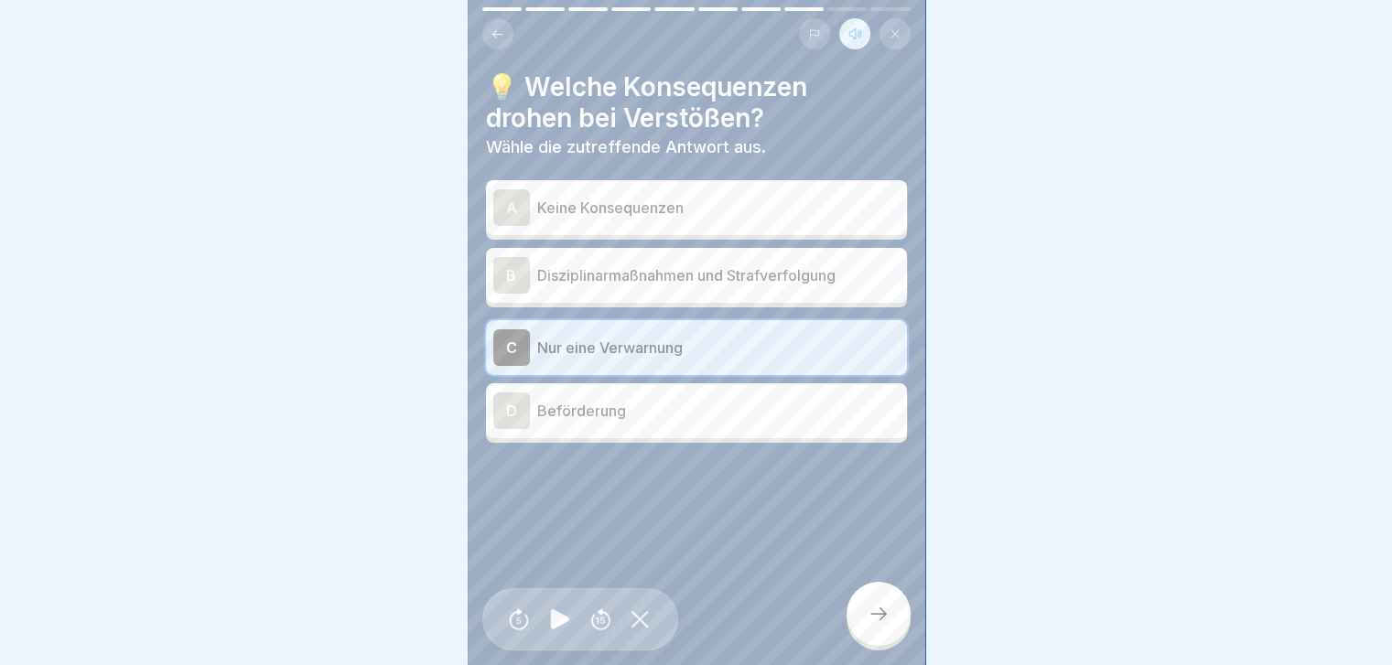
click at [515, 260] on div "B" at bounding box center [511, 275] width 37 height 37
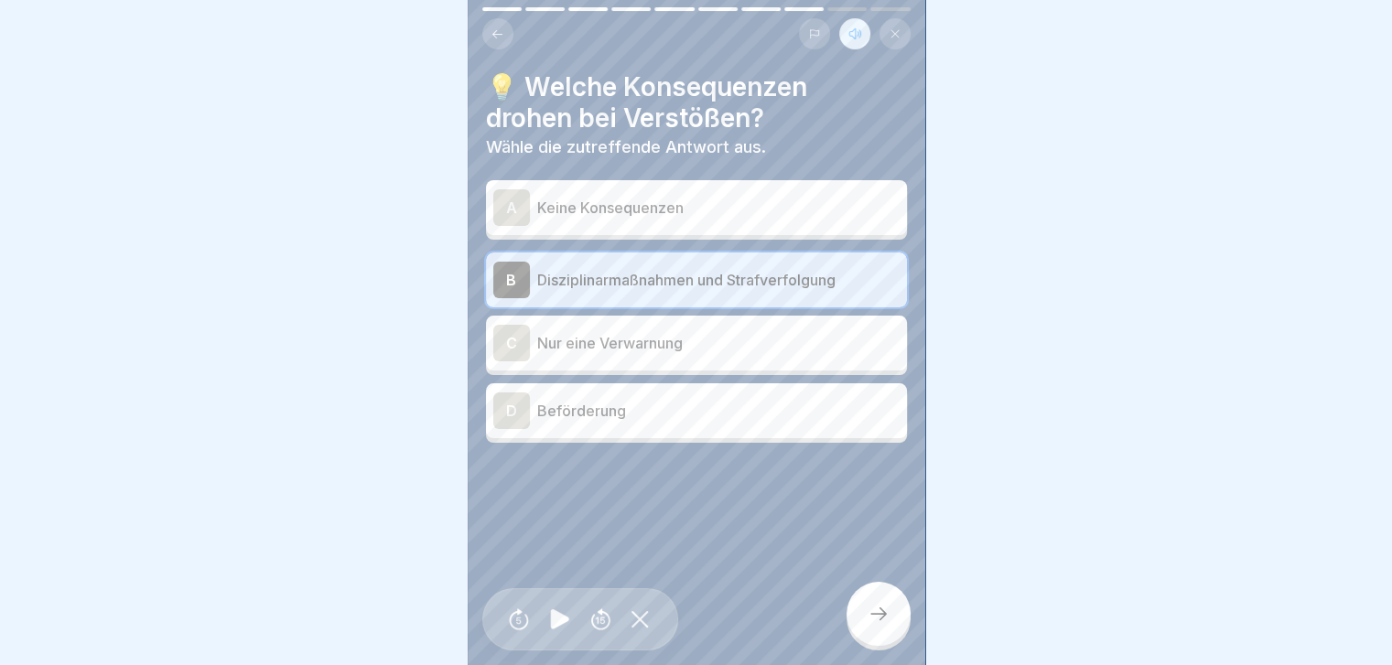
click at [738, 264] on div at bounding box center [879, 614] width 64 height 64
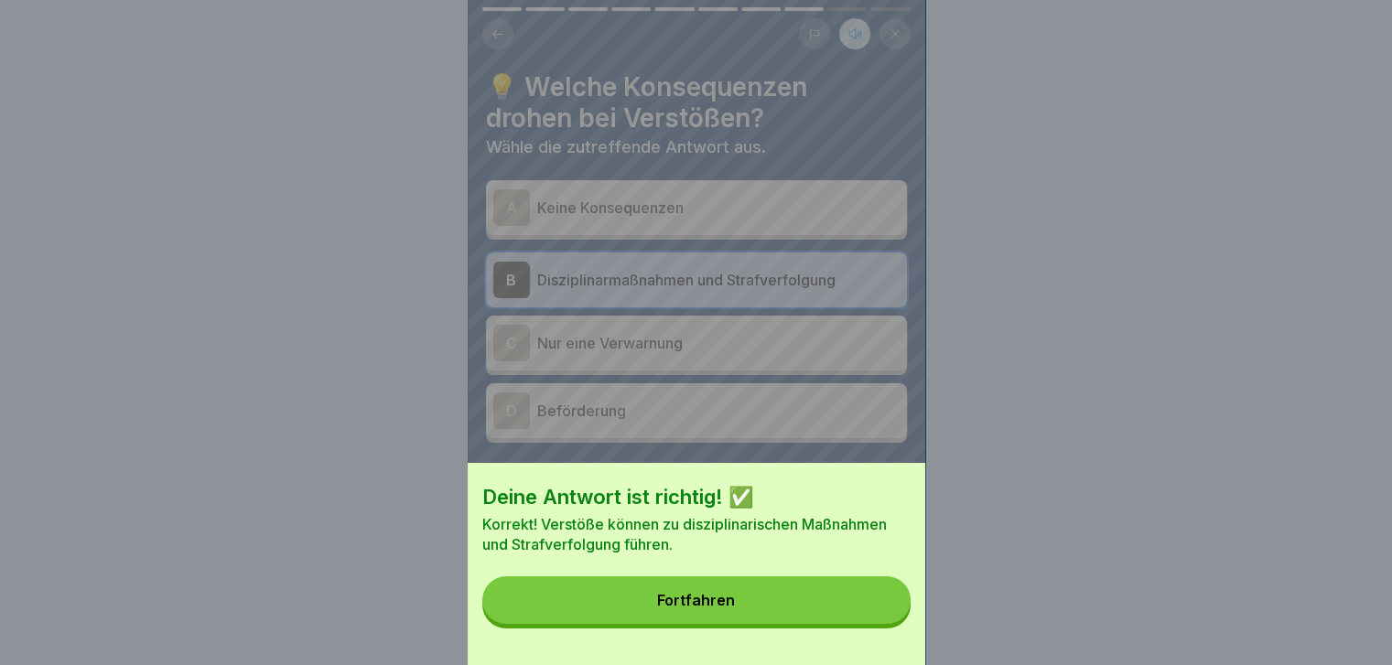
click at [626, 264] on button "Fortfahren" at bounding box center [696, 601] width 428 height 48
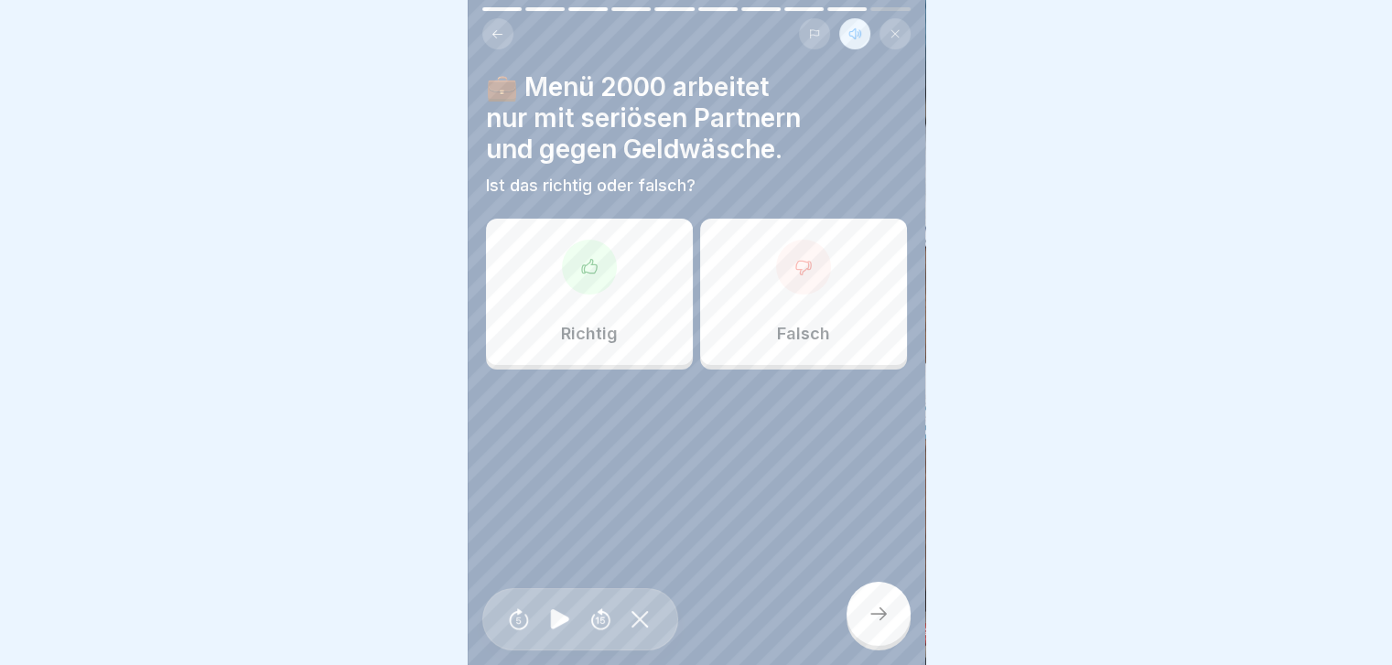
click at [589, 262] on icon at bounding box center [589, 267] width 18 height 18
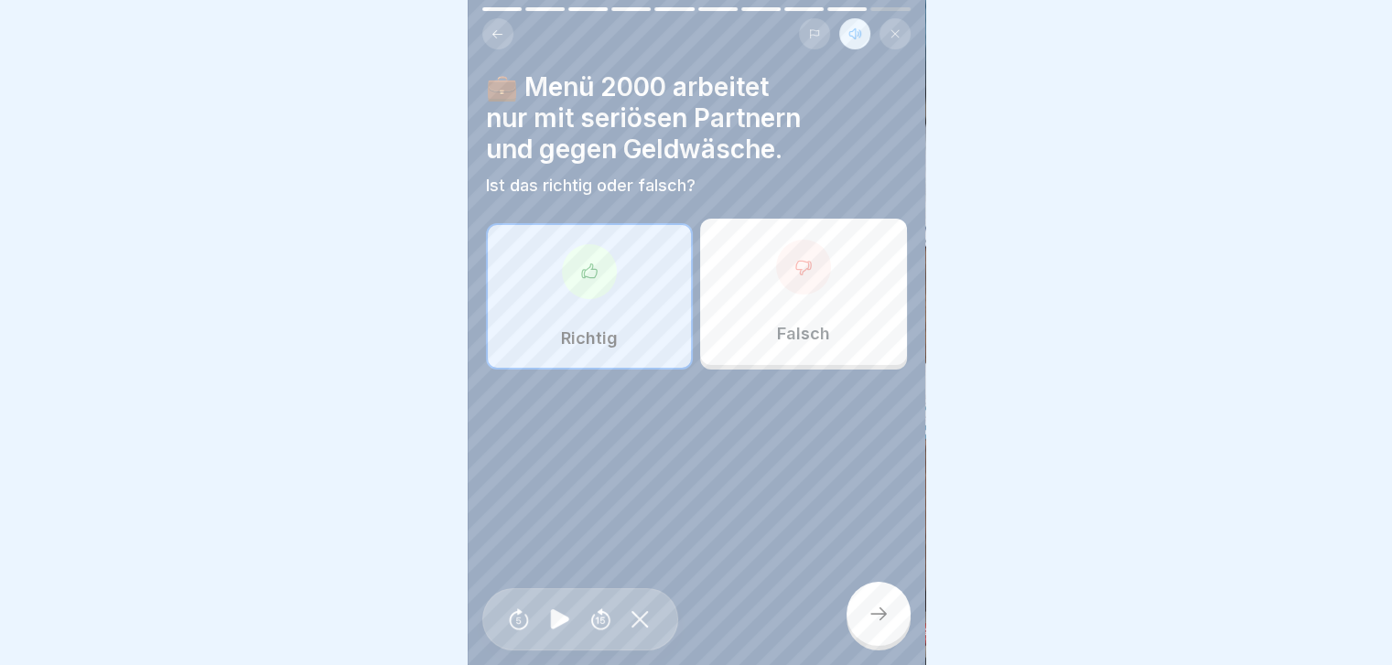
click at [738, 264] on icon at bounding box center [879, 614] width 22 height 22
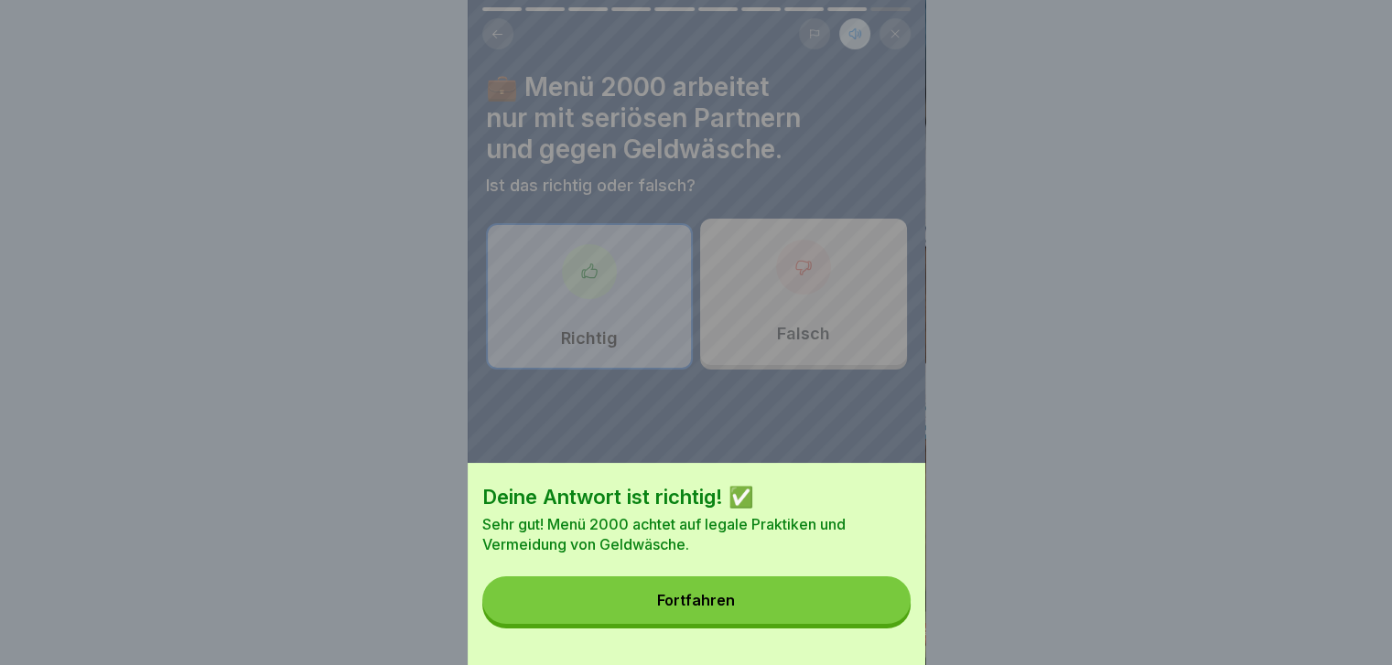
click at [738, 264] on button "Fortfahren" at bounding box center [696, 601] width 428 height 48
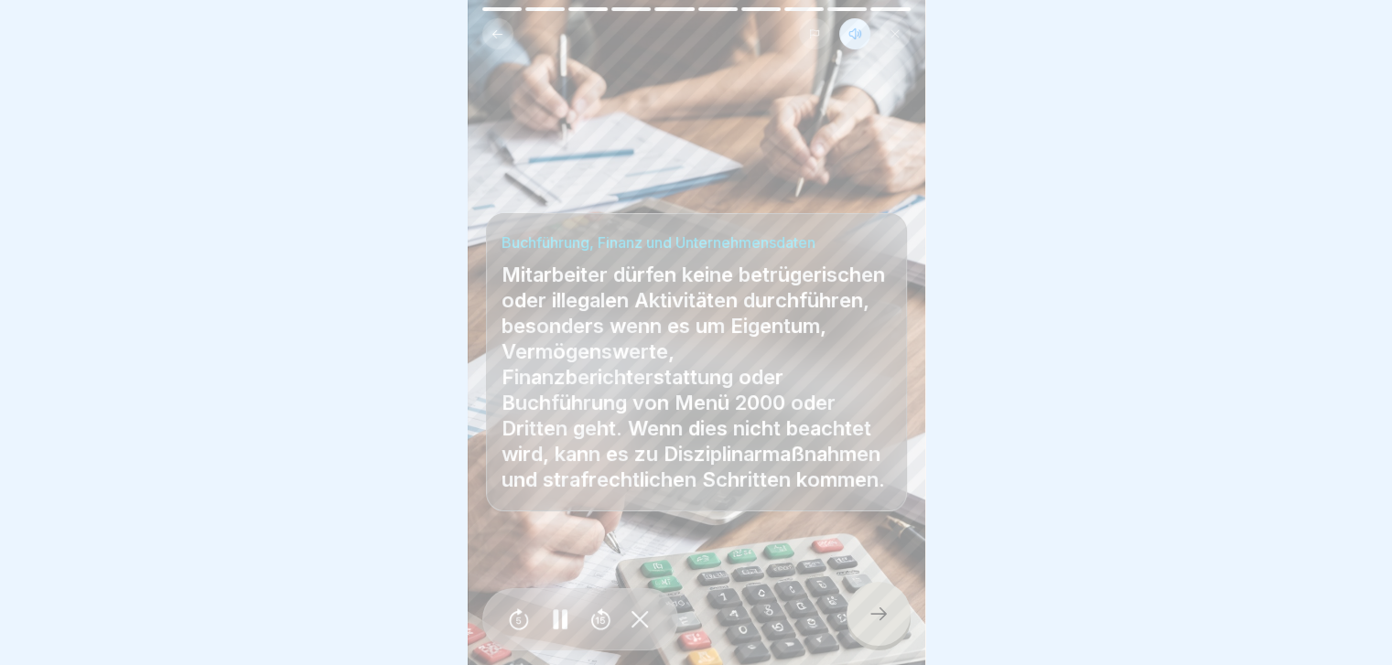
click at [738, 264] on icon at bounding box center [879, 614] width 22 height 22
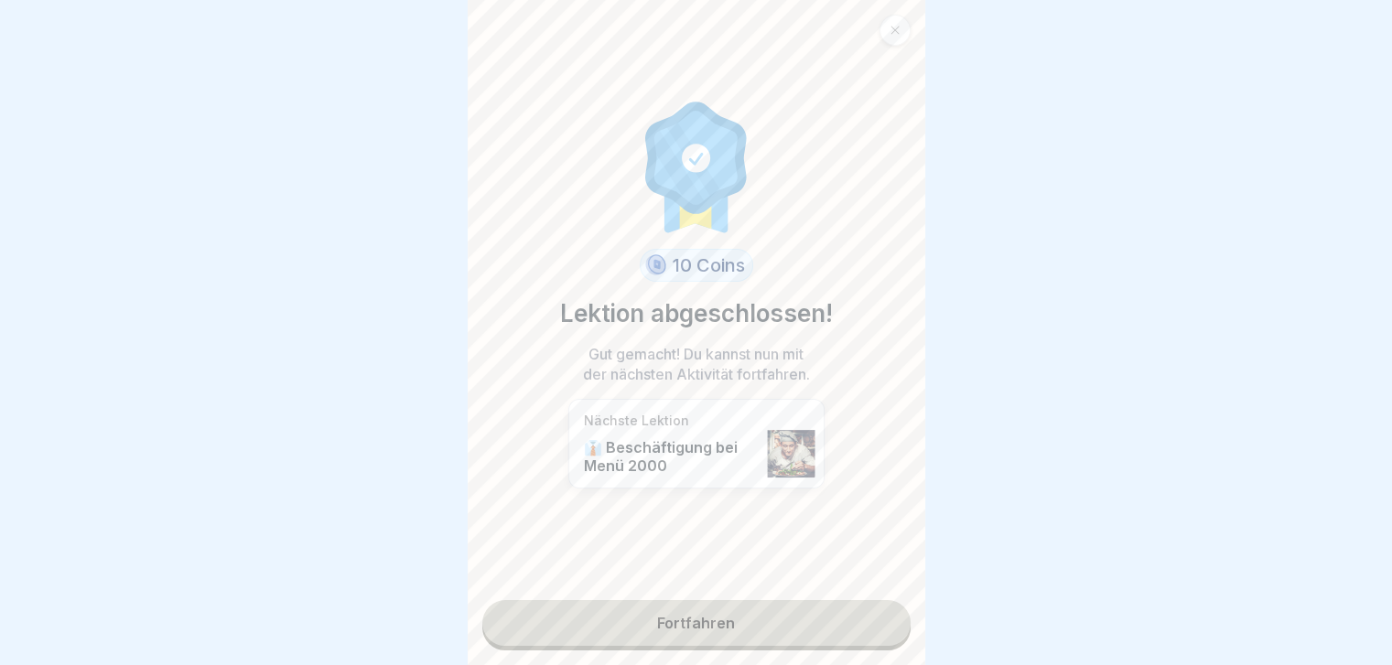
click at [738, 264] on link "Fortfahren" at bounding box center [696, 623] width 428 height 46
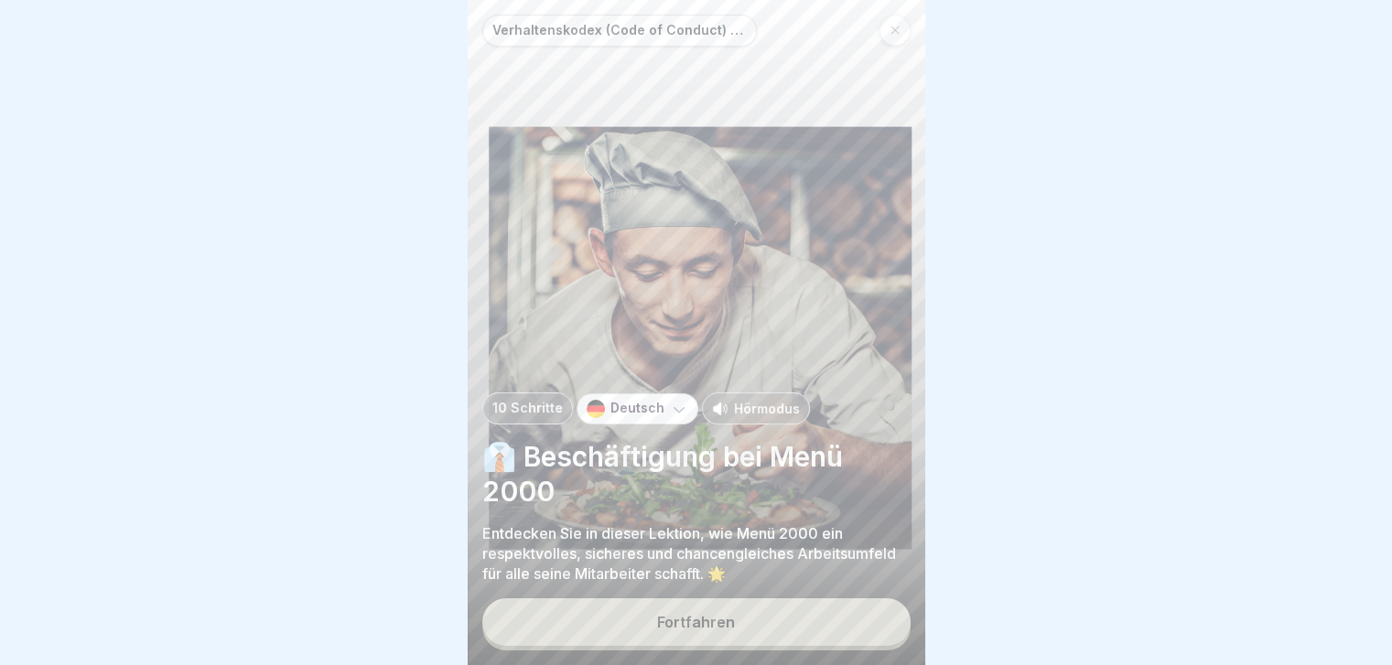
click at [738, 264] on p "Hörmodus" at bounding box center [767, 408] width 66 height 19
click at [687, 264] on div "Fortfahren" at bounding box center [696, 622] width 78 height 16
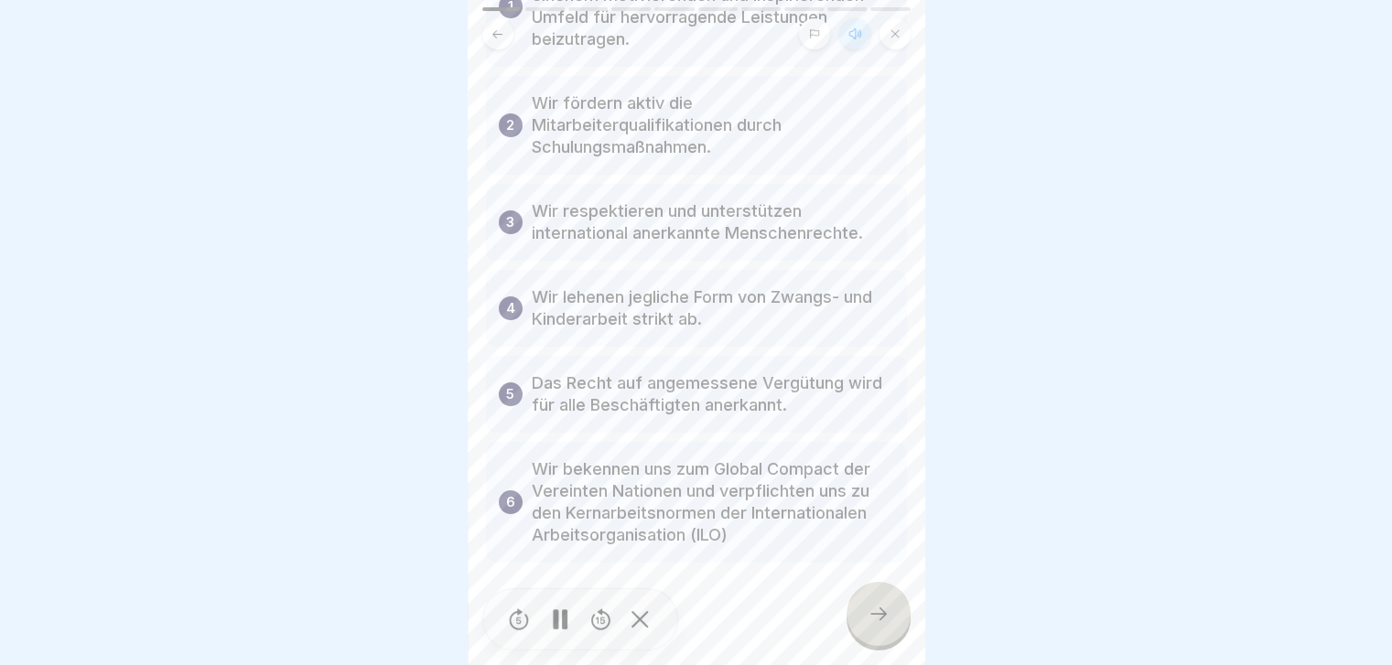
scroll to position [220, 0]
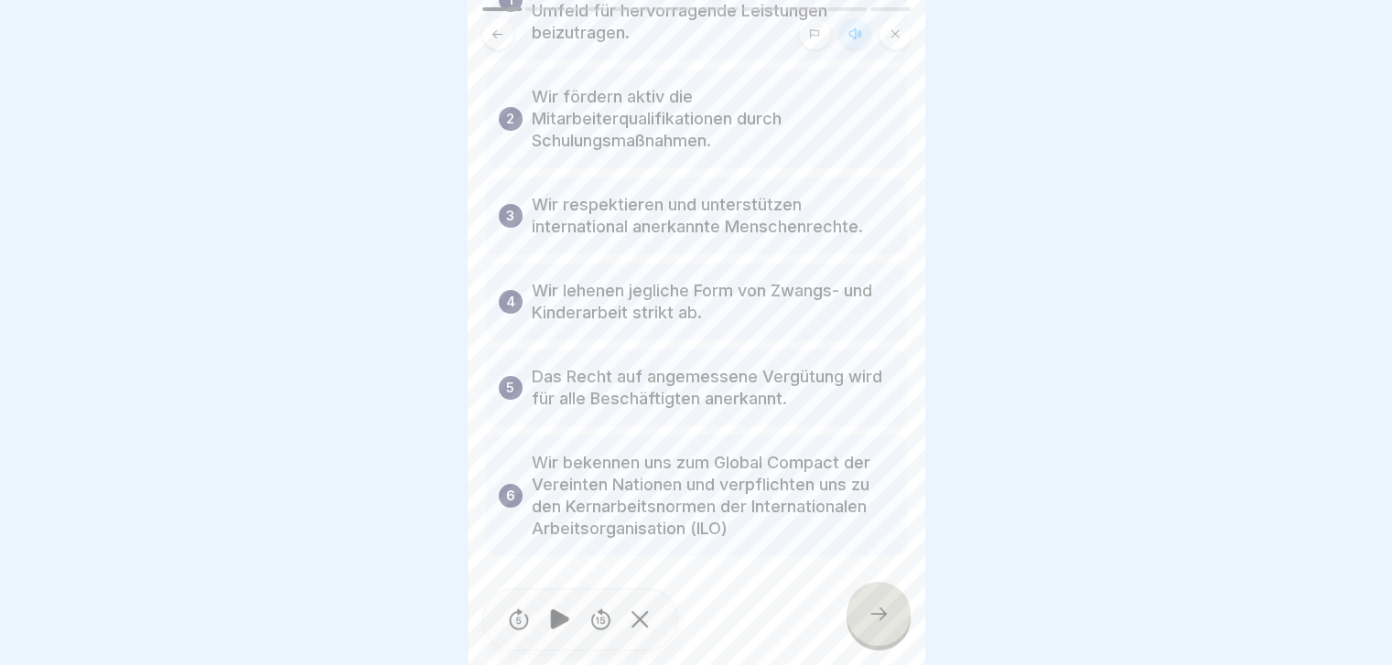
click at [738, 264] on icon at bounding box center [879, 614] width 22 height 22
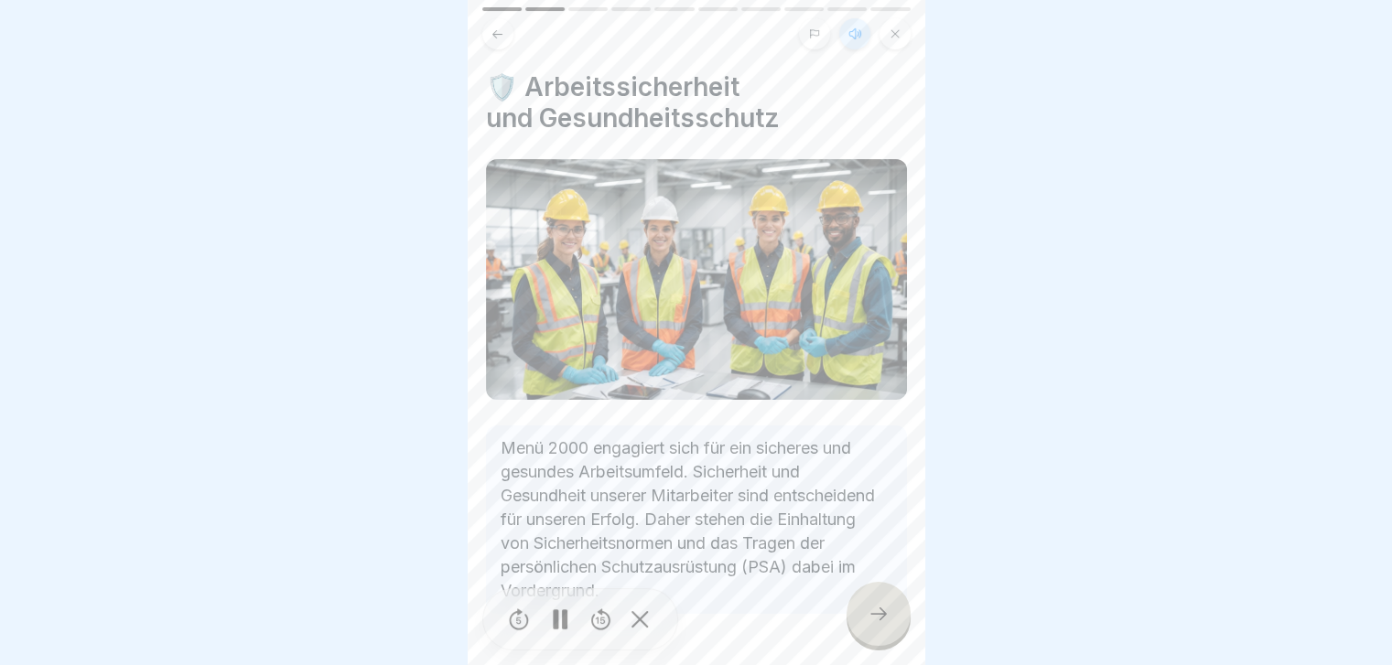
scroll to position [49, 0]
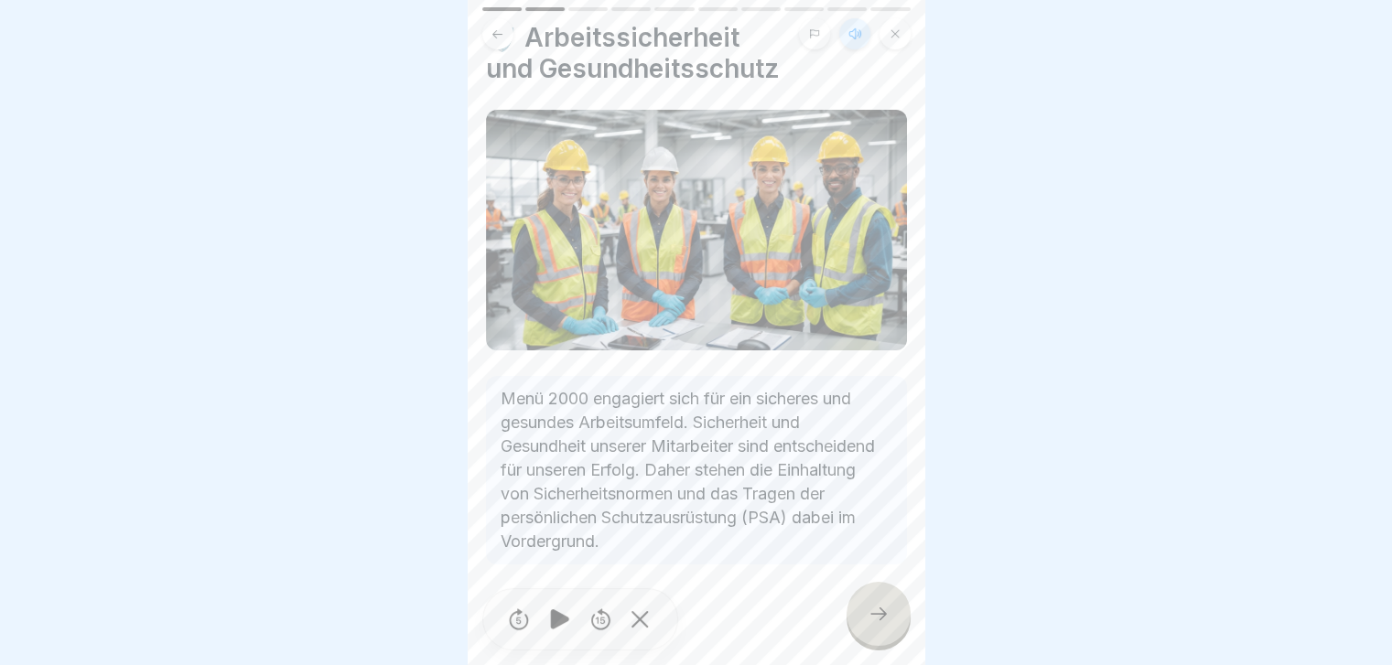
click at [738, 264] on icon at bounding box center [879, 614] width 22 height 22
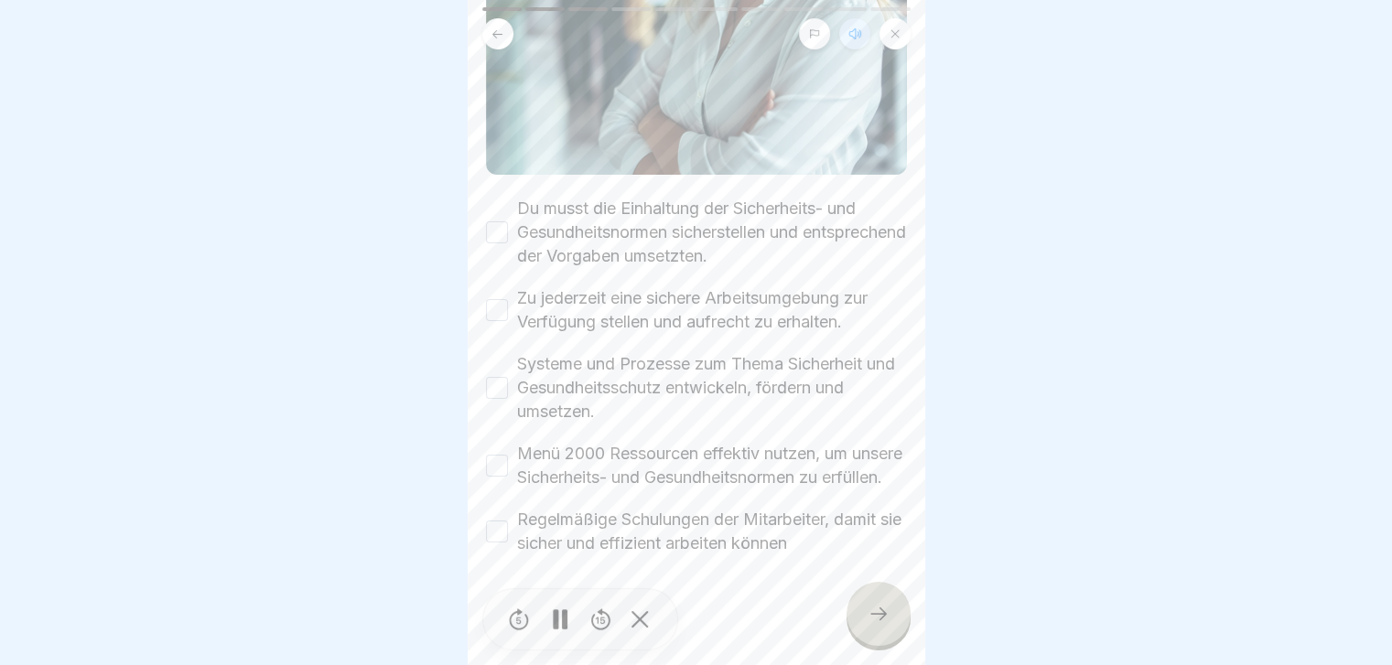
scroll to position [448, 0]
click at [493, 221] on button "Du musst die Einhaltung der Sicherheits- und Gesundheitsnormen sicherstellen un…" at bounding box center [497, 232] width 22 height 22
click at [491, 264] on button "Zu jederzeit eine sichere Arbeitsumgebung zur Verfügung stellen und aufrecht zu…" at bounding box center [497, 310] width 22 height 22
click at [498, 264] on button "Systeme und Prozesse zum Thema Sicherheit und Gesundheitsschutz entwickeln, för…" at bounding box center [497, 388] width 22 height 22
click at [494, 264] on button "Menü 2000 Ressourcen effektiv nutzen, um unsere Sicherheits- und Gesundheitsnor…" at bounding box center [497, 466] width 22 height 22
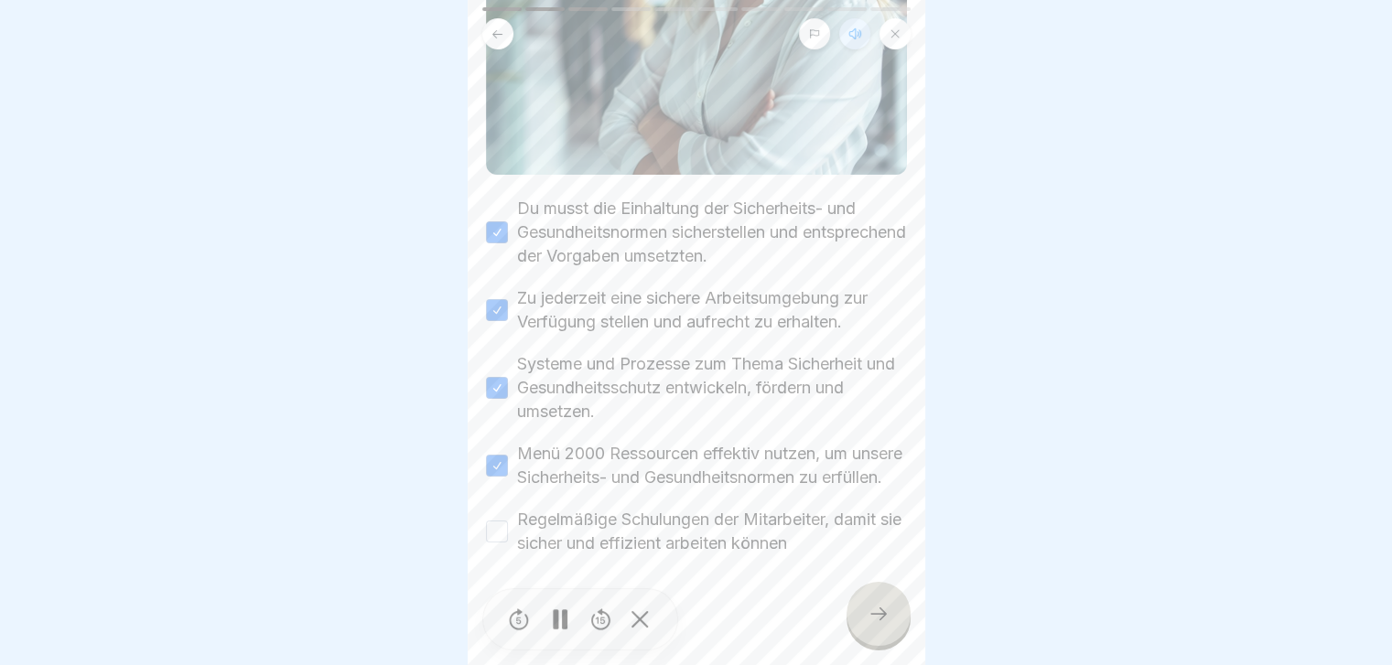
click at [491, 264] on button "Regelmäßige Schulungen der Mitarbeiter, damit sie sicher und effizient arbeiten…" at bounding box center [497, 532] width 22 height 22
click at [738, 264] on icon at bounding box center [879, 614] width 22 height 22
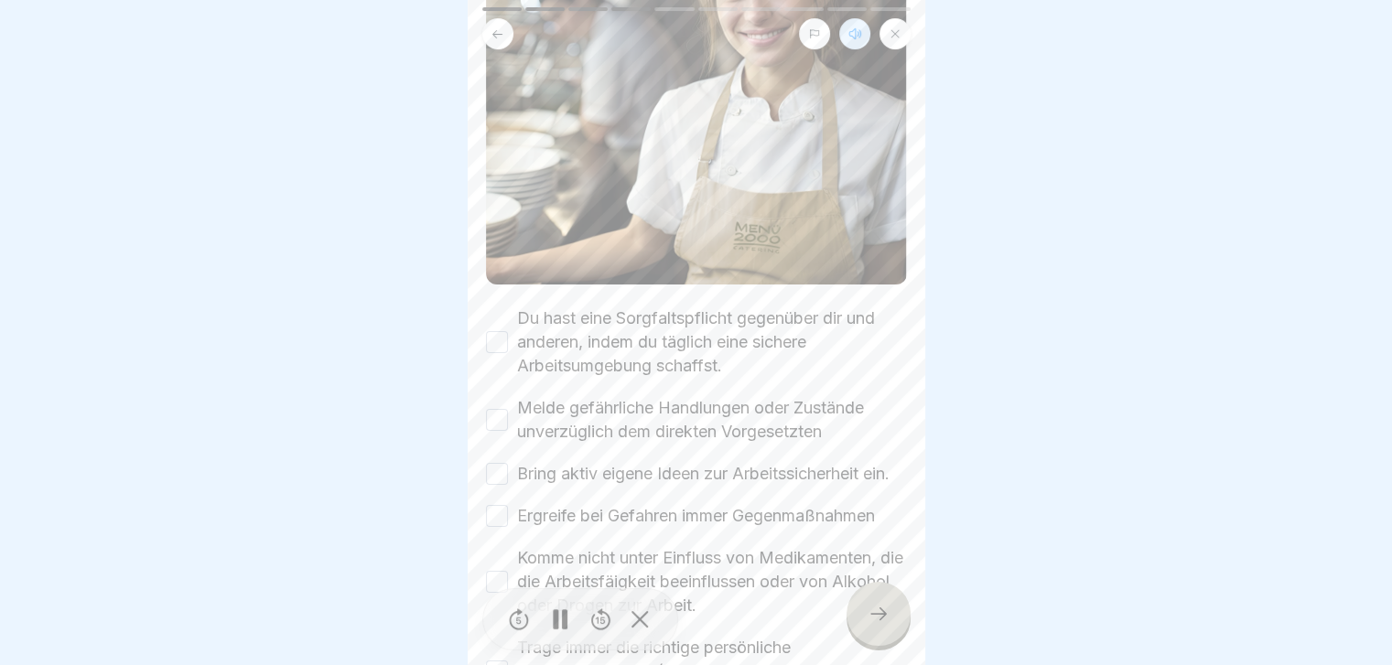
scroll to position [366, 0]
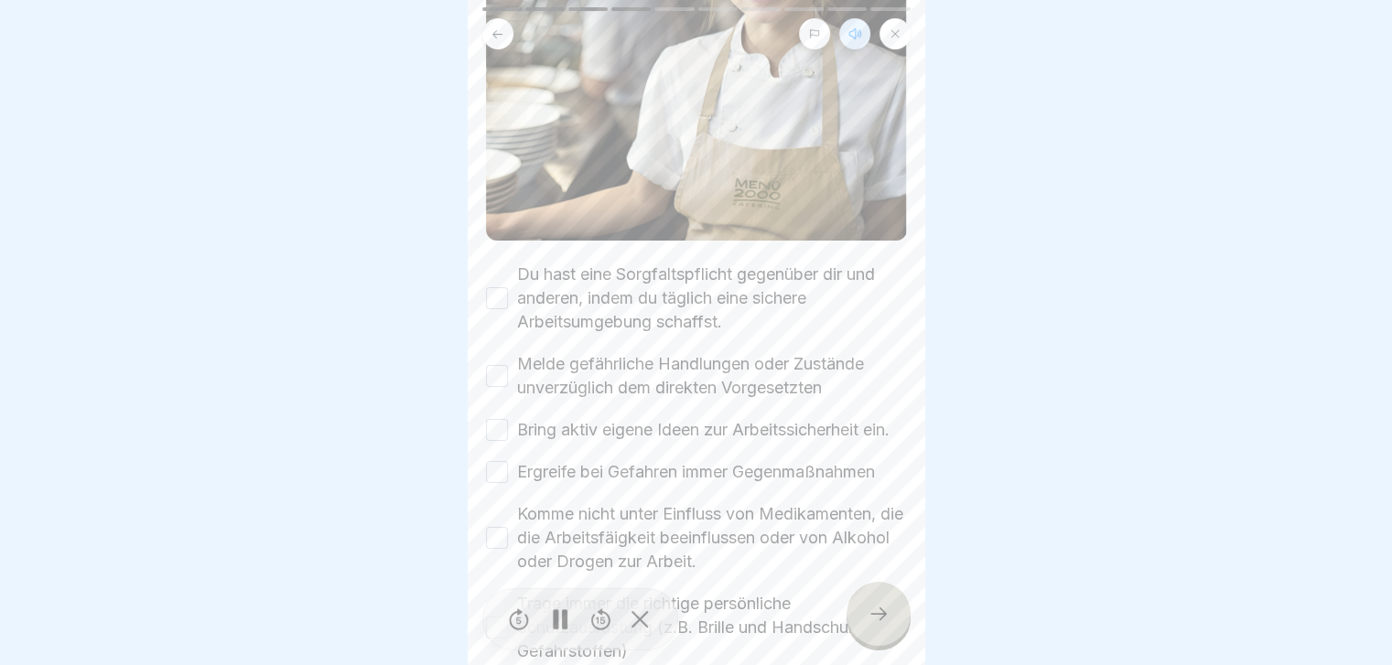
click at [496, 264] on button "Du hast eine Sorgfaltspflicht gegenüber dir und anderen, indem du täglich eine …" at bounding box center [497, 298] width 22 height 22
click at [498, 264] on button "Melde gefährliche Handlungen oder Zustände unverzüglich dem direkten Vorgesetzt…" at bounding box center [497, 376] width 22 height 22
click at [498, 264] on button "Bring aktiv eigene Ideen zur Arbeitssicherheit ein." at bounding box center [497, 430] width 22 height 22
click at [498, 264] on button "Ergreife bei Gefahren immer Gegenmaßnahmen" at bounding box center [497, 472] width 22 height 22
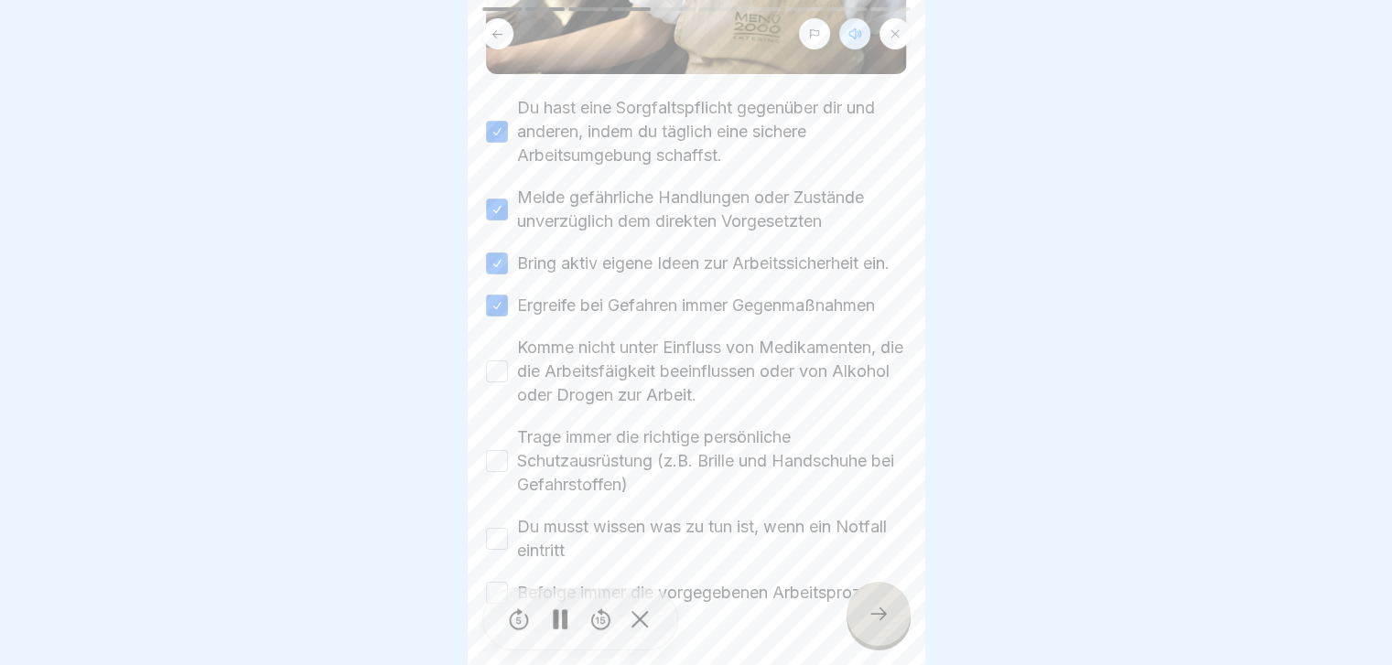
scroll to position [549, 0]
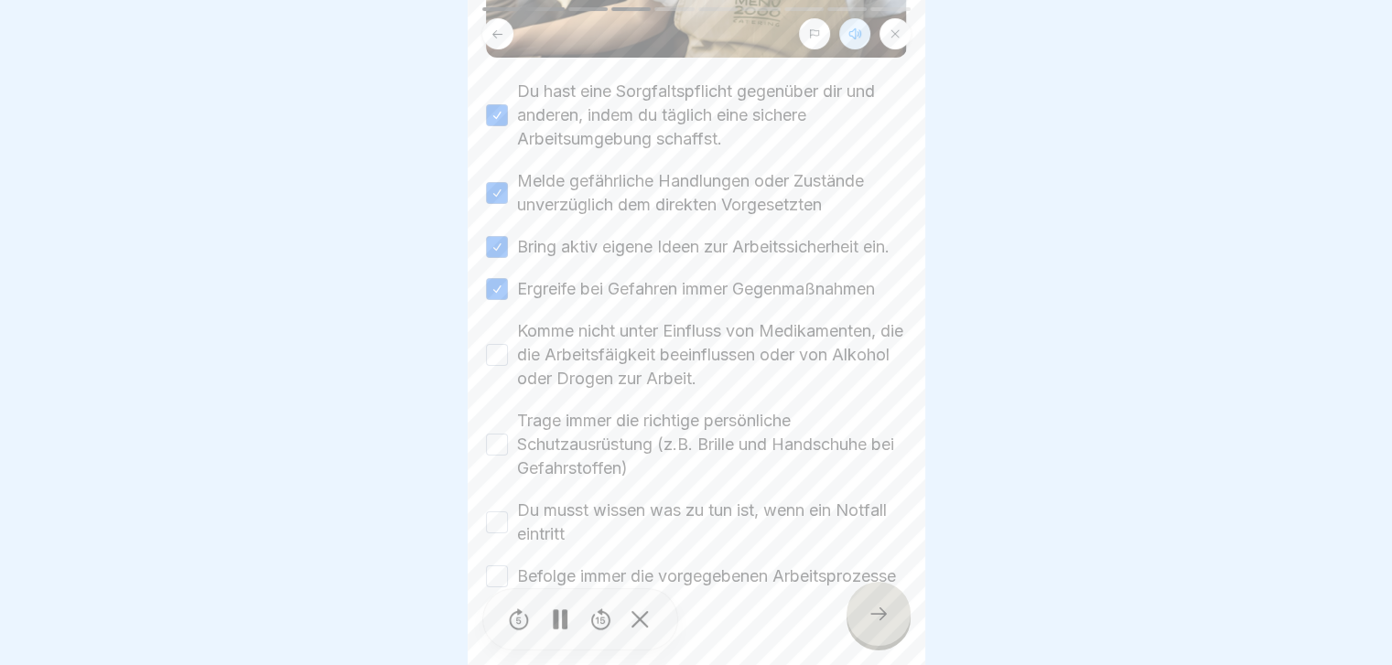
click at [502, 264] on button "Komme nicht unter Einfluss von Medikamenten, die die Arbeitsfäigkeit beeinfluss…" at bounding box center [497, 355] width 22 height 22
click at [501, 264] on button "Trage immer die richtige persönliche Schutzausrüstung (z.B. Brille und Handschu…" at bounding box center [497, 445] width 22 height 22
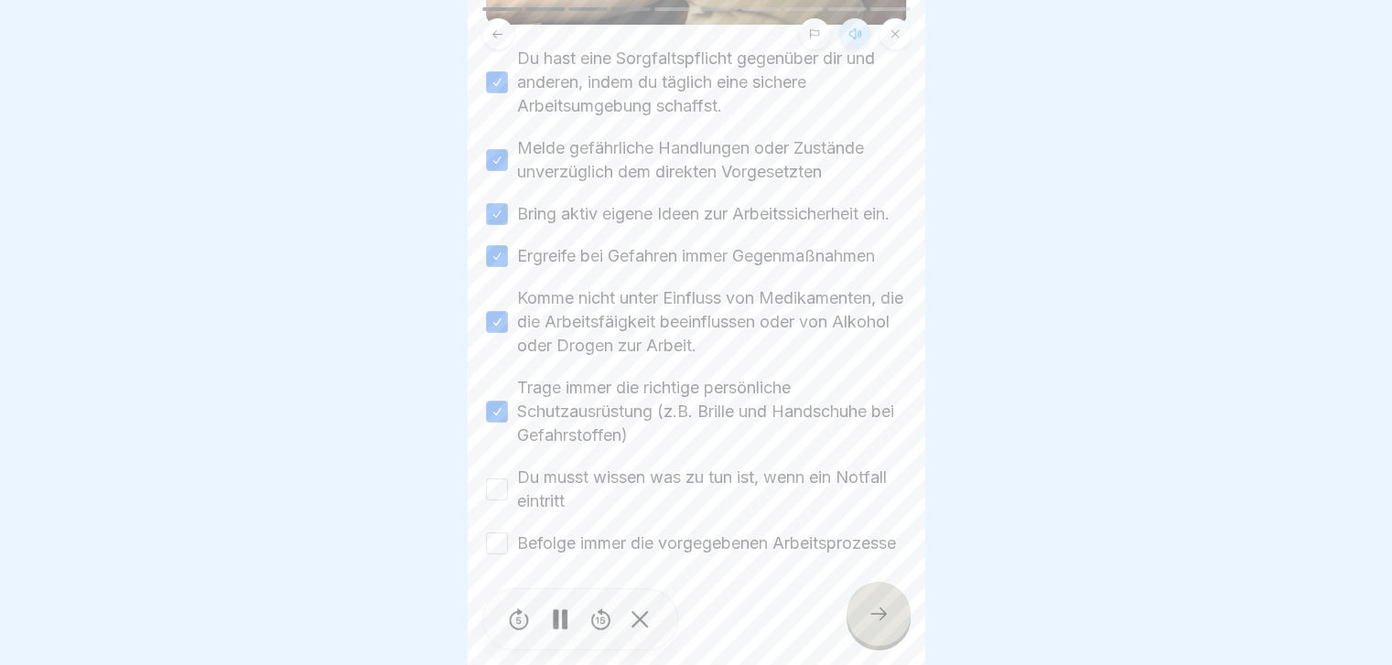
click at [502, 264] on button "Du musst wissen was zu tun ist, wenn ein Notfall eintritt" at bounding box center [497, 490] width 22 height 22
click at [498, 264] on button "Befolge immer die vorgegebenen Arbeitsprozesse" at bounding box center [497, 544] width 22 height 22
click at [738, 264] on icon at bounding box center [879, 614] width 22 height 22
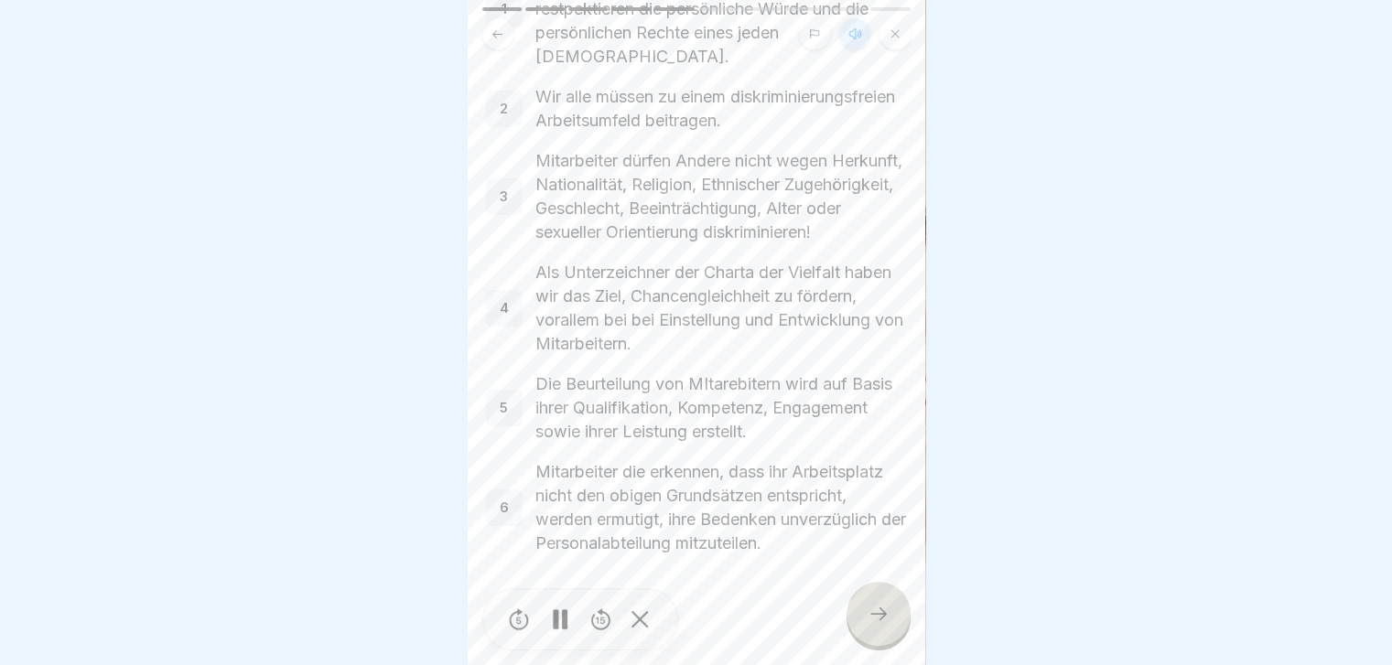
scroll to position [311, 0]
click at [738, 264] on icon at bounding box center [879, 614] width 22 height 22
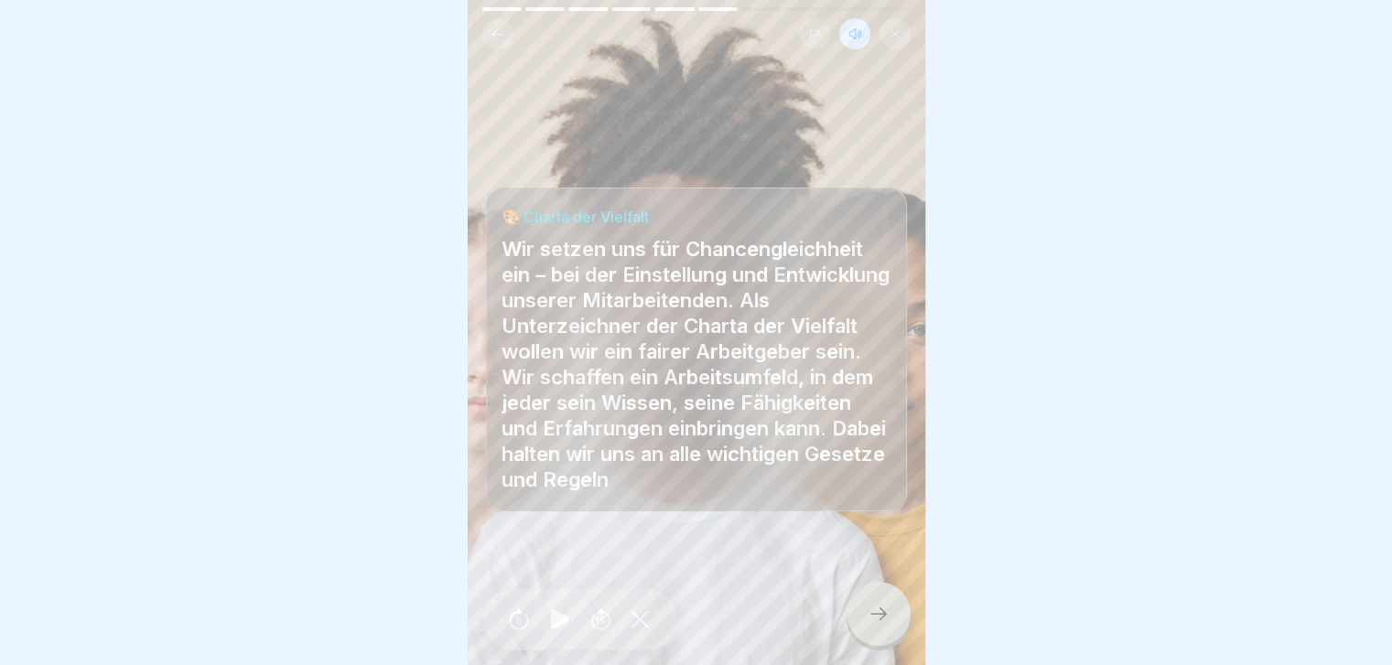
click at [738, 264] on icon at bounding box center [879, 614] width 22 height 22
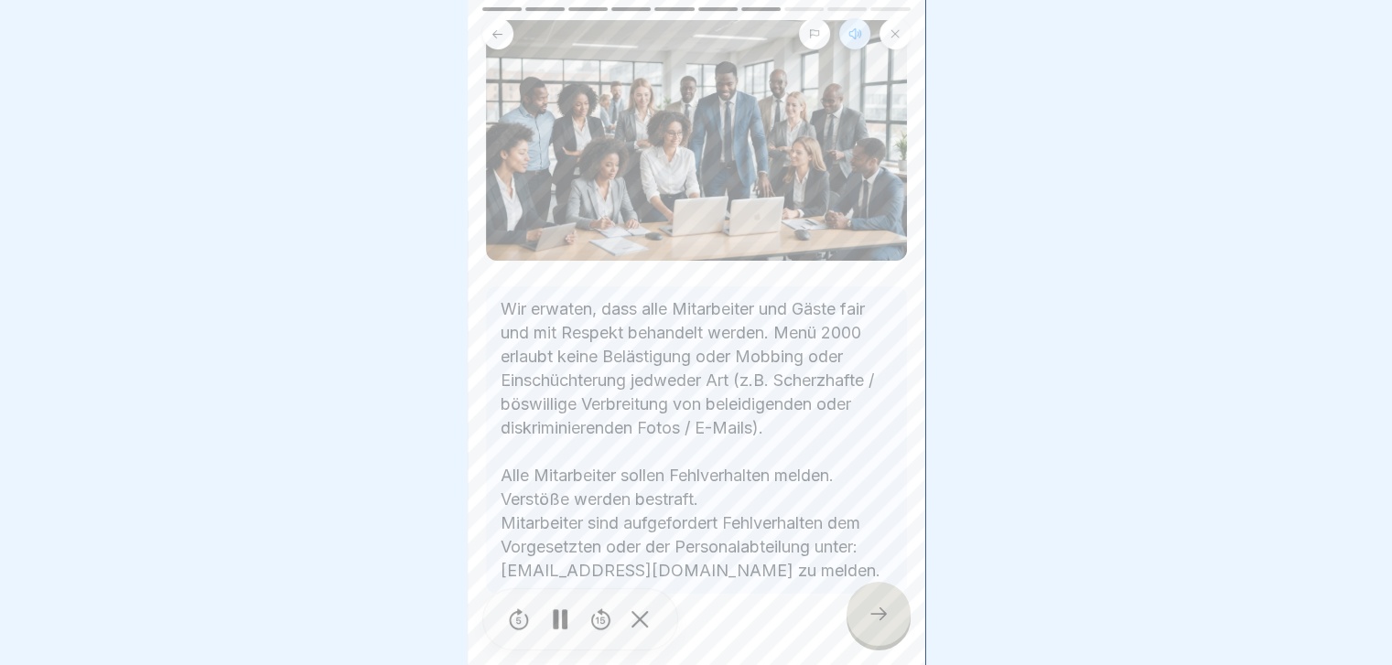
scroll to position [192, 0]
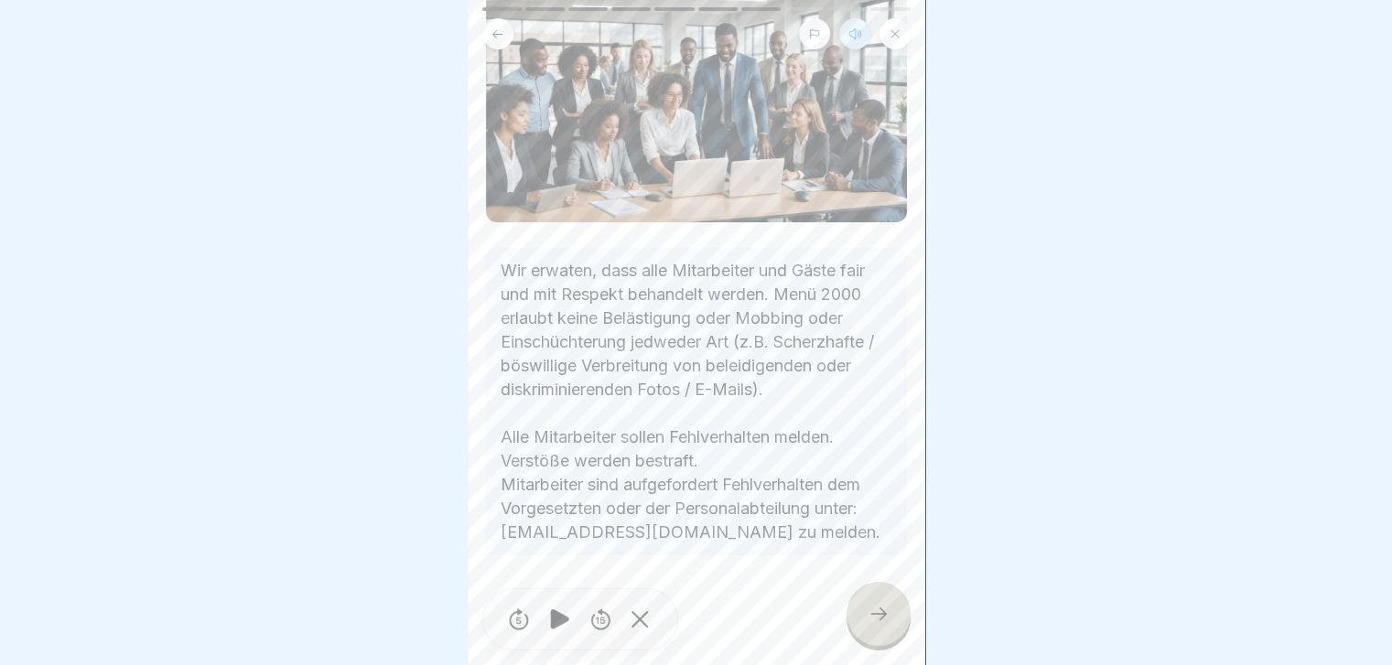
click at [738, 264] on div at bounding box center [879, 614] width 64 height 64
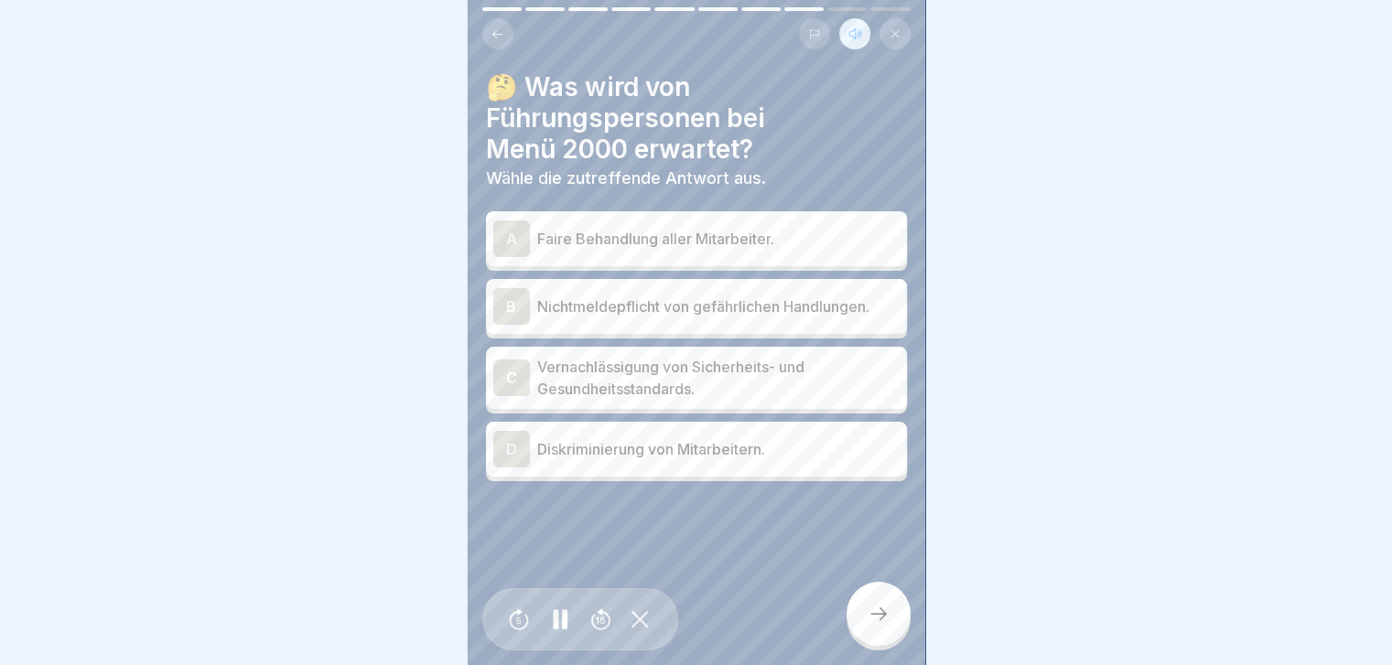
click at [505, 231] on div "A" at bounding box center [511, 239] width 37 height 37
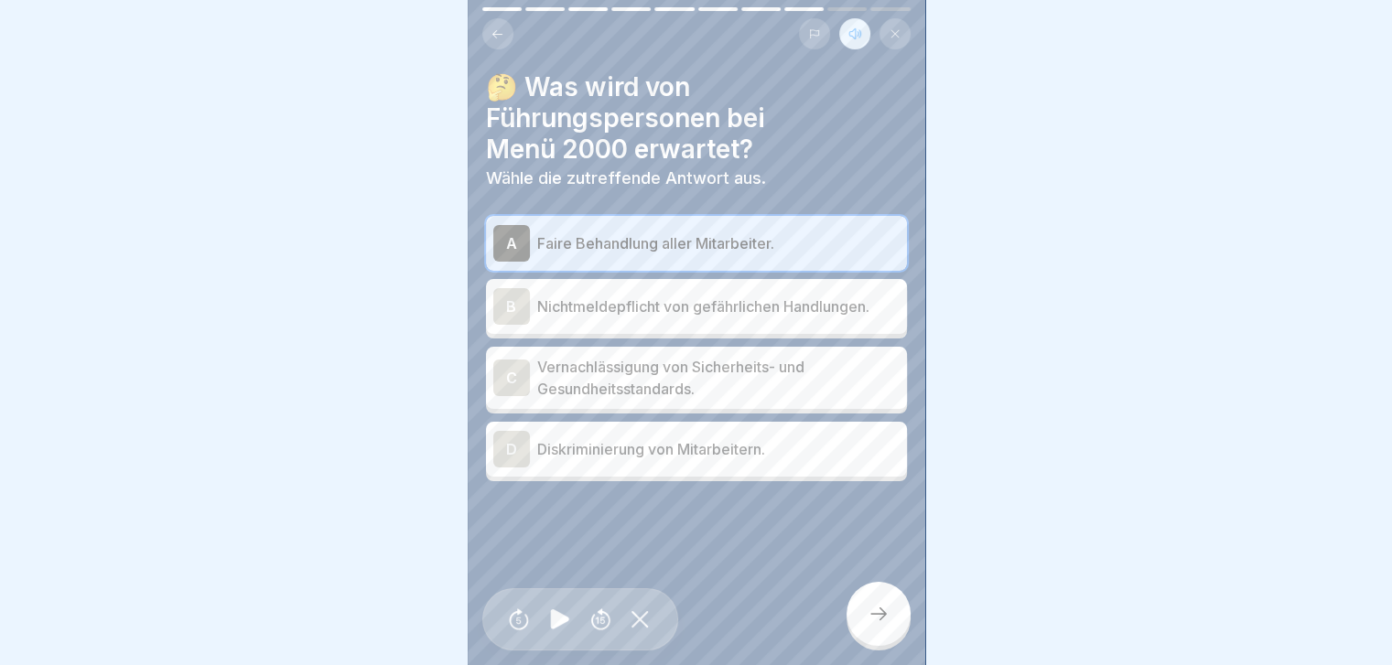
click at [738, 264] on icon at bounding box center [879, 614] width 22 height 22
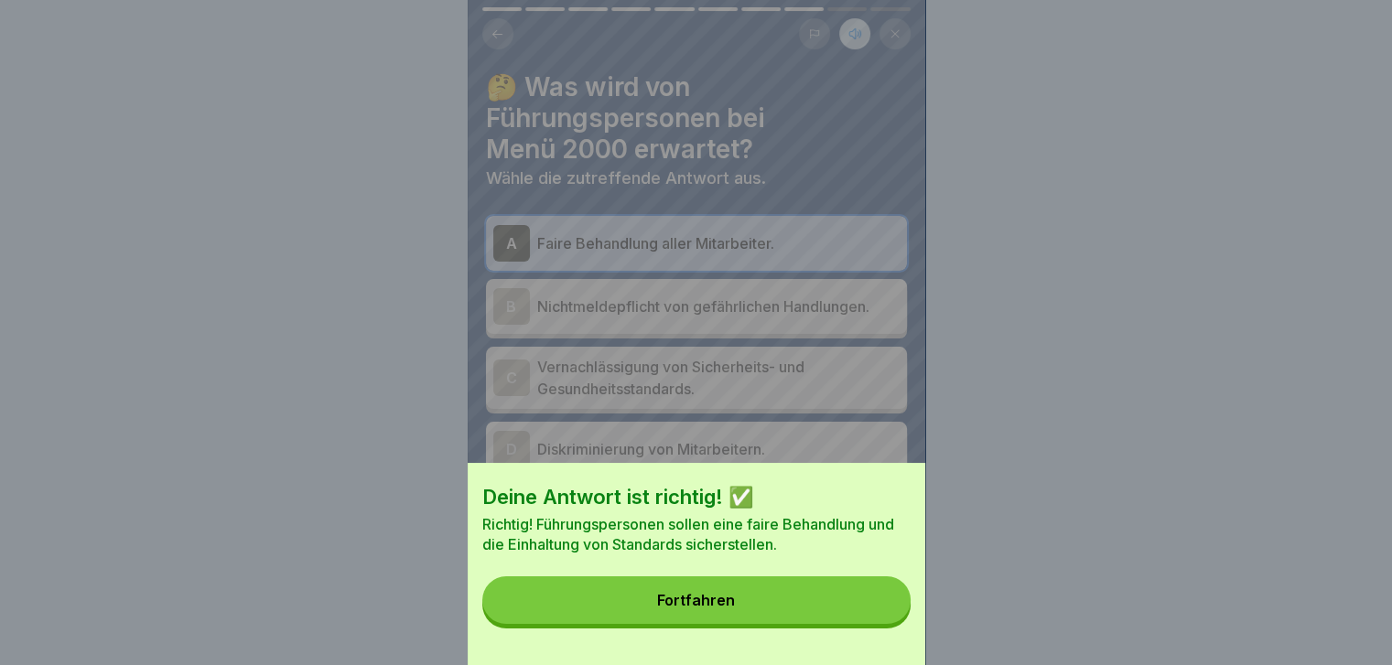
click at [738, 264] on button "Fortfahren" at bounding box center [696, 601] width 428 height 48
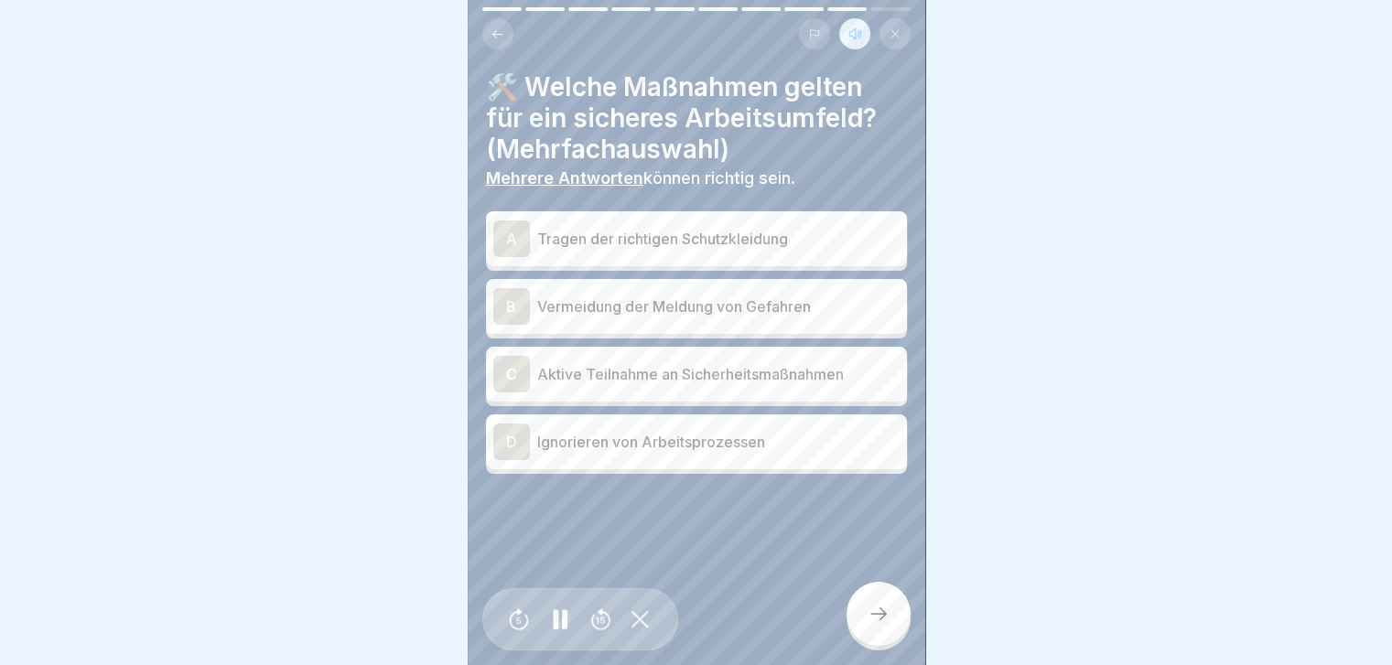
click at [511, 225] on div "A" at bounding box center [511, 239] width 37 height 37
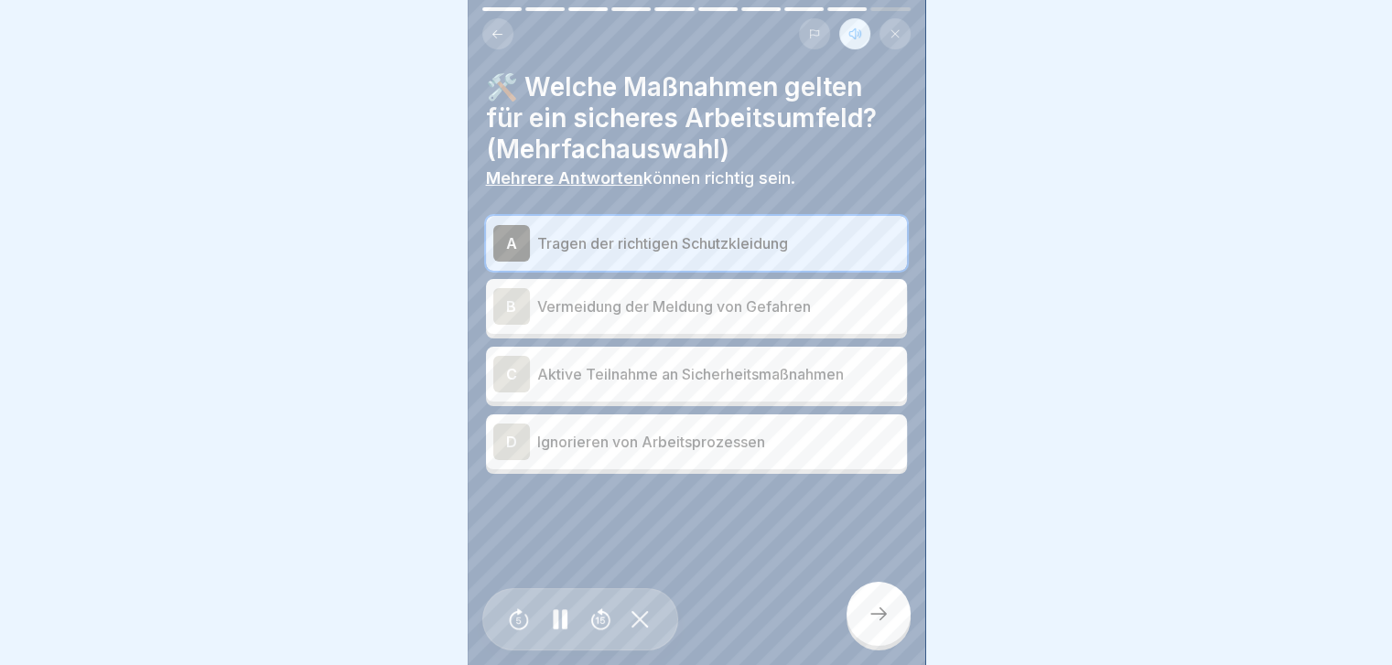
click at [516, 264] on div "C" at bounding box center [511, 374] width 37 height 37
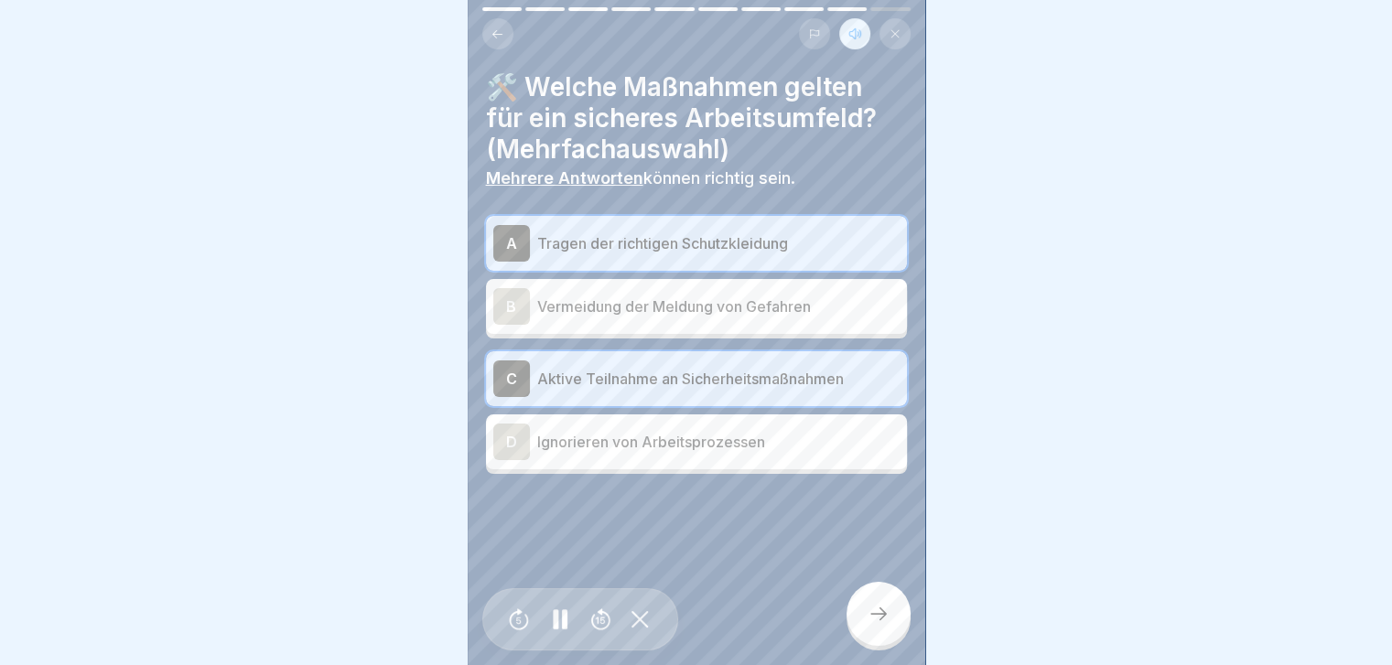
click at [738, 264] on icon at bounding box center [879, 614] width 22 height 22
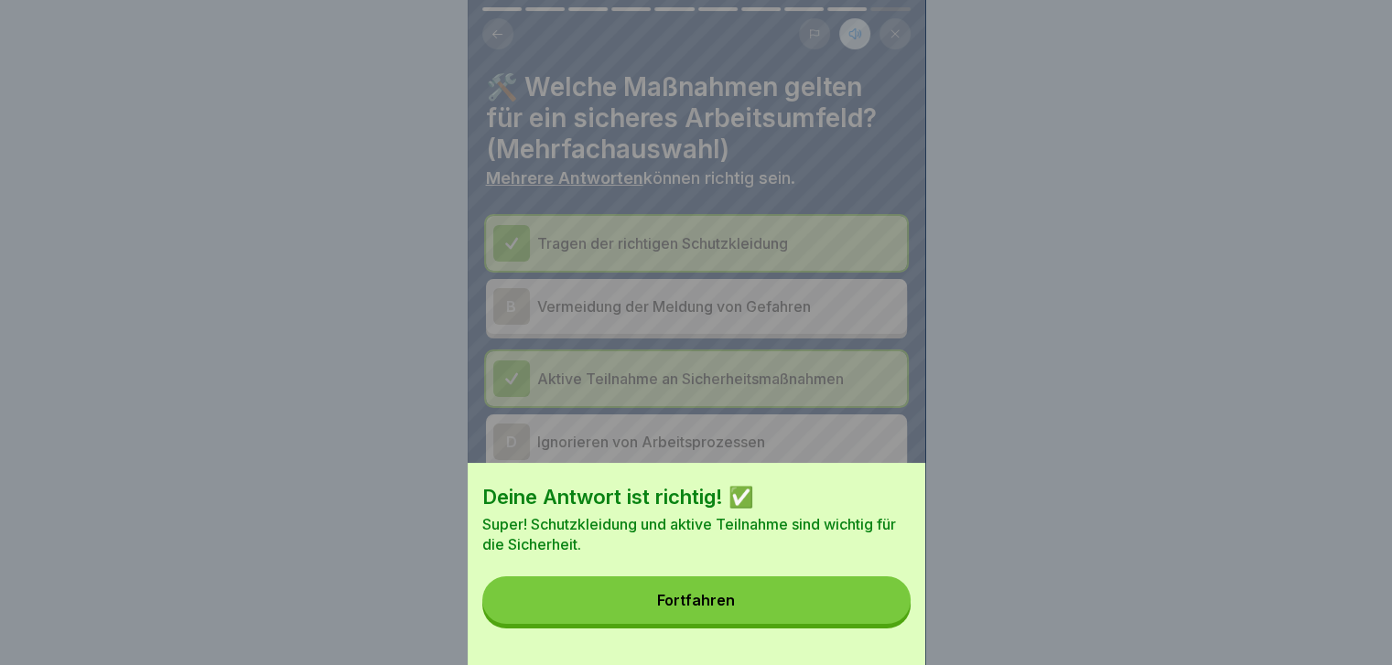
click at [738, 264] on button "Fortfahren" at bounding box center [696, 601] width 428 height 48
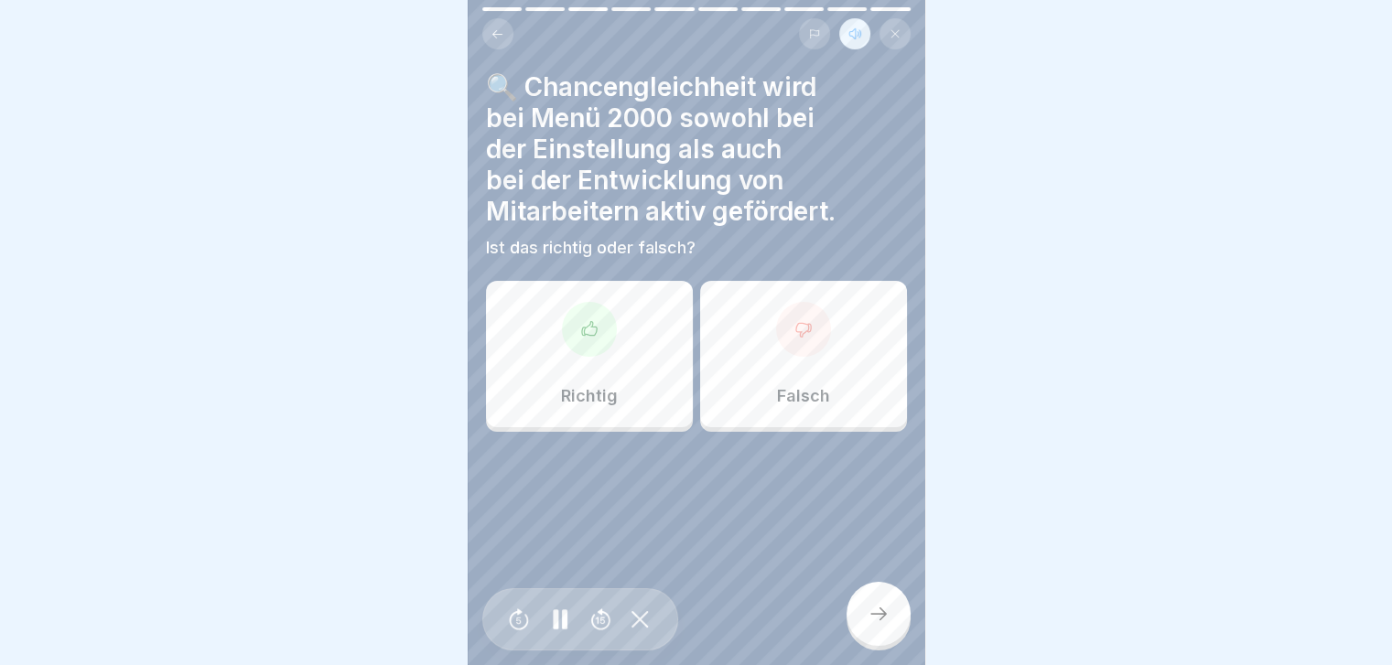
click at [608, 264] on div "Richtig" at bounding box center [589, 354] width 207 height 146
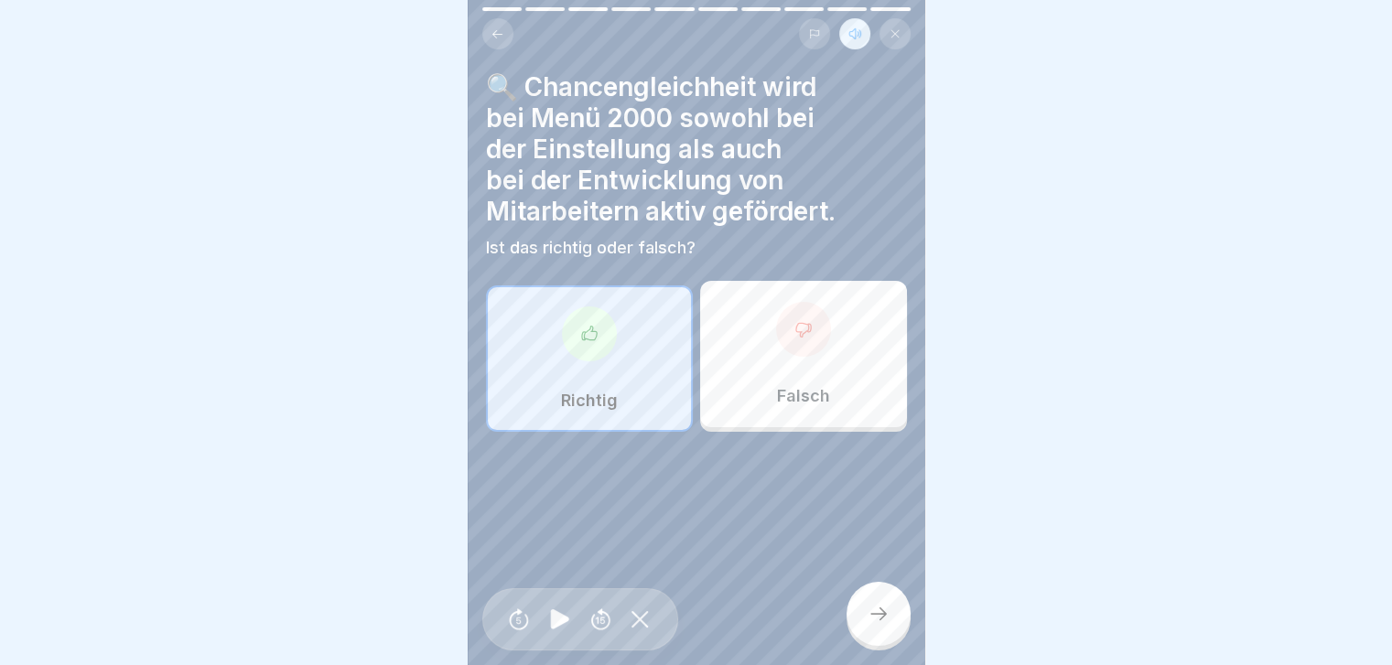
click at [738, 264] on icon at bounding box center [879, 614] width 22 height 22
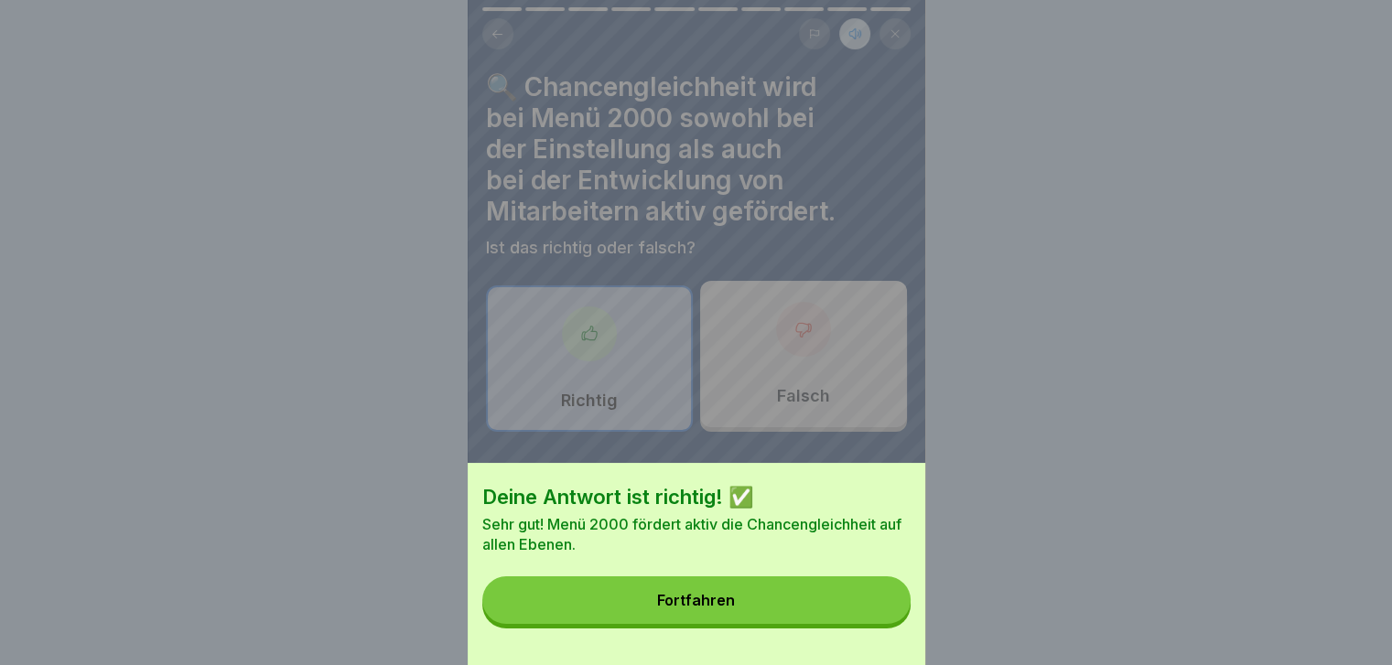
click at [735, 264] on div "Fortfahren" at bounding box center [696, 600] width 78 height 16
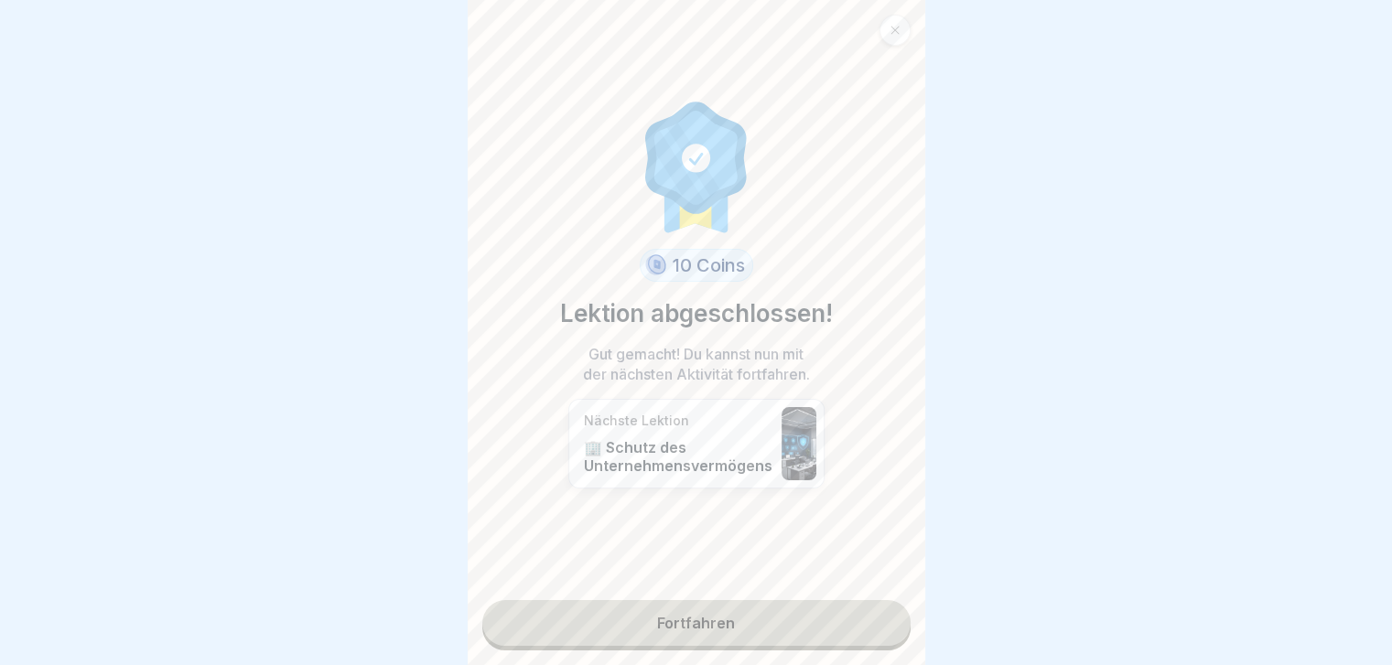
click at [717, 264] on link "Fortfahren" at bounding box center [696, 623] width 428 height 46
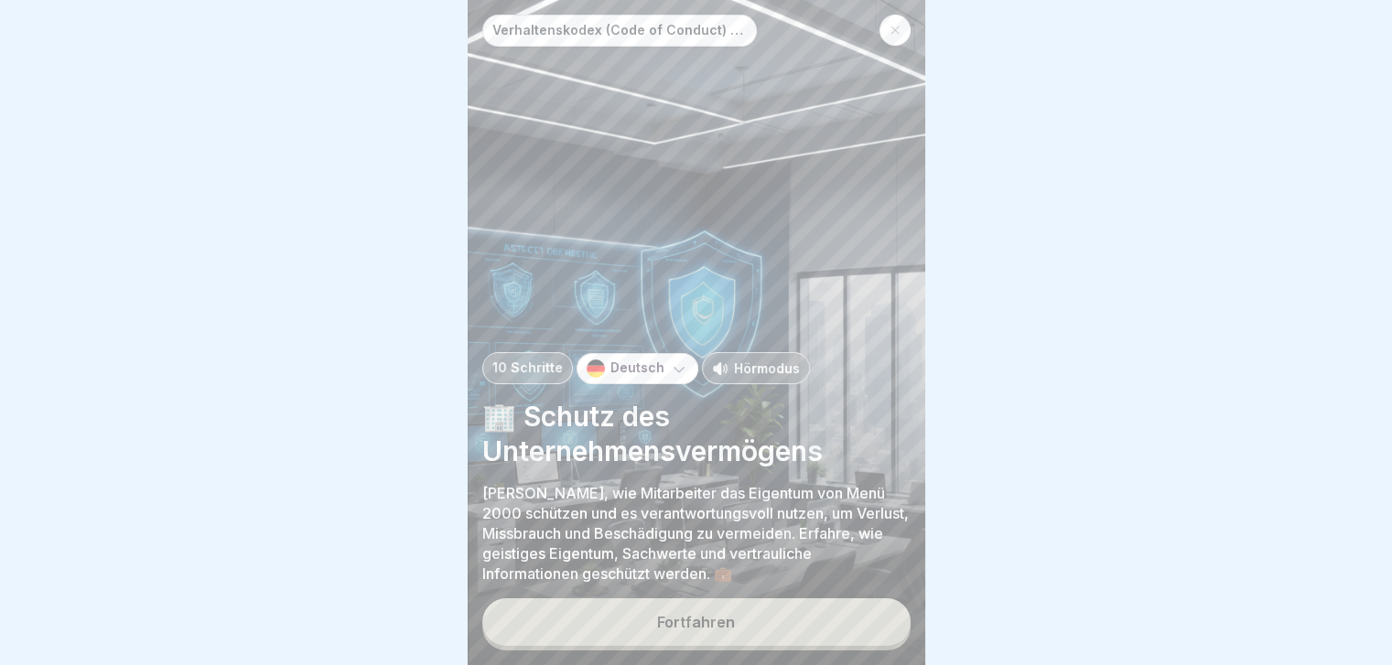
click at [738, 264] on p "Hörmodus" at bounding box center [767, 368] width 66 height 19
click at [666, 264] on div "Fortfahren" at bounding box center [696, 622] width 78 height 16
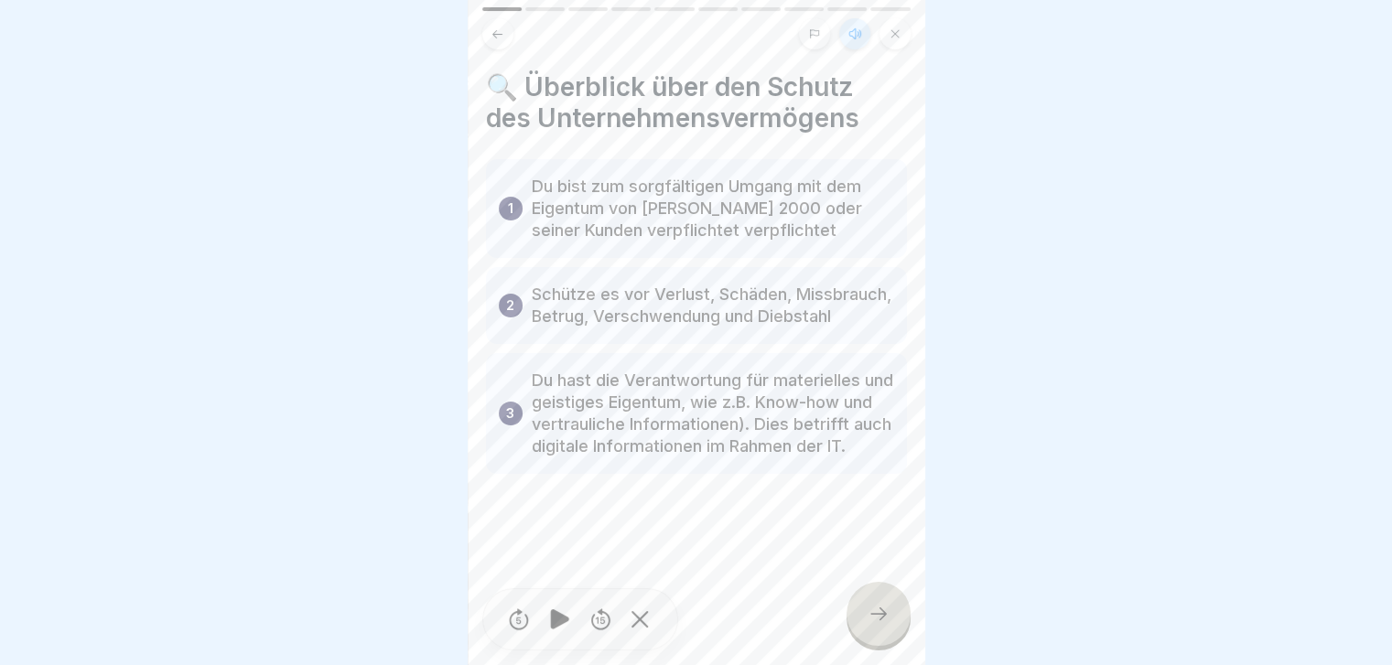
click at [738, 264] on div at bounding box center [879, 614] width 64 height 64
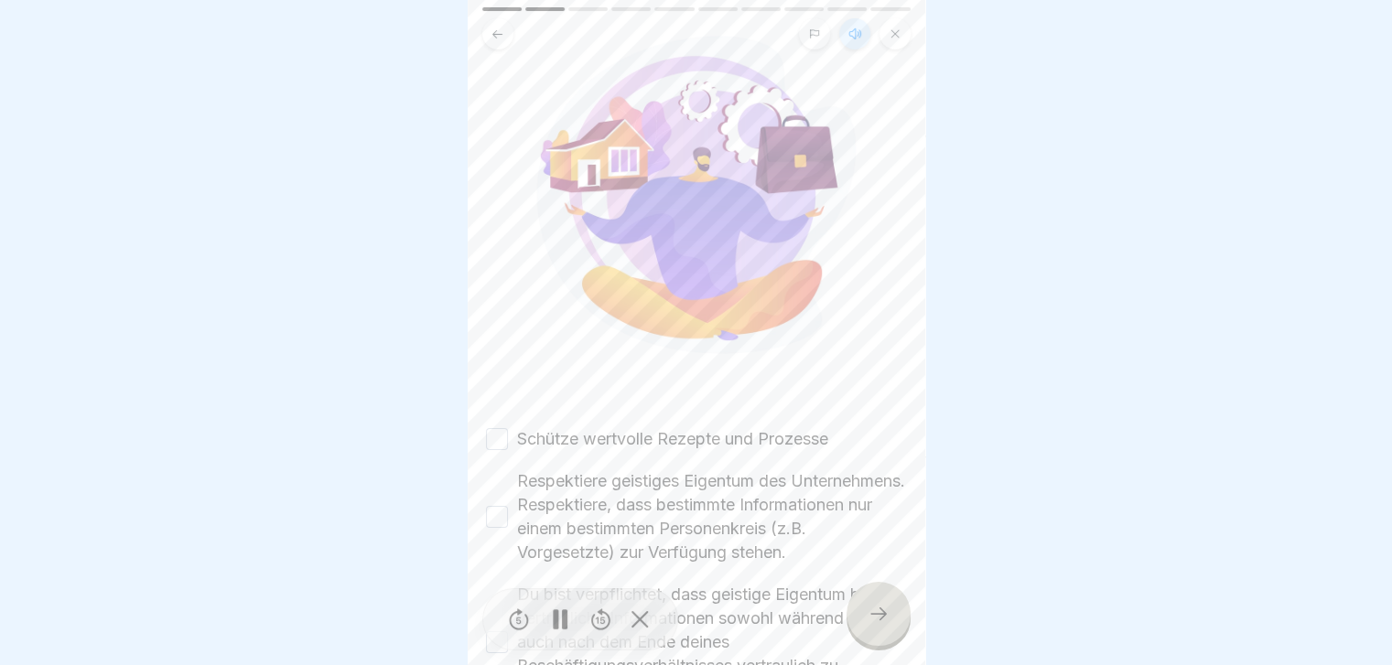
scroll to position [275, 0]
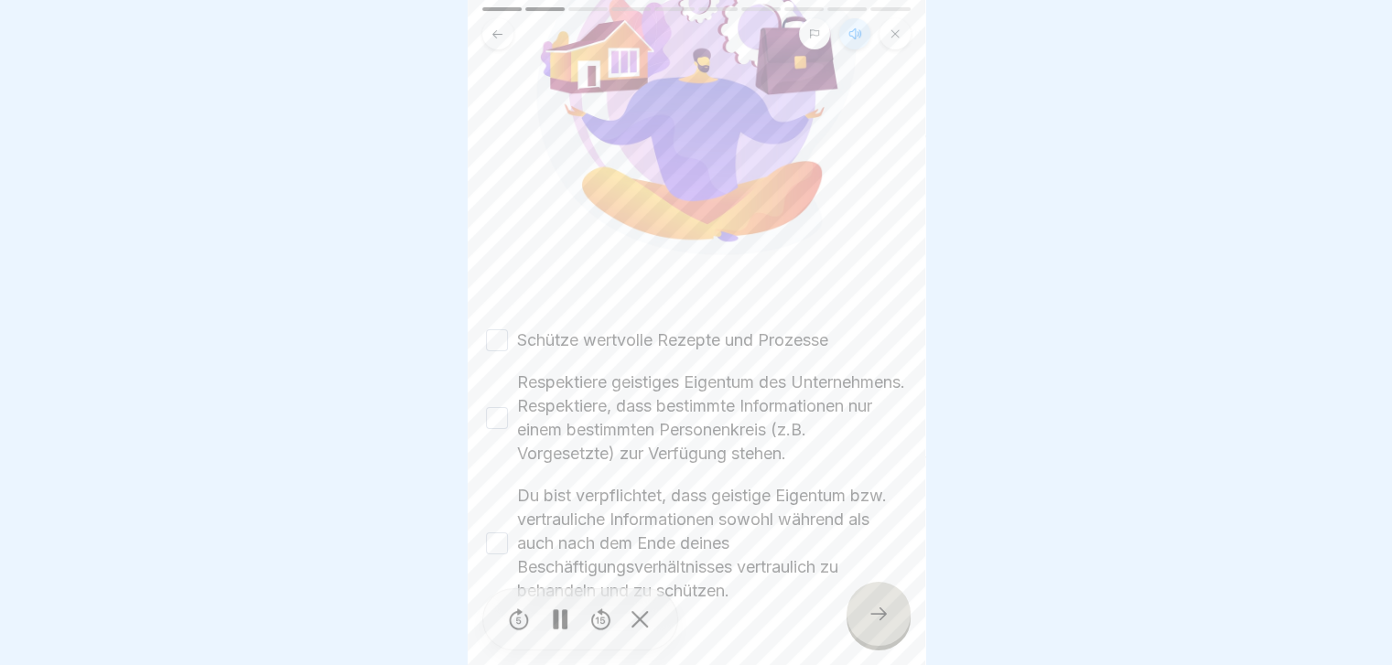
click at [494, 264] on button "Schütze wertvolle Rezepte und Prozesse" at bounding box center [497, 340] width 22 height 22
click at [497, 264] on button "Respektiere geistiges Eigentum des Unternehmens. Respektiere, dass bestimmte In…" at bounding box center [497, 418] width 22 height 22
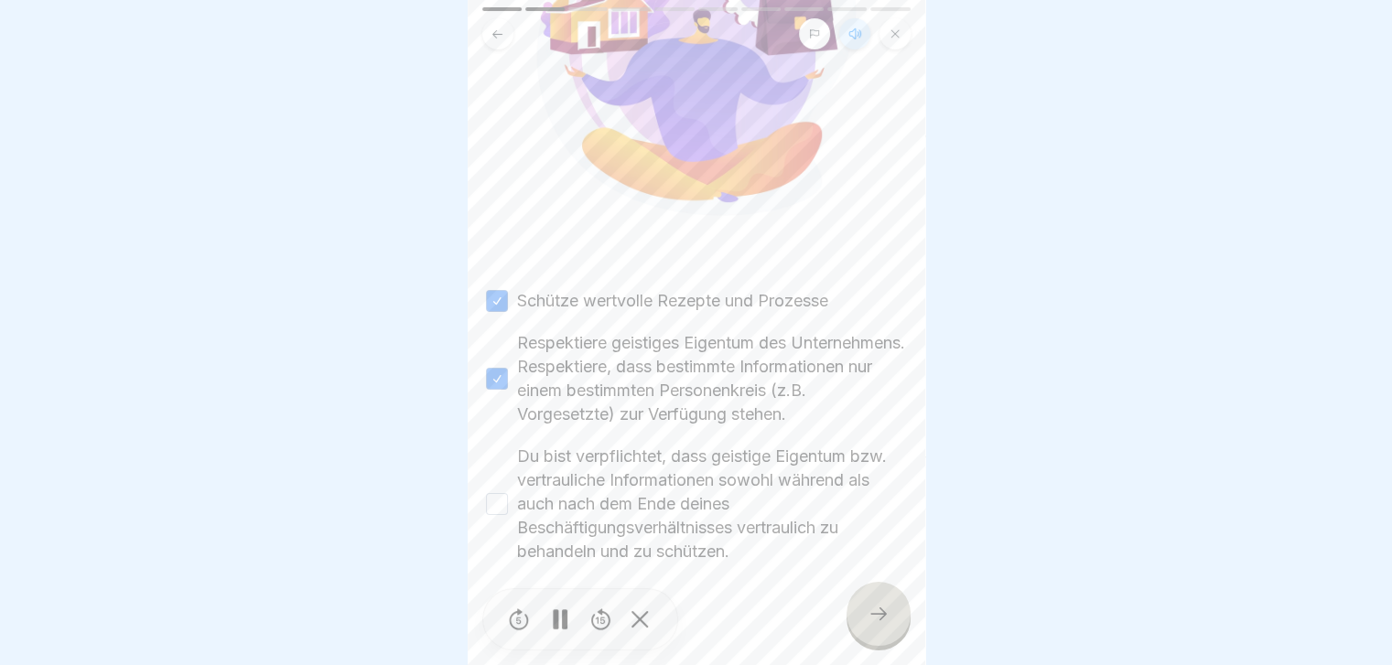
scroll to position [332, 0]
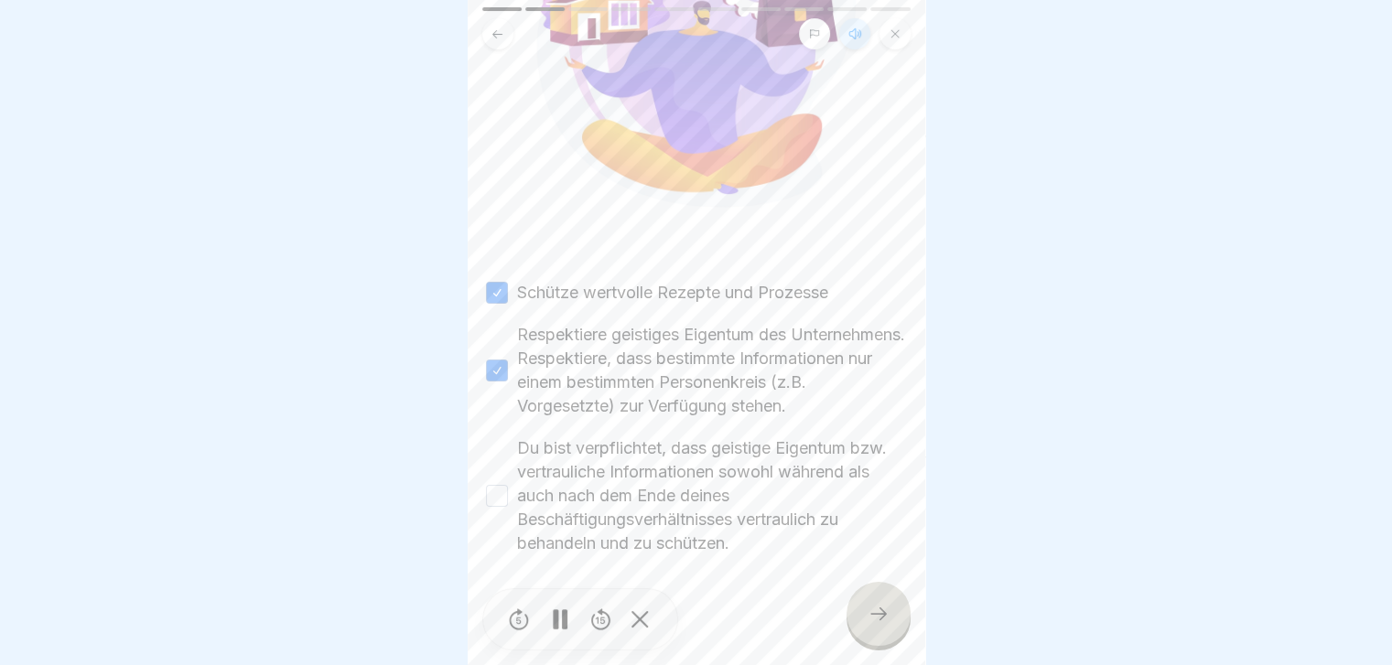
click at [494, 264] on button "Du bist verpflichtet, dass geistige Eigentum bzw. vertrauliche Informationen so…" at bounding box center [497, 496] width 22 height 22
click at [738, 264] on div at bounding box center [879, 614] width 64 height 64
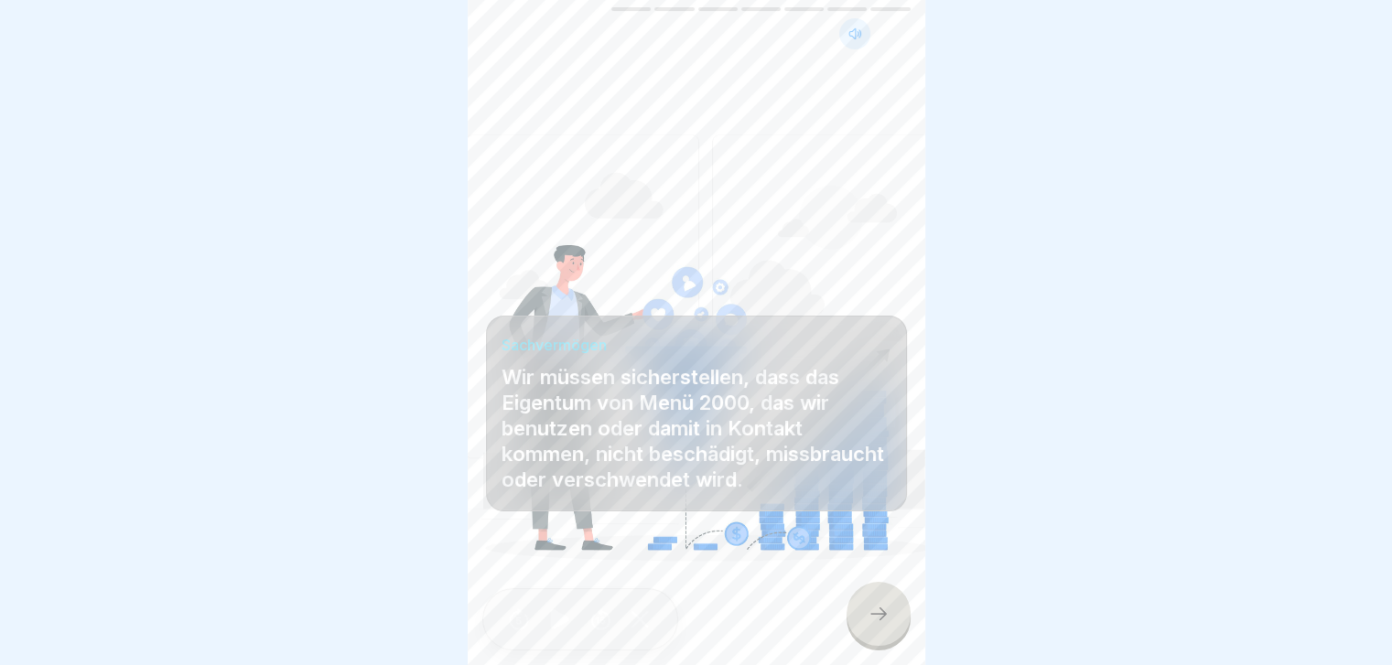
scroll to position [14, 0]
click at [738, 264] on icon at bounding box center [879, 614] width 22 height 22
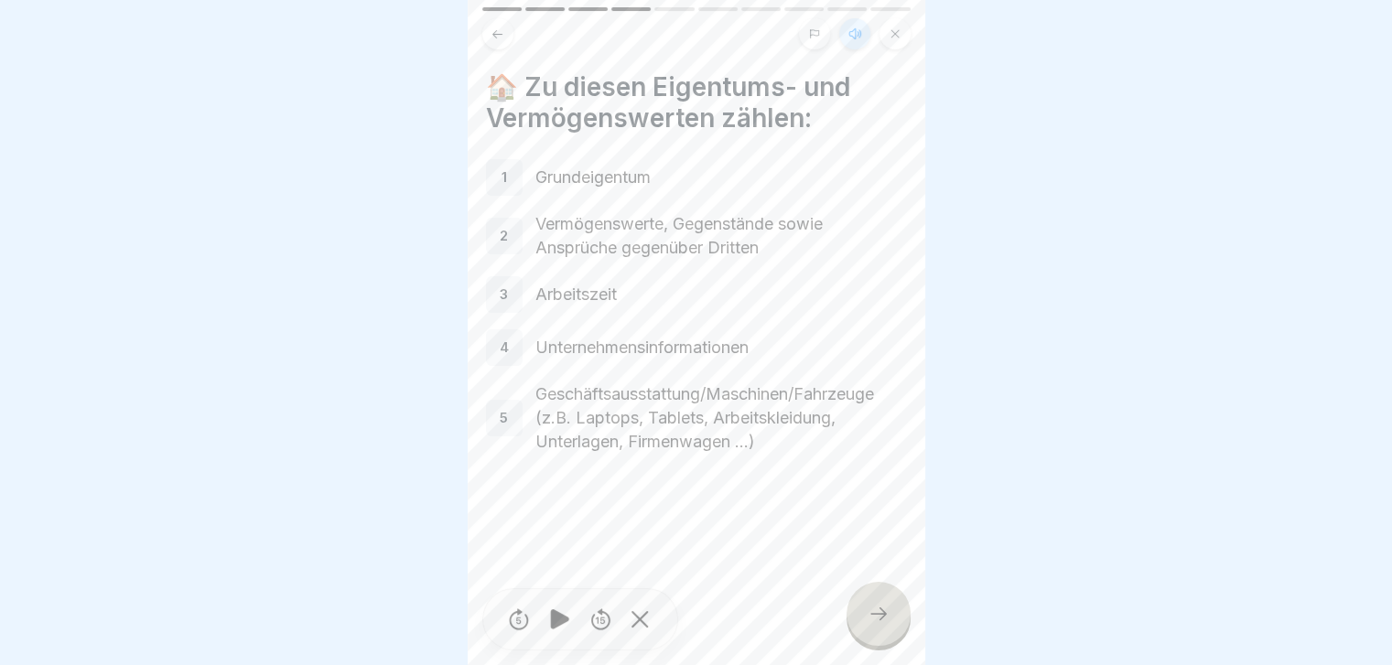
click at [738, 264] on div at bounding box center [879, 614] width 64 height 64
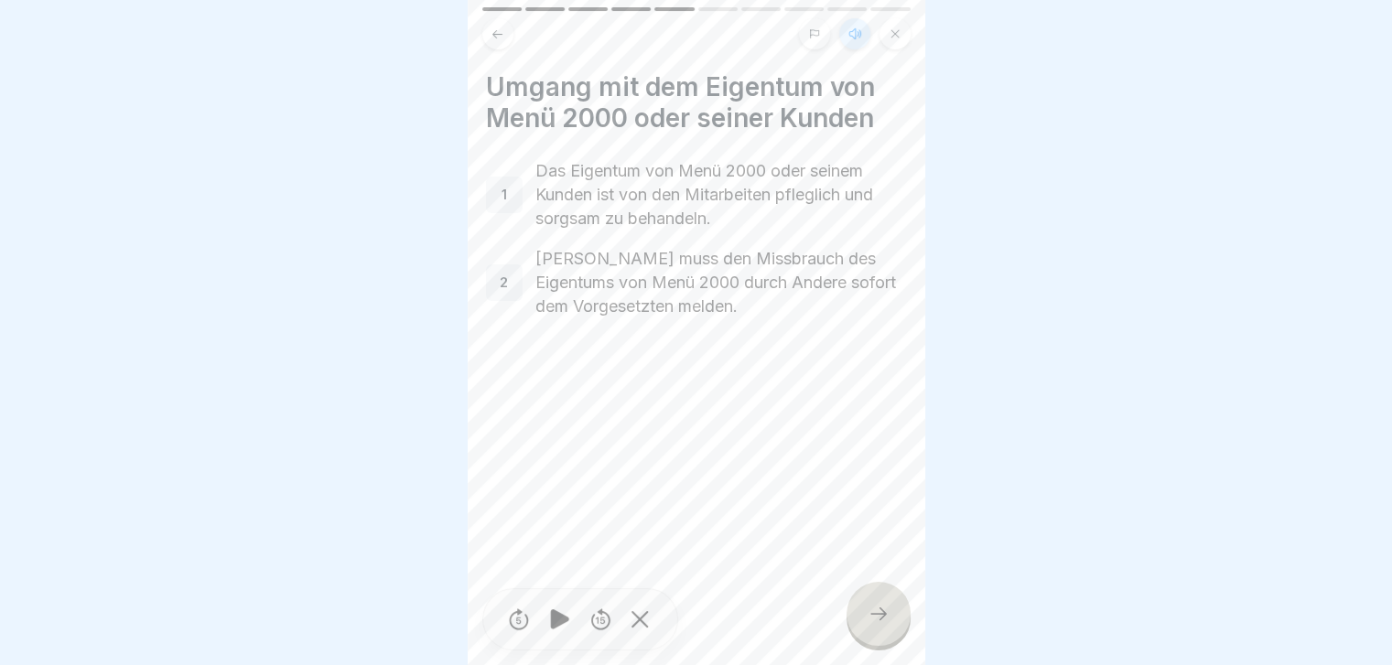
click at [738, 264] on icon at bounding box center [879, 614] width 22 height 22
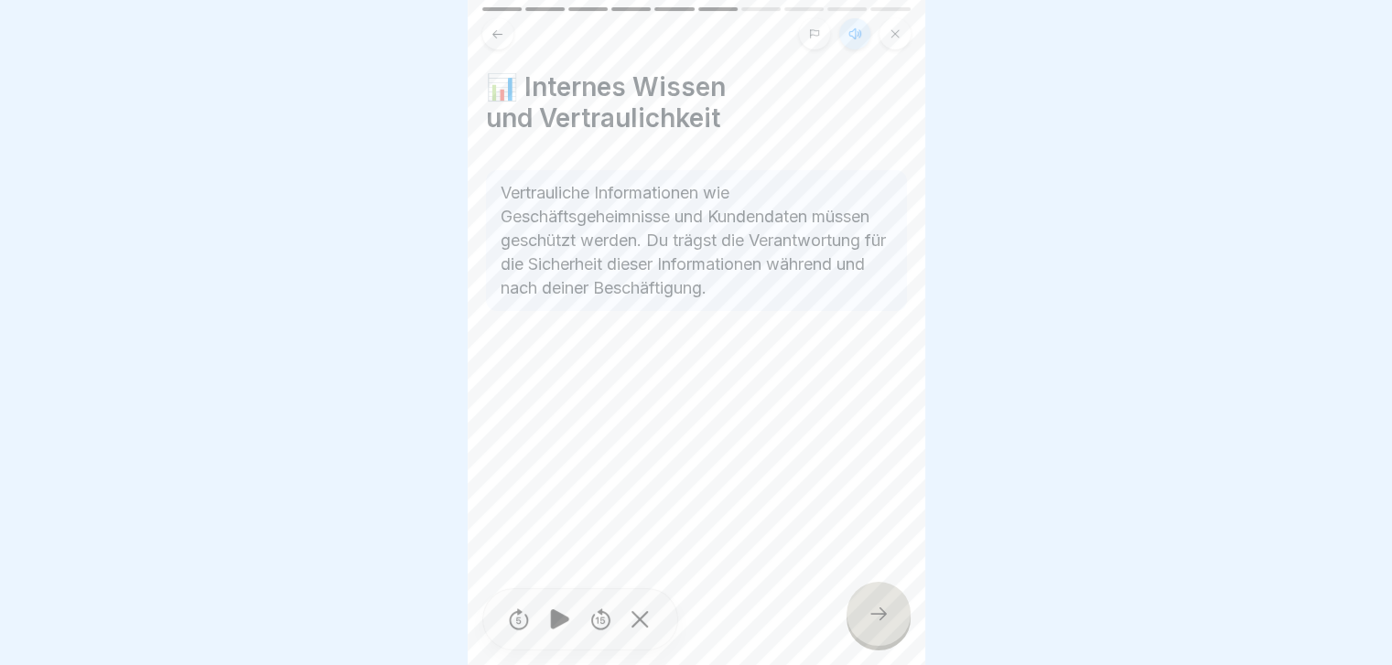
click at [738, 264] on icon at bounding box center [879, 614] width 22 height 22
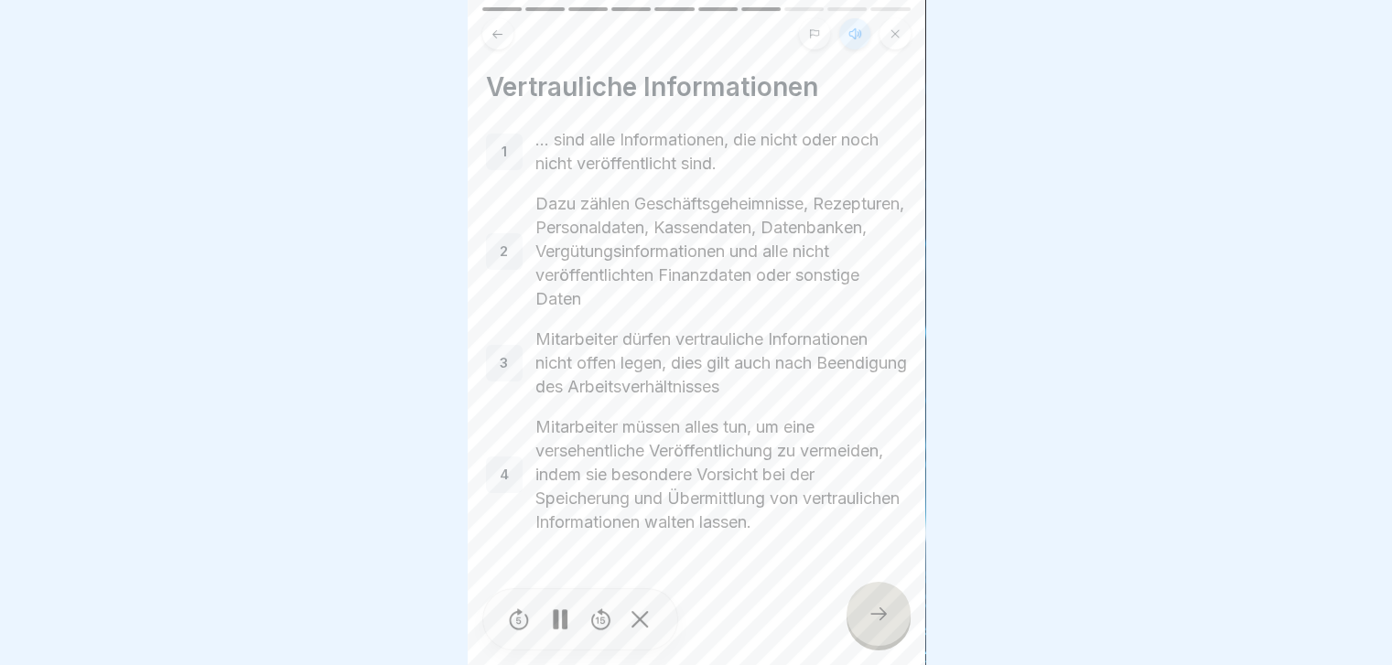
click at [550, 264] on div at bounding box center [560, 619] width 37 height 41
click at [738, 28] on icon at bounding box center [895, 33] width 11 height 11
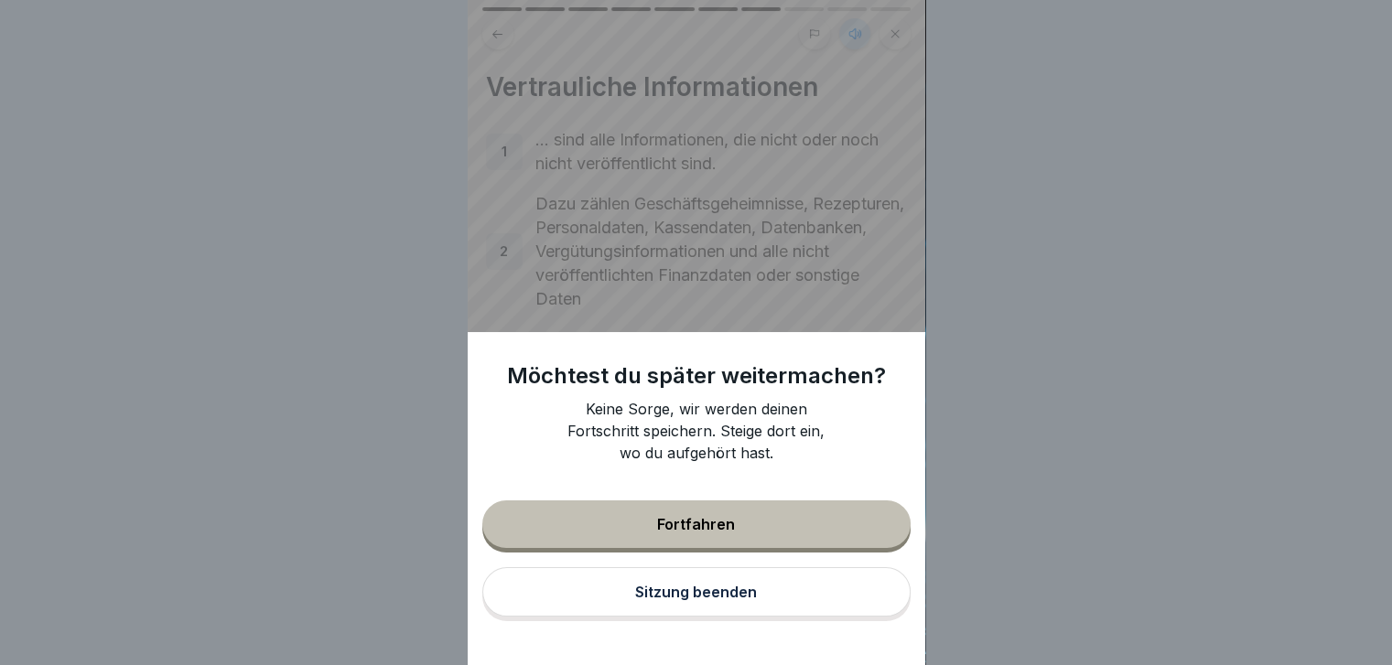
click at [706, 264] on button "Sitzung beenden" at bounding box center [696, 591] width 428 height 49
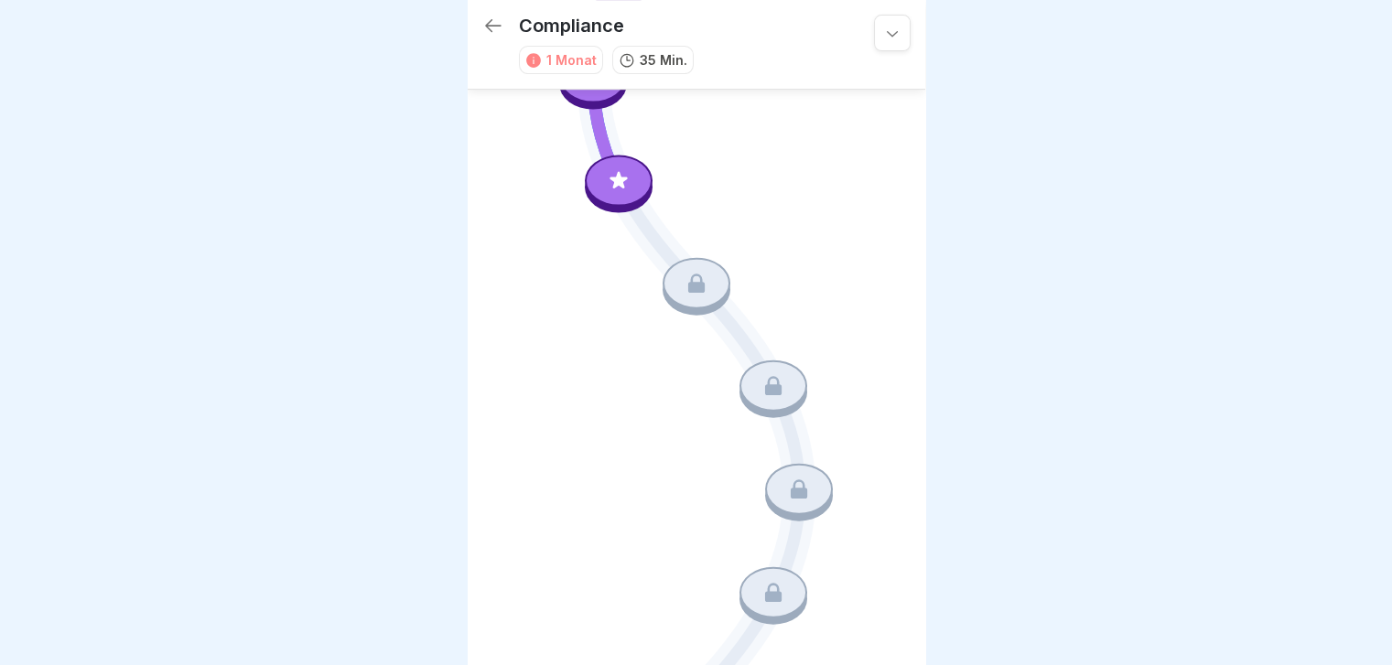
scroll to position [794, 0]
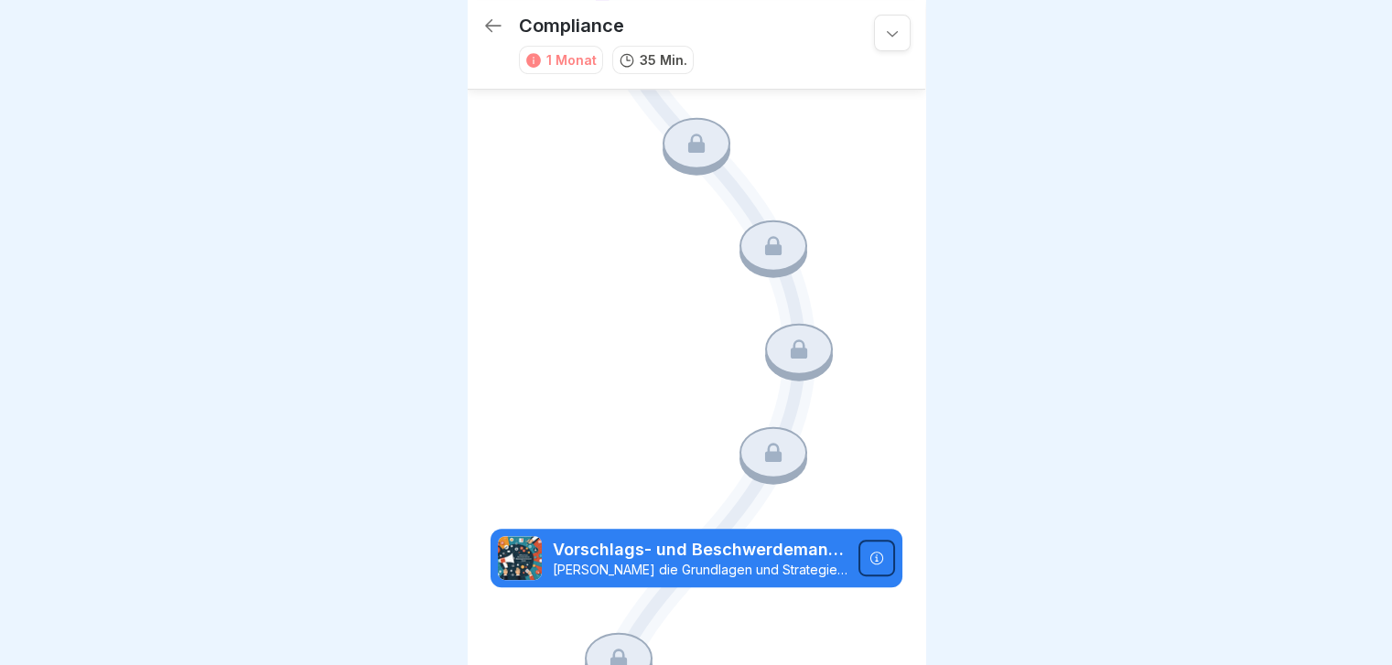
click at [491, 19] on icon at bounding box center [493, 25] width 16 height 13
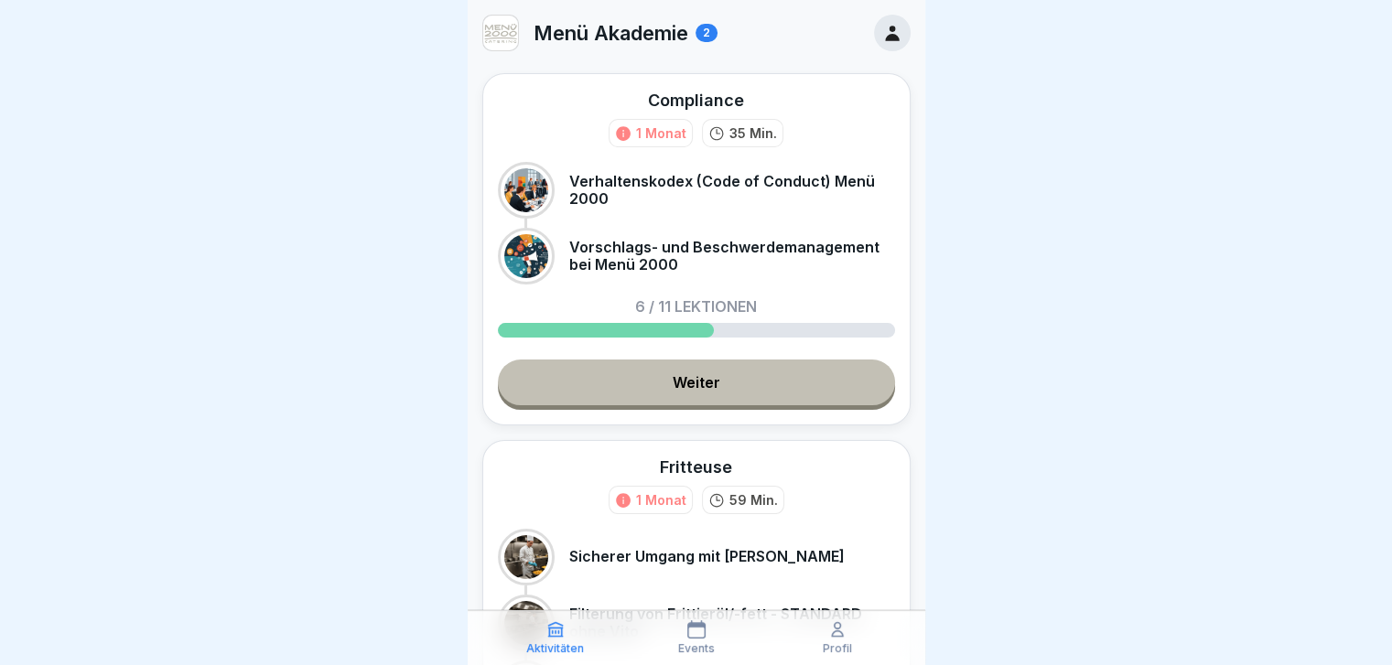
click at [738, 35] on icon at bounding box center [892, 33] width 20 height 20
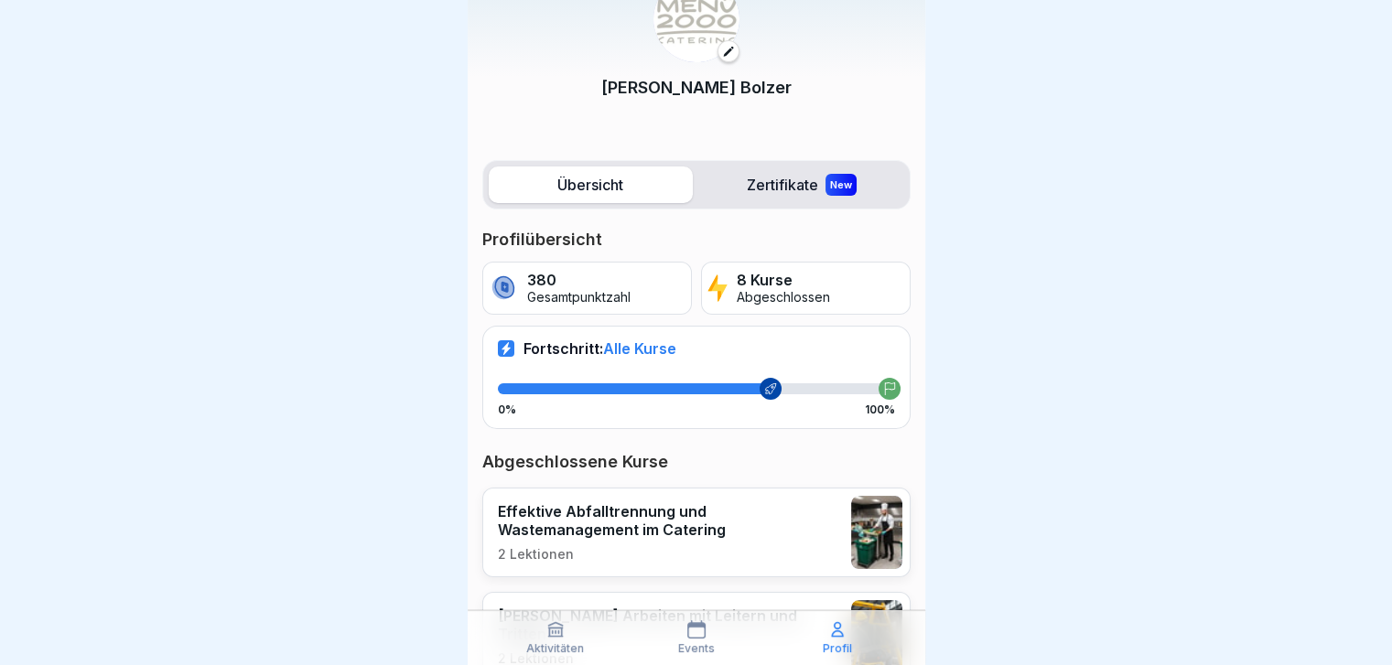
scroll to position [75, 0]
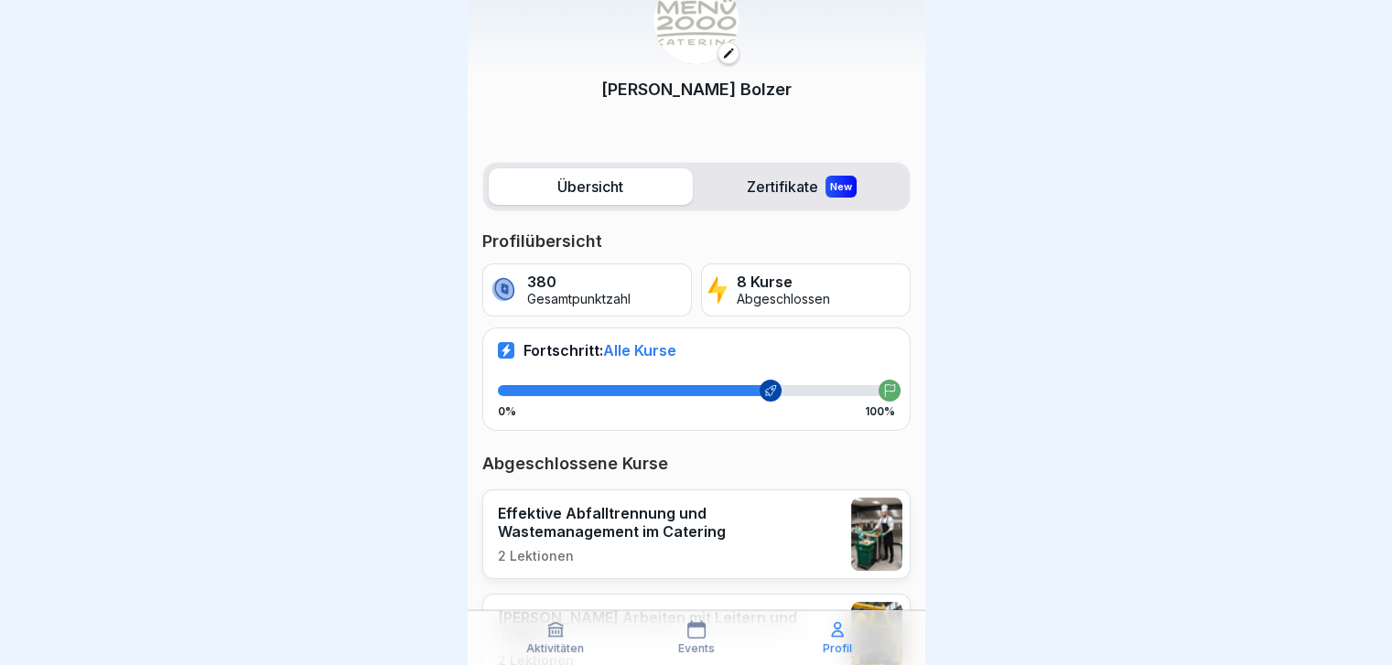
click at [738, 172] on label "Zertifikate New" at bounding box center [802, 186] width 204 height 37
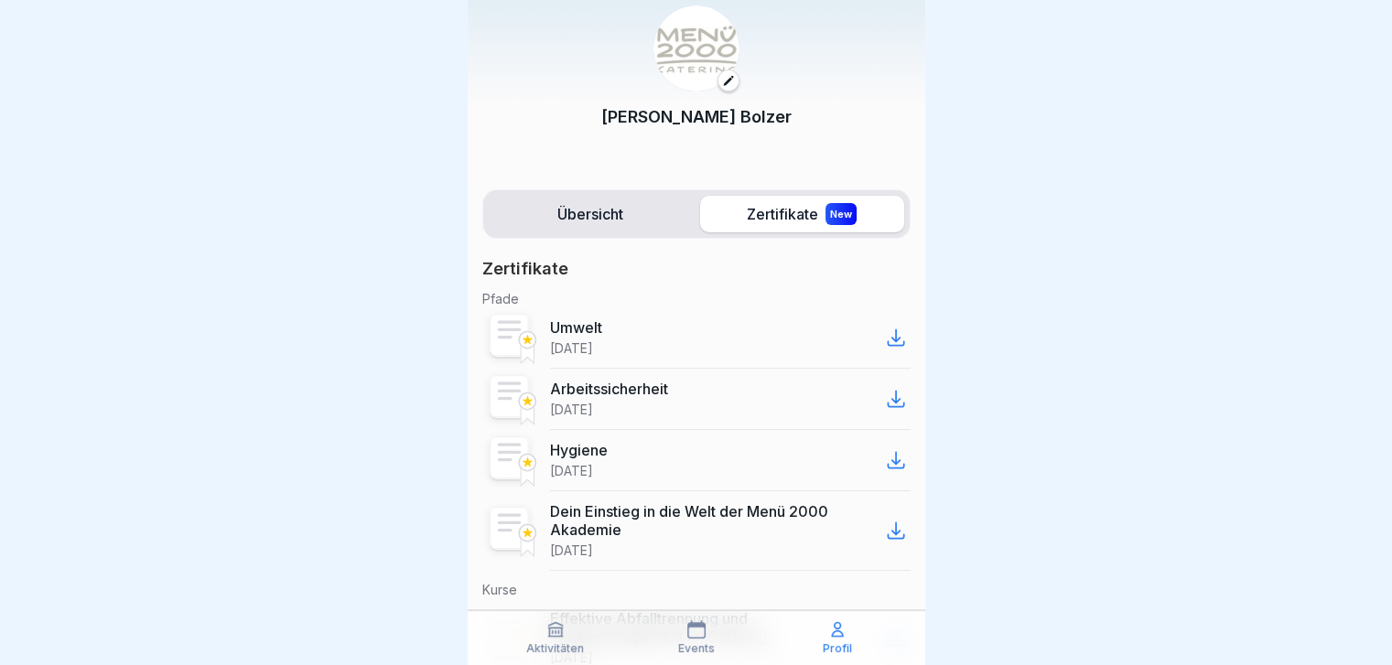
scroll to position [92, 0]
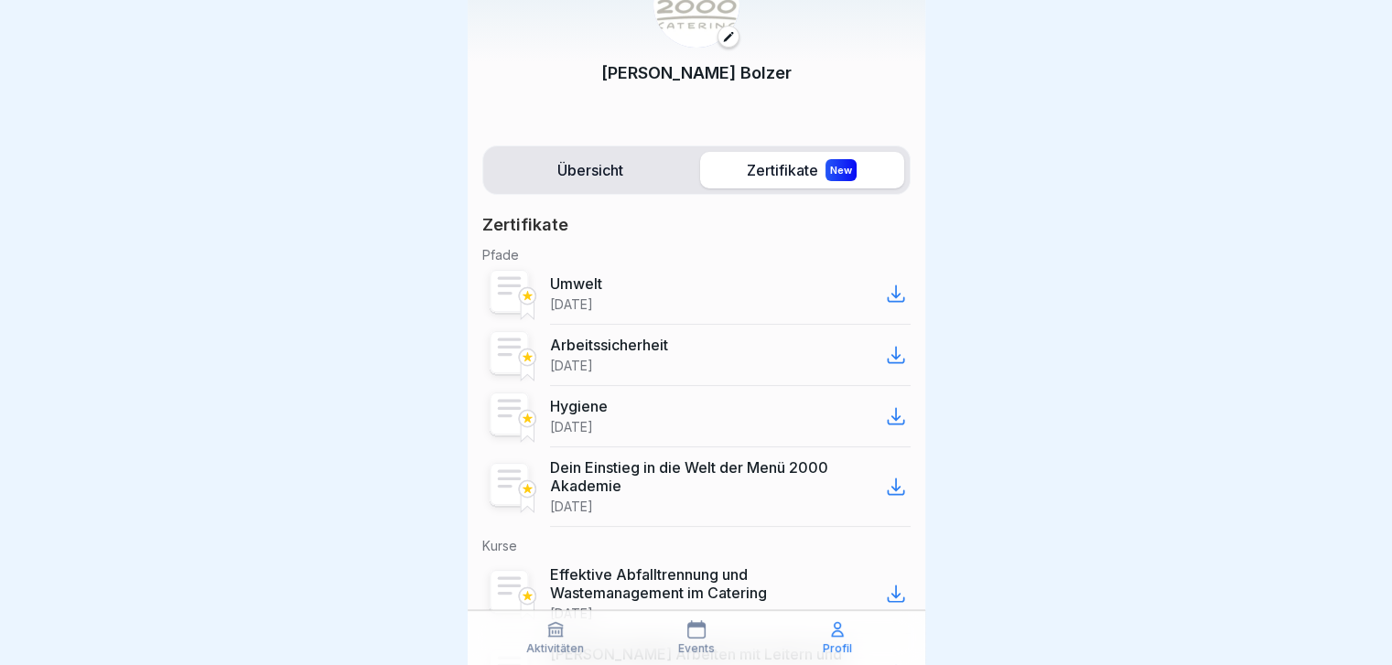
click at [738, 264] on icon at bounding box center [896, 294] width 16 height 16
click at [738, 264] on icon at bounding box center [896, 356] width 16 height 16
click at [738, 264] on icon at bounding box center [896, 417] width 16 height 16
click at [738, 264] on icon at bounding box center [896, 488] width 16 height 16
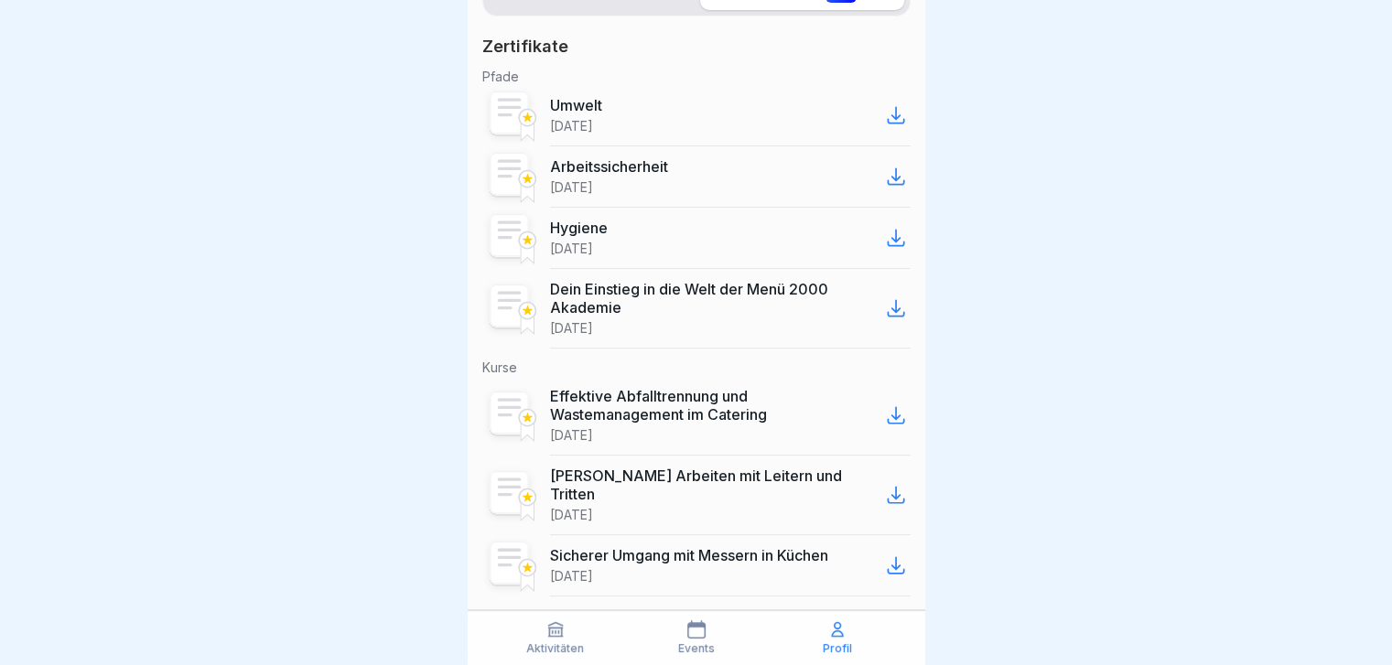
scroll to position [274, 0]
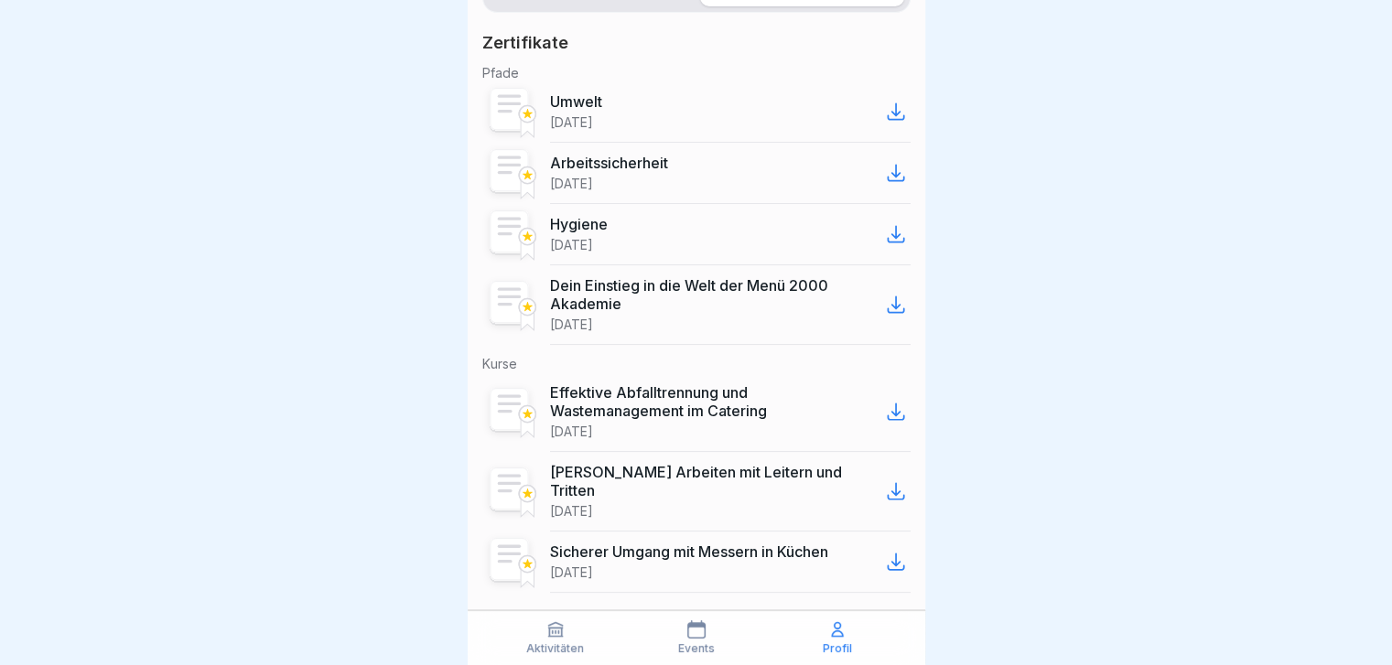
click at [738, 264] on icon at bounding box center [896, 412] width 22 height 22
click at [738, 264] on icon at bounding box center [896, 491] width 22 height 22
click at [738, 264] on icon at bounding box center [896, 563] width 16 height 16
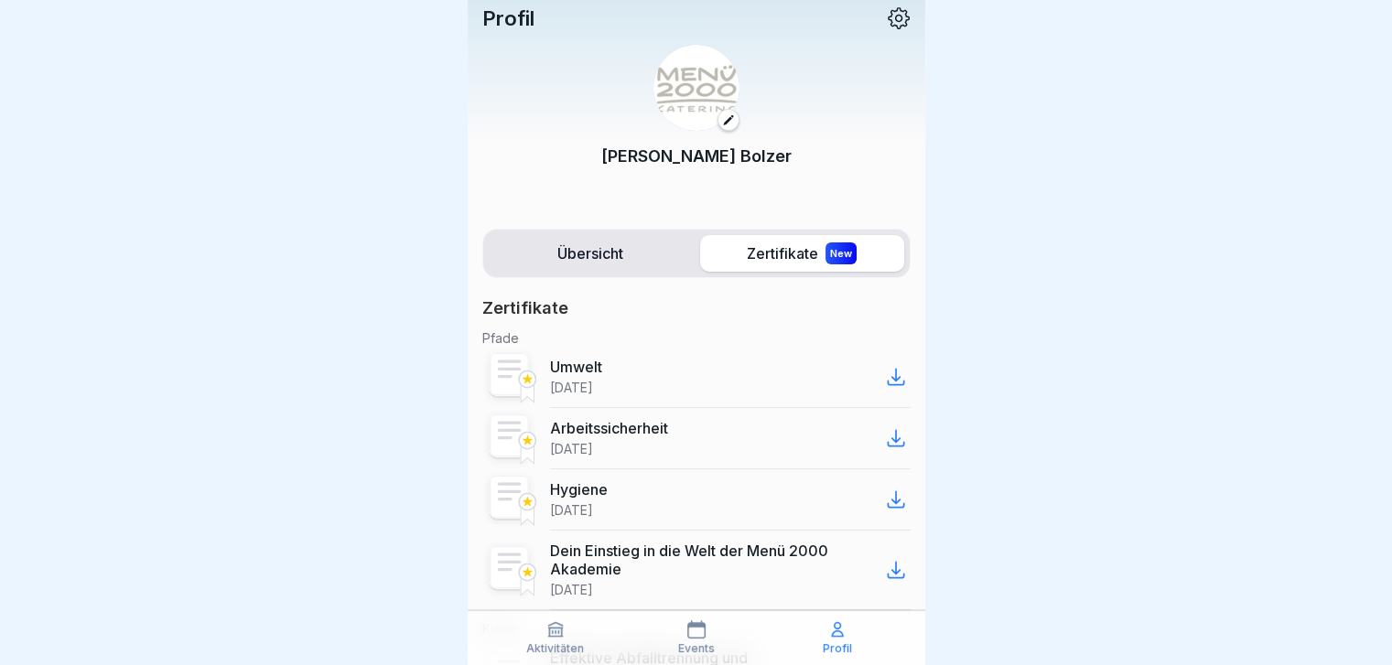
scroll to position [0, 0]
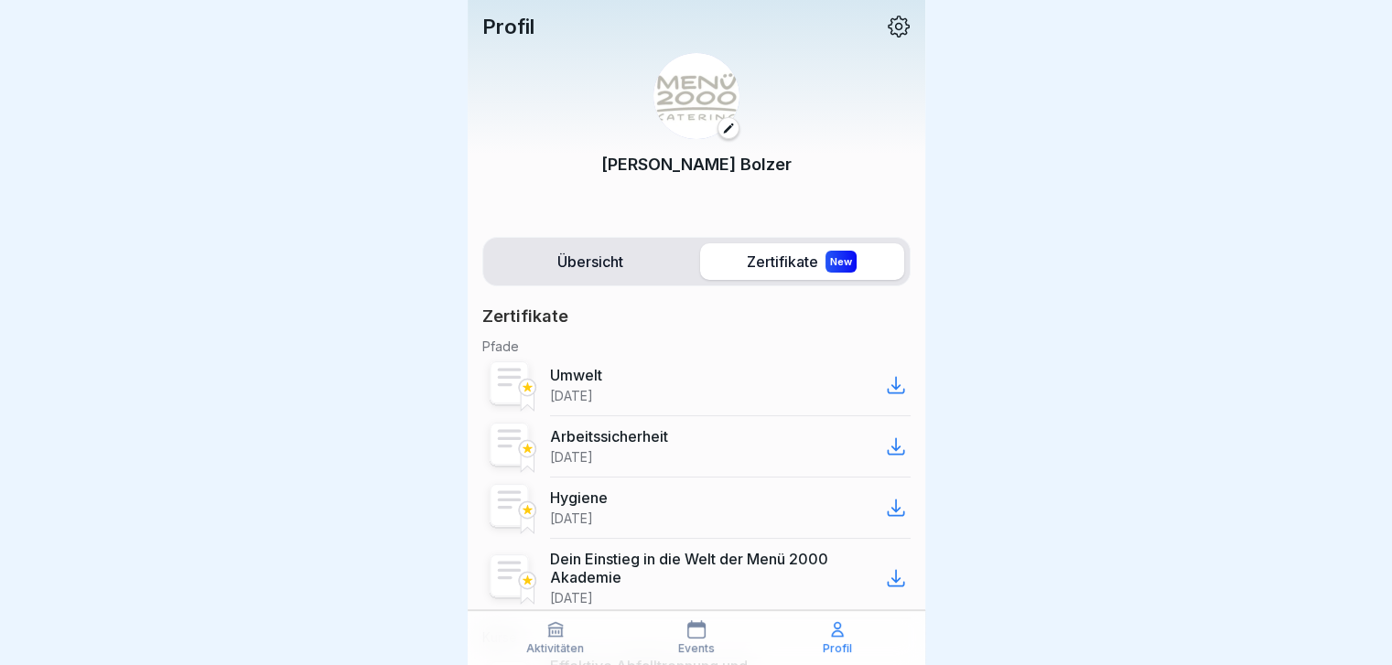
click at [581, 243] on label "Übersicht" at bounding box center [591, 261] width 204 height 37
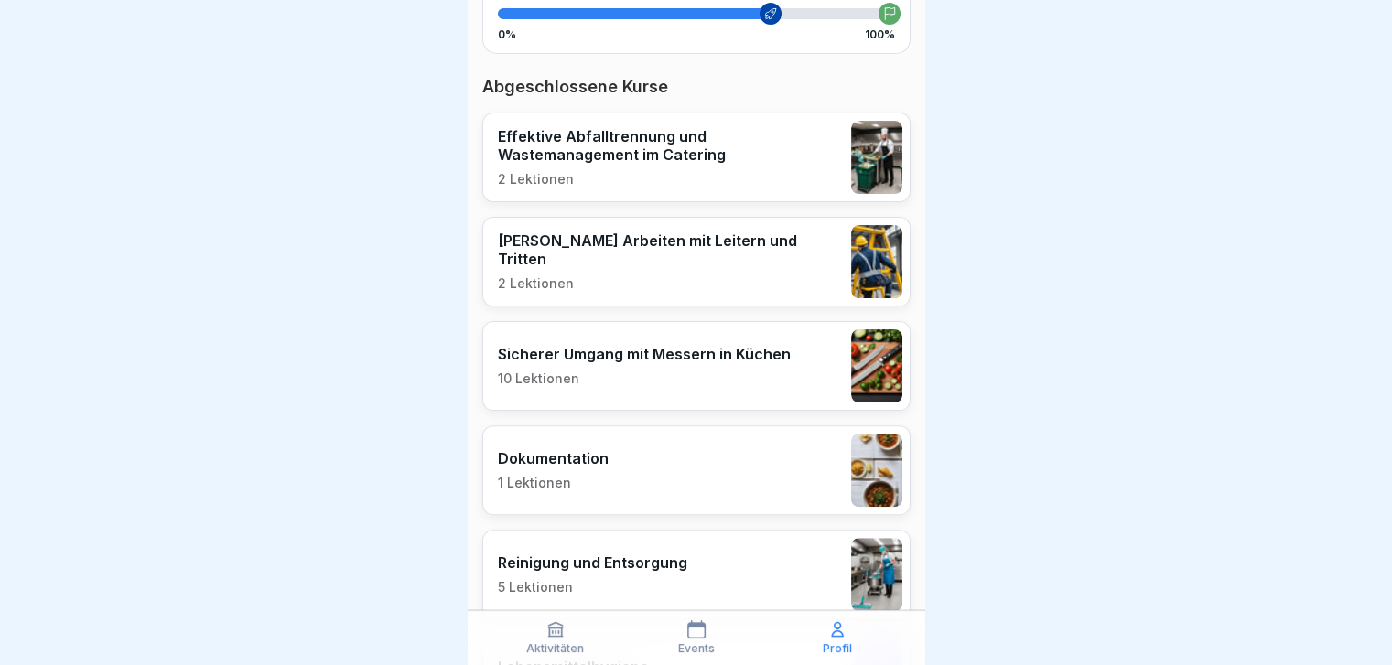
scroll to position [458, 0]
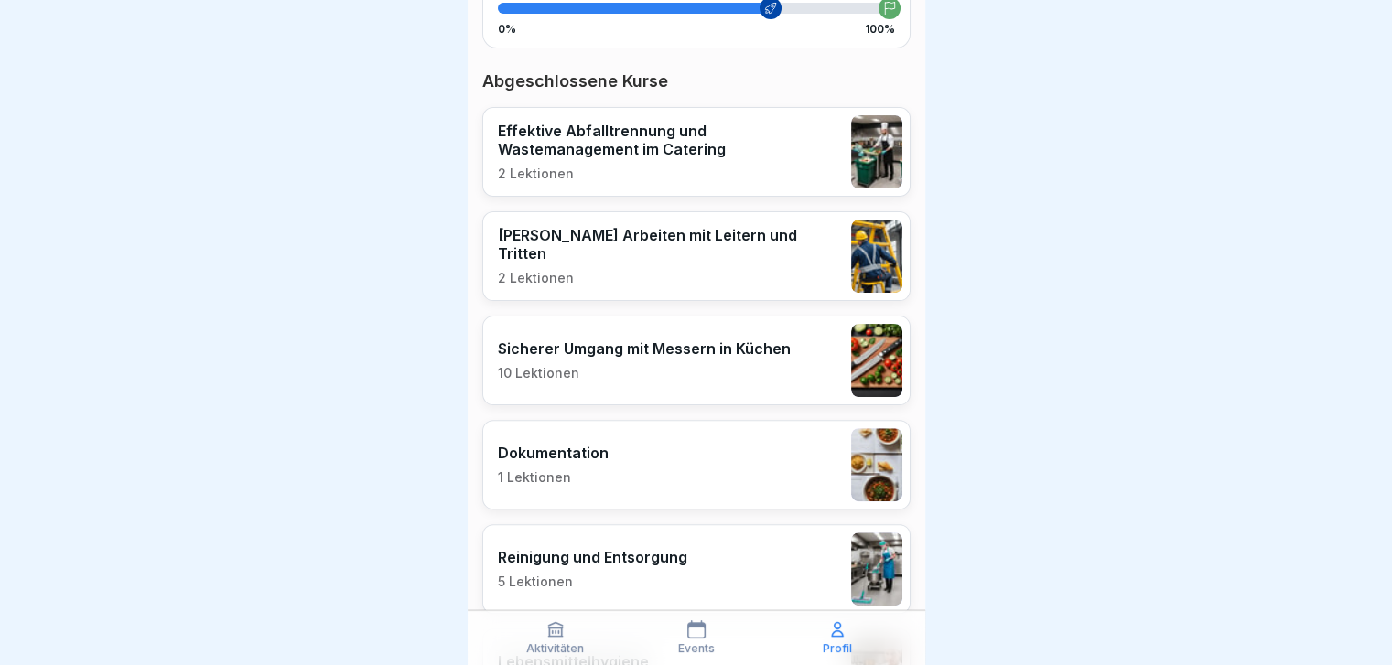
click at [696, 264] on icon at bounding box center [696, 629] width 18 height 18
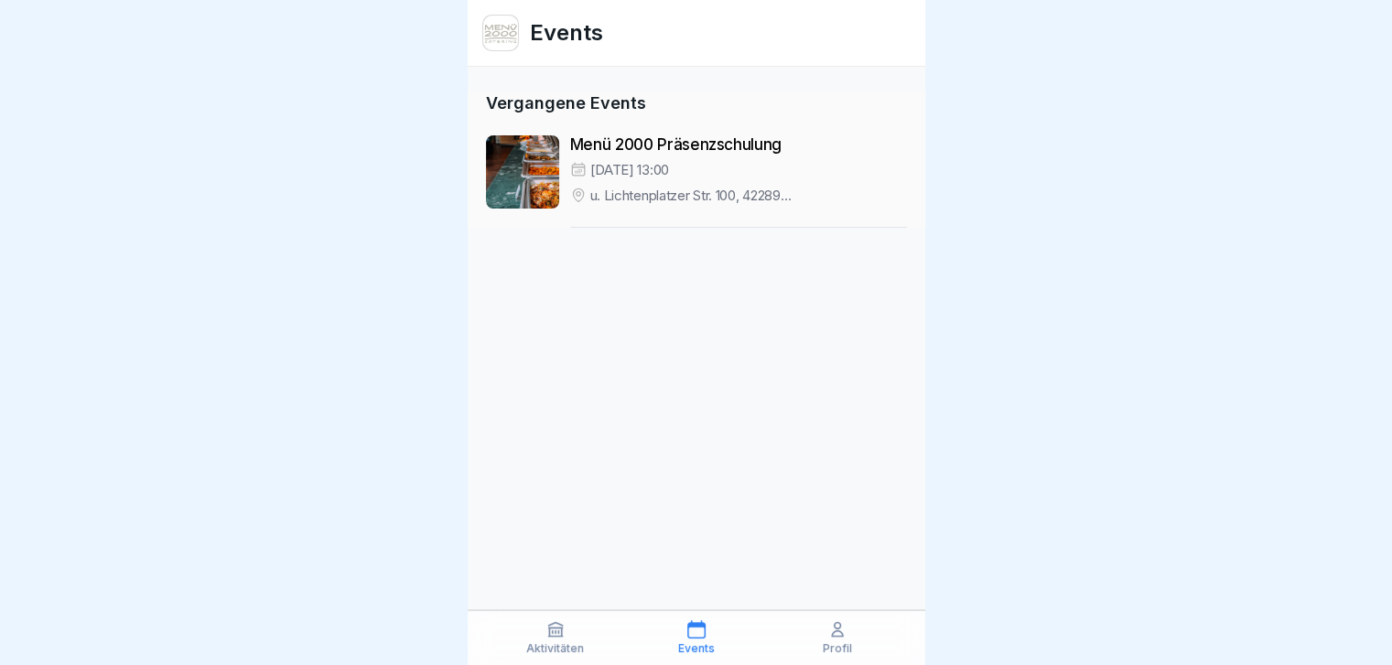
click at [553, 264] on icon at bounding box center [555, 629] width 18 height 18
